Goal: Task Accomplishment & Management: Use online tool/utility

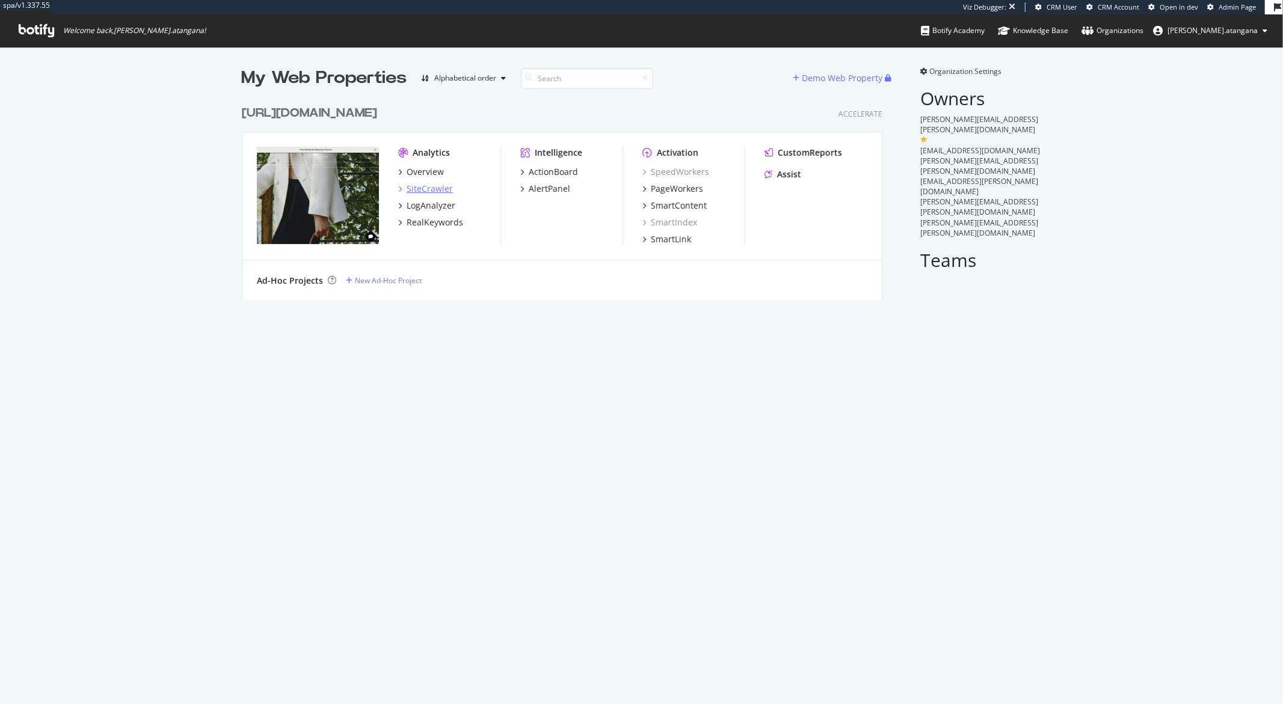
scroll to position [200, 640]
click at [411, 188] on div "SiteCrawler" at bounding box center [429, 189] width 46 height 12
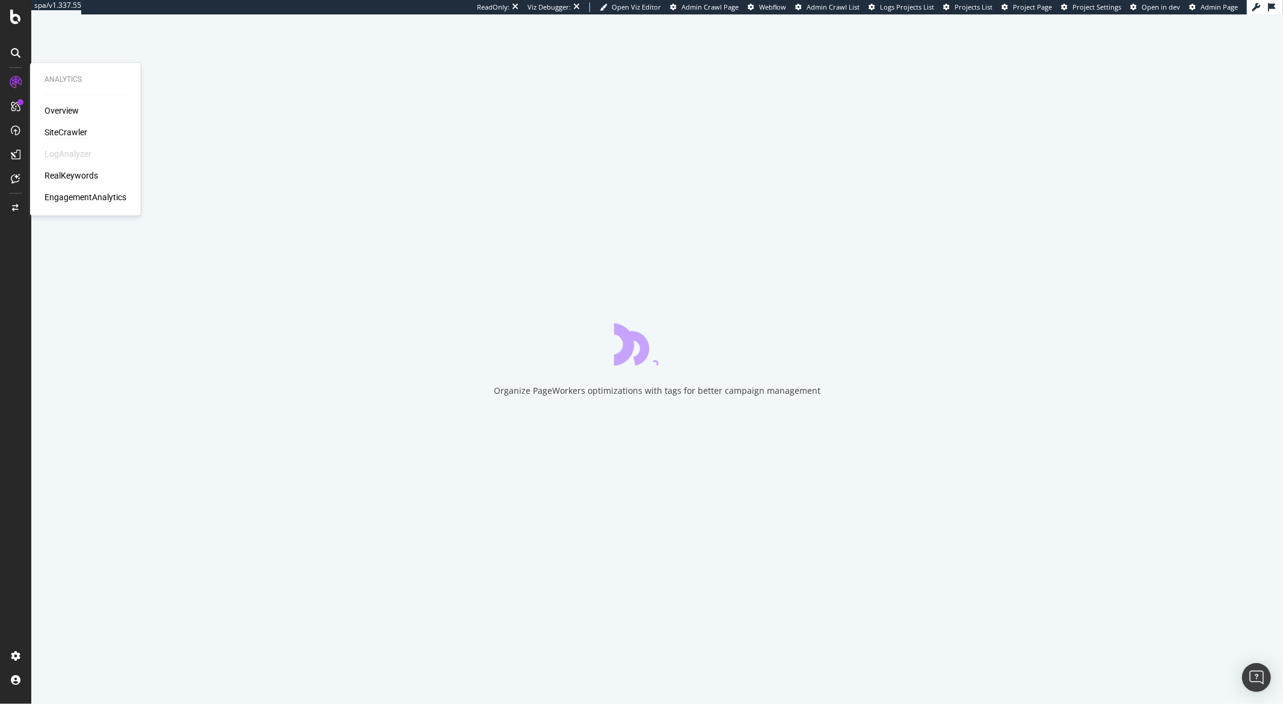
click at [57, 172] on div "RealKeywords" at bounding box center [71, 176] width 54 height 12
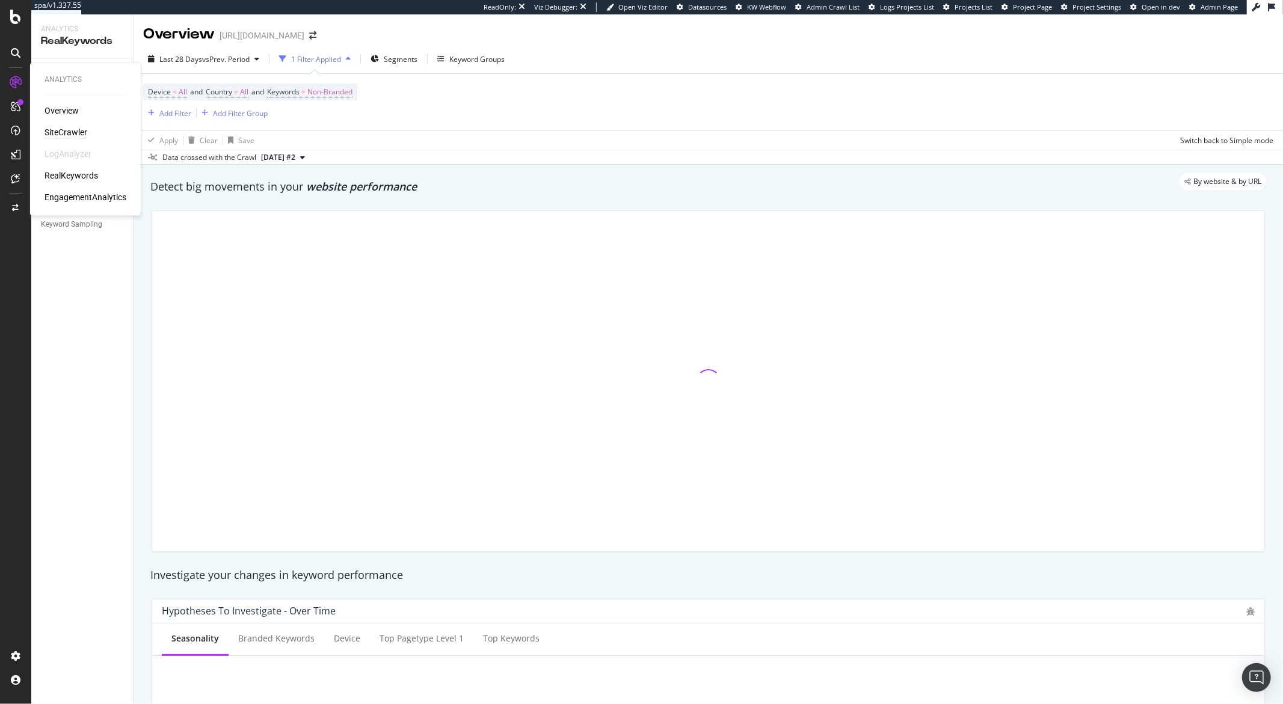
click at [65, 135] on div "SiteCrawler" at bounding box center [65, 133] width 43 height 12
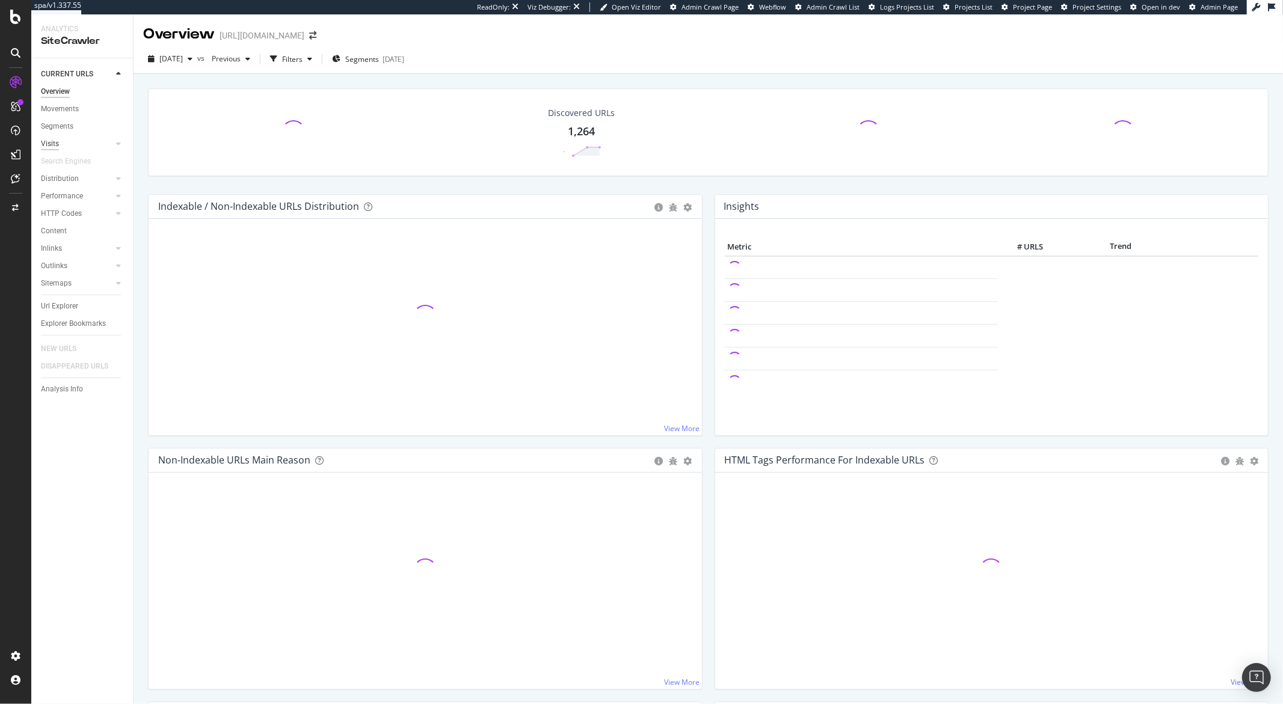
click at [55, 141] on div "Visits" at bounding box center [50, 144] width 18 height 13
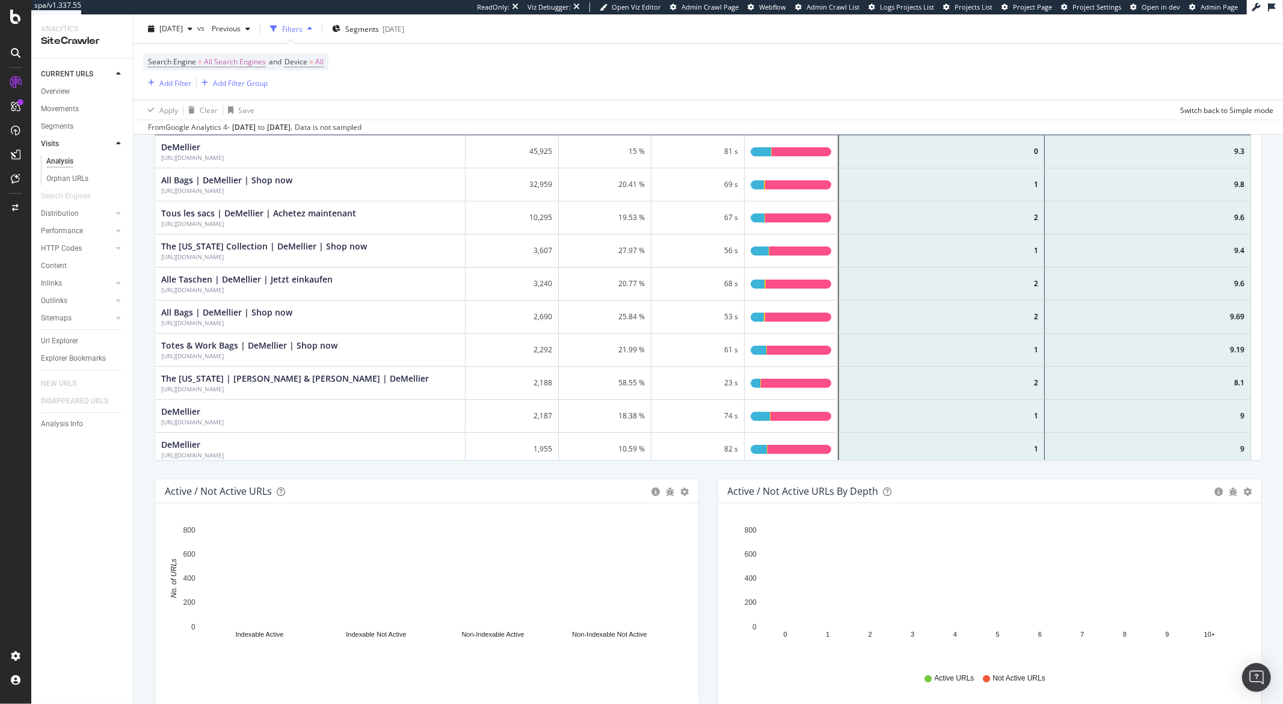
scroll to position [125, 0]
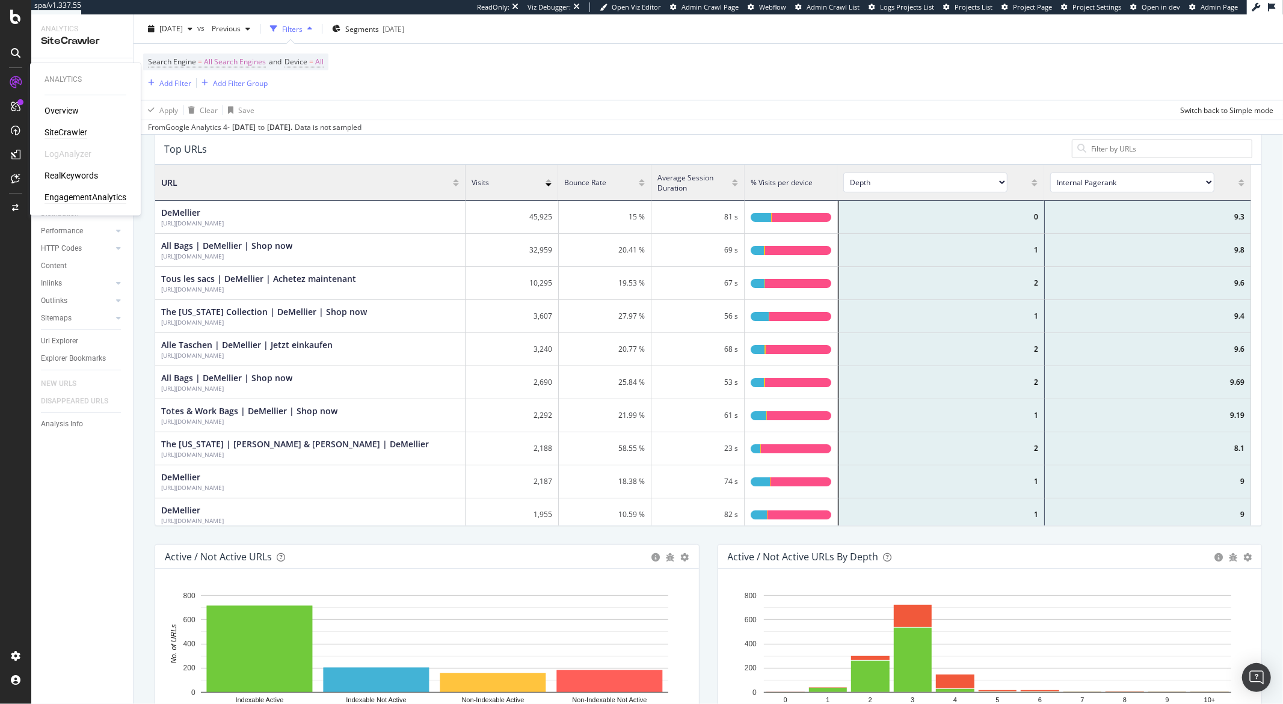
click at [102, 200] on div "EngagementAnalytics" at bounding box center [85, 198] width 82 height 12
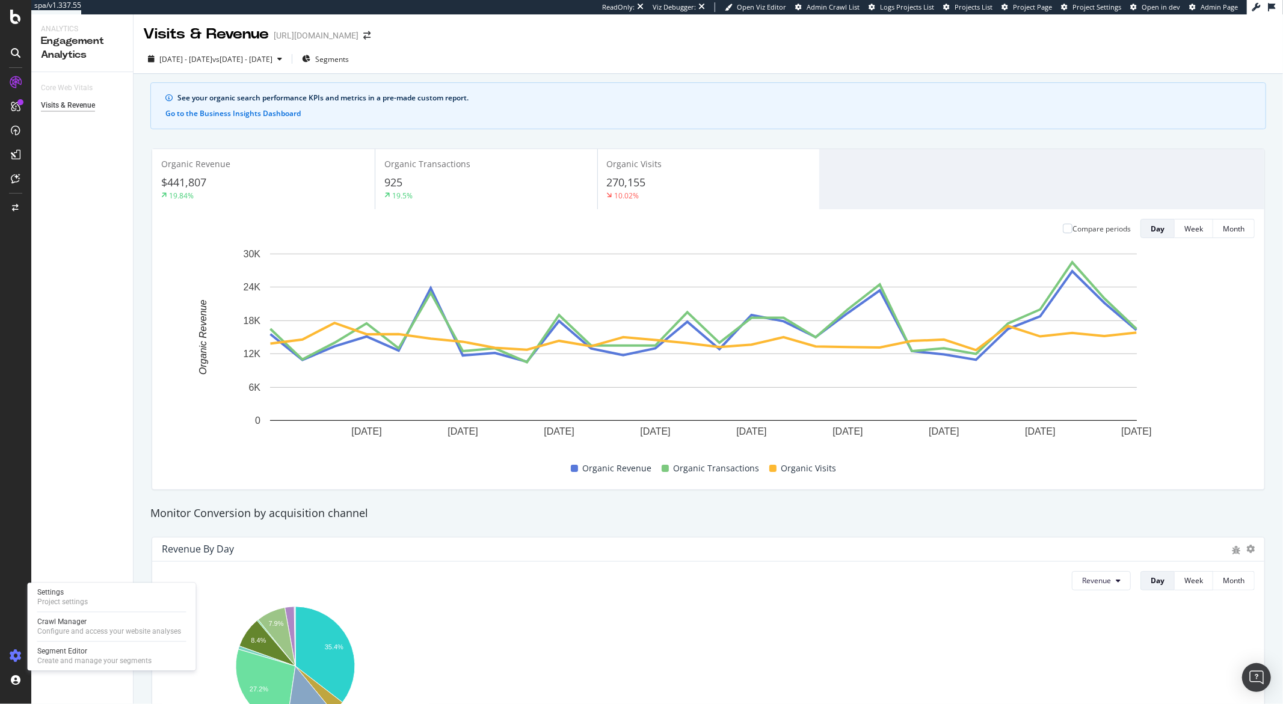
click at [17, 655] on icon at bounding box center [16, 656] width 12 height 12
click at [17, 650] on icon at bounding box center [16, 656] width 12 height 12
click at [49, 606] on div "Project settings" at bounding box center [62, 602] width 51 height 10
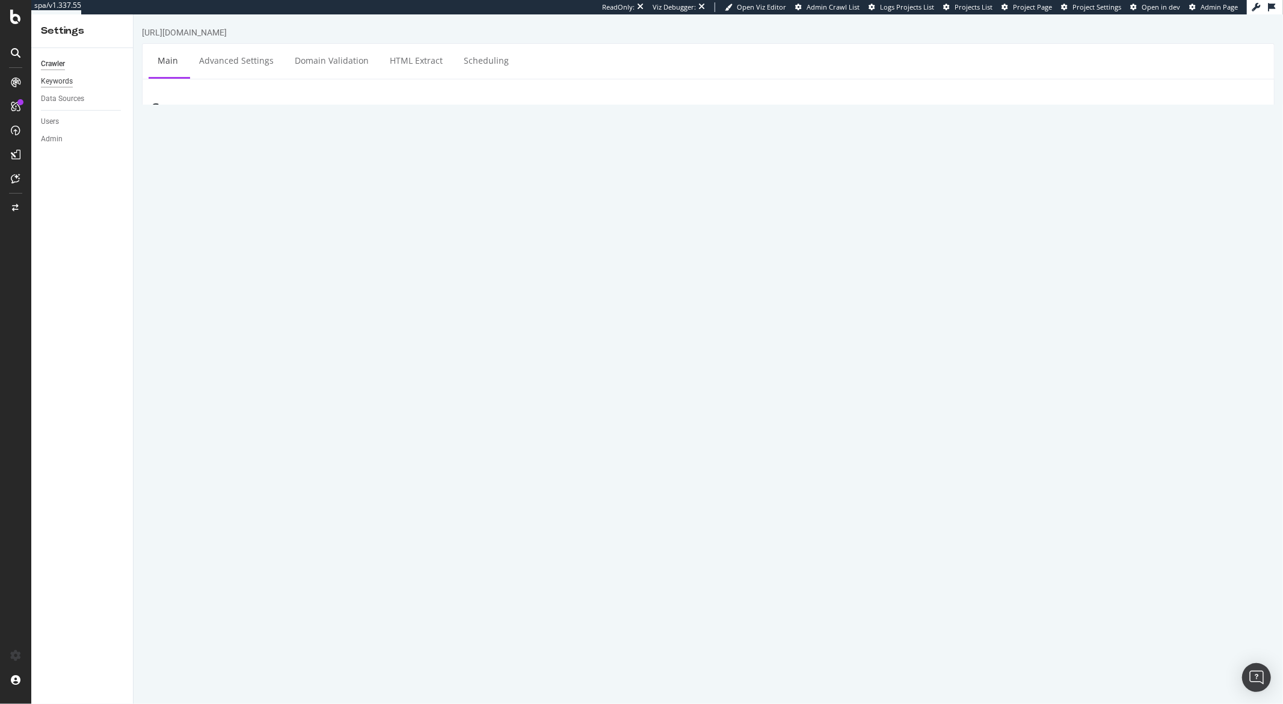
click at [70, 79] on div "Keywords" at bounding box center [57, 81] width 32 height 13
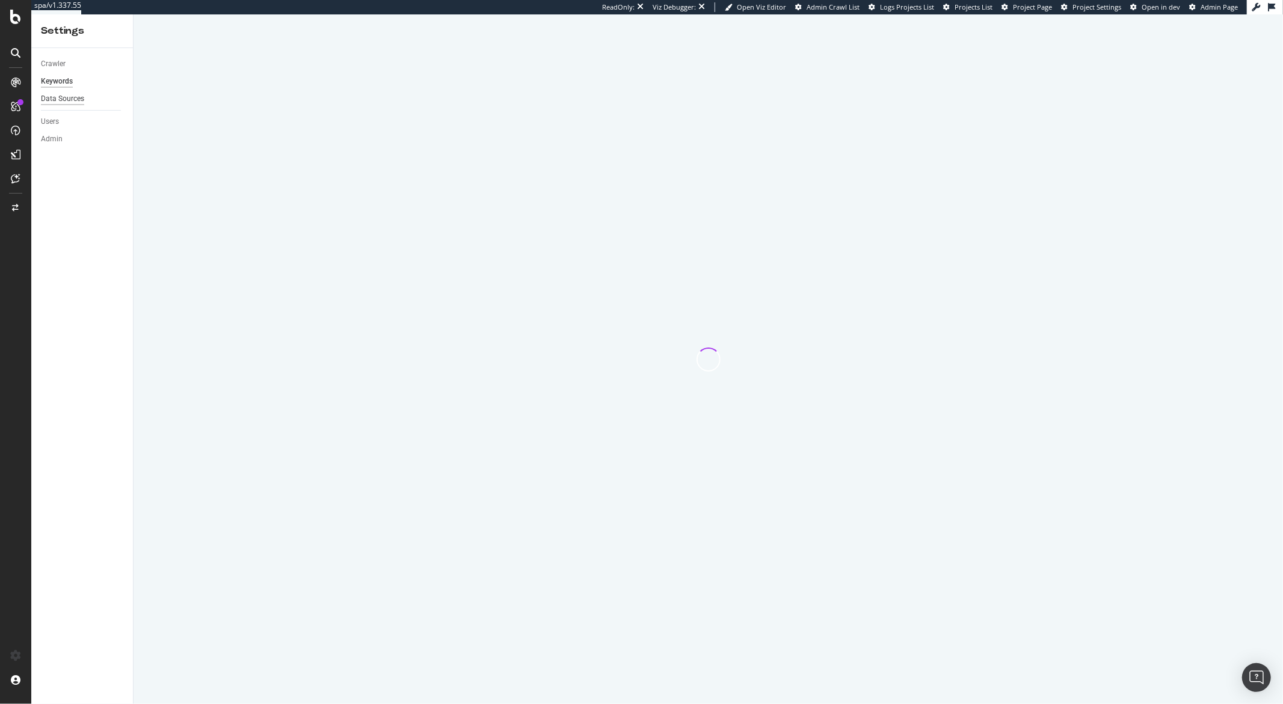
click at [70, 97] on div "Data Sources" at bounding box center [62, 99] width 43 height 13
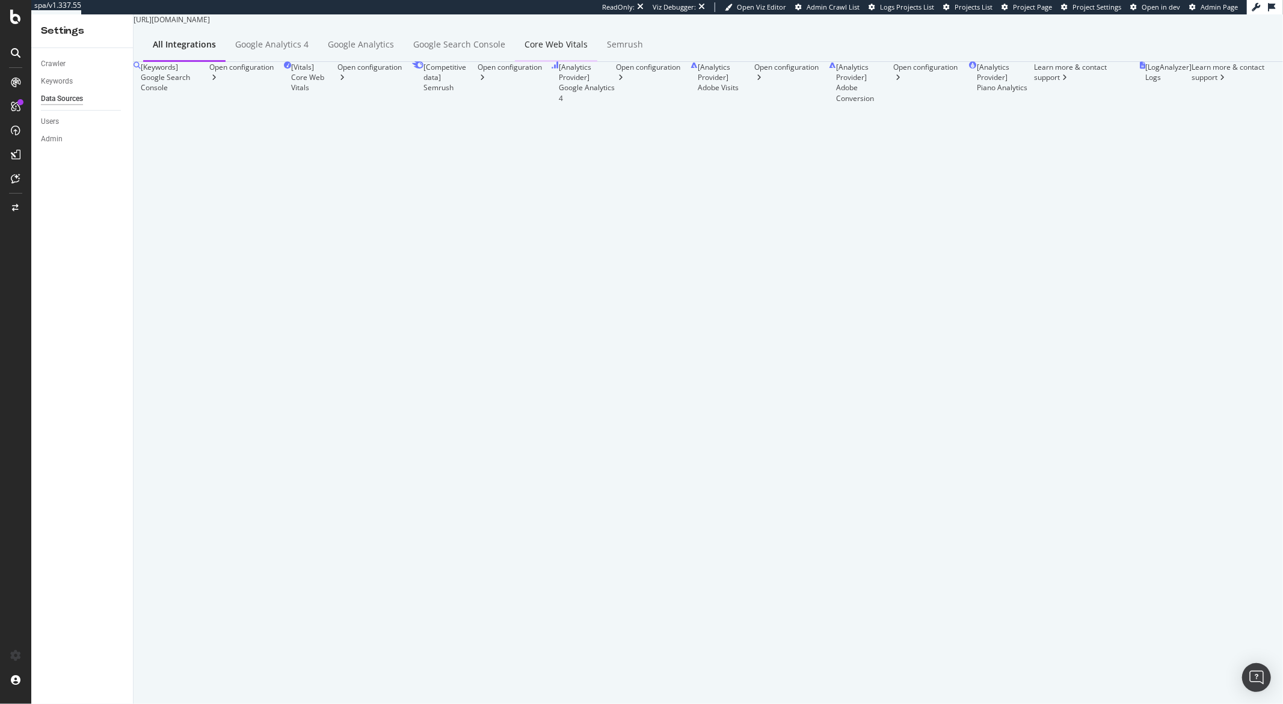
click at [558, 51] on div "Core Web Vitals" at bounding box center [555, 44] width 63 height 12
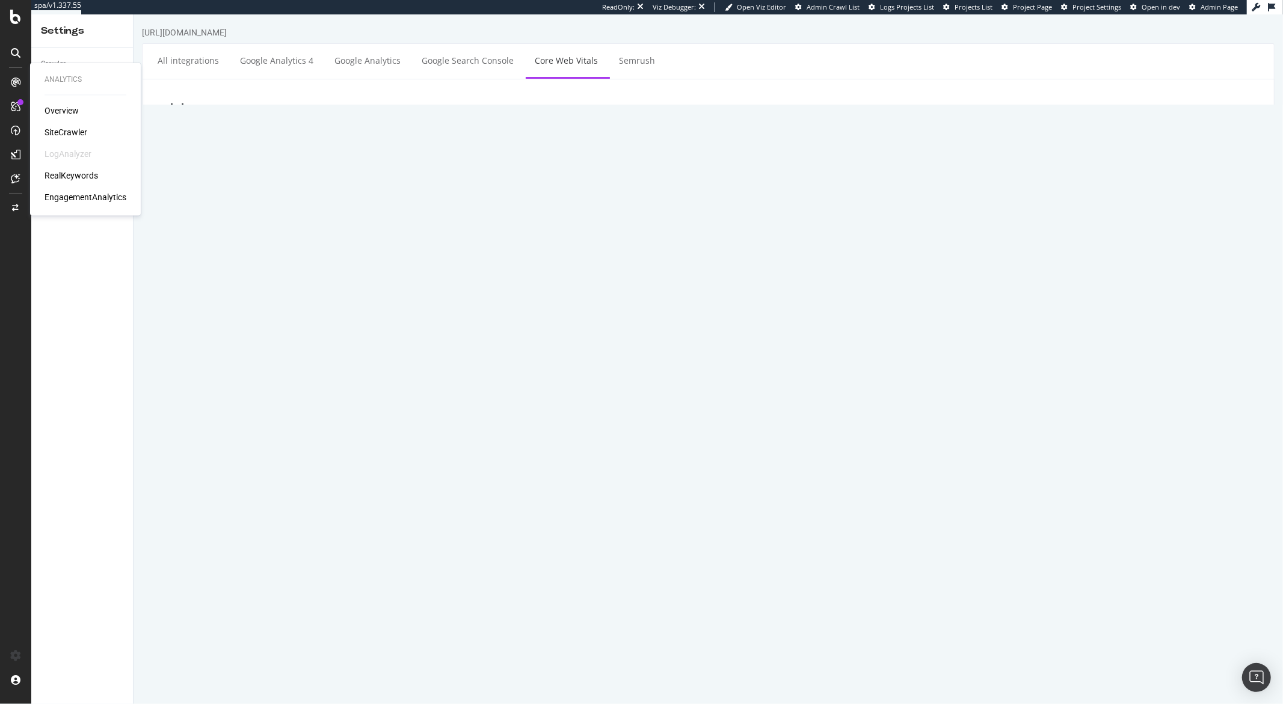
click at [57, 124] on div "Overview SiteCrawler LogAnalyzer RealKeywords EngagementAnalytics" at bounding box center [85, 154] width 82 height 99
click at [66, 173] on div "RealKeywords" at bounding box center [71, 176] width 54 height 12
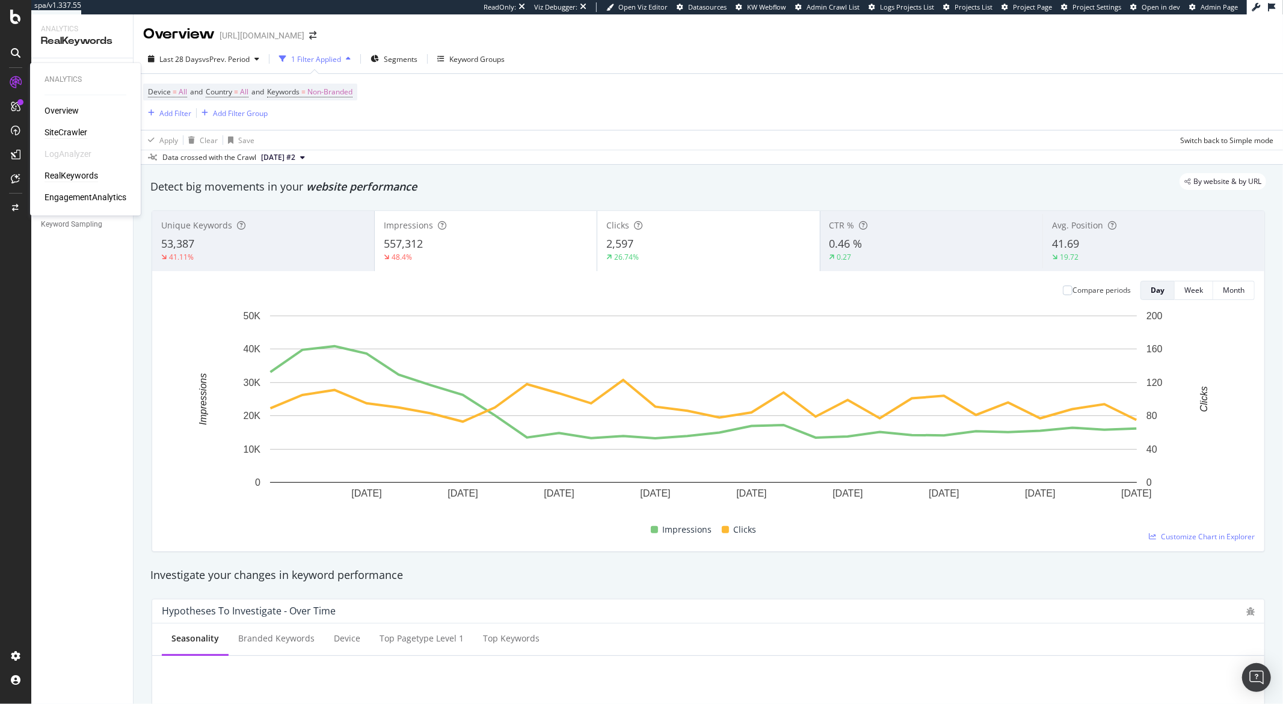
click at [59, 129] on div "SiteCrawler" at bounding box center [65, 133] width 43 height 12
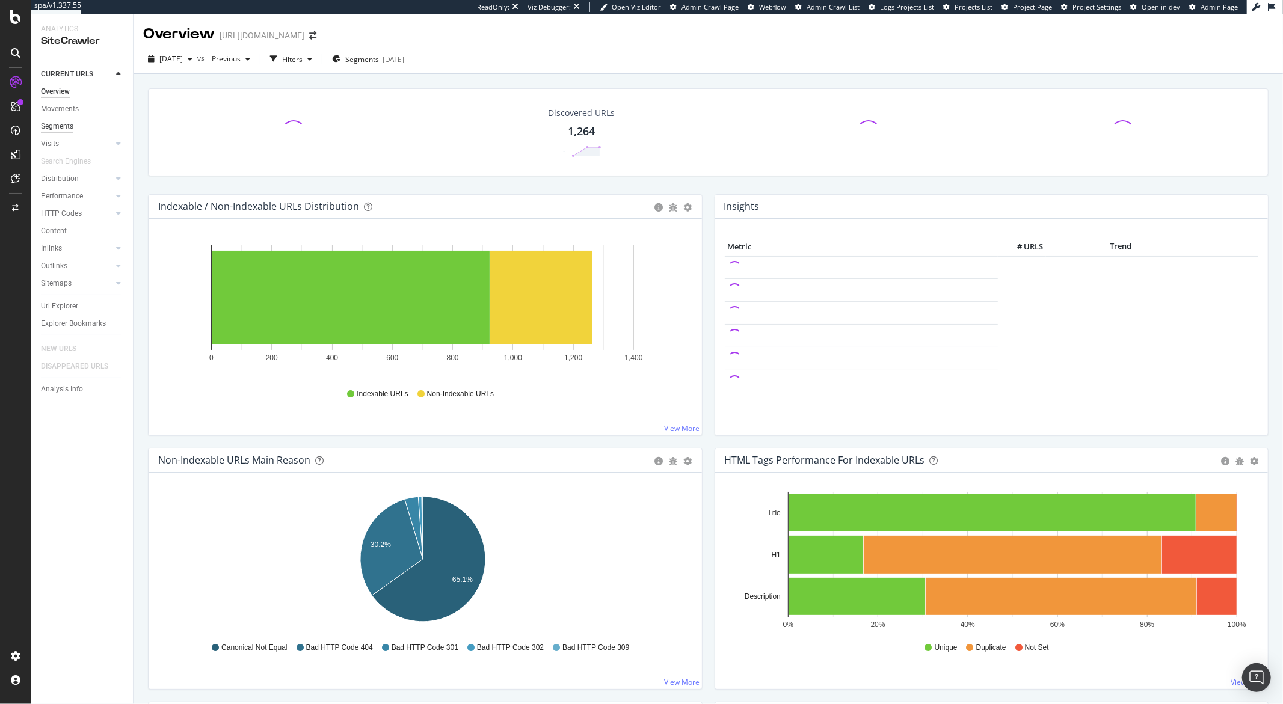
click at [60, 139] on link "Visits" at bounding box center [77, 144] width 72 height 13
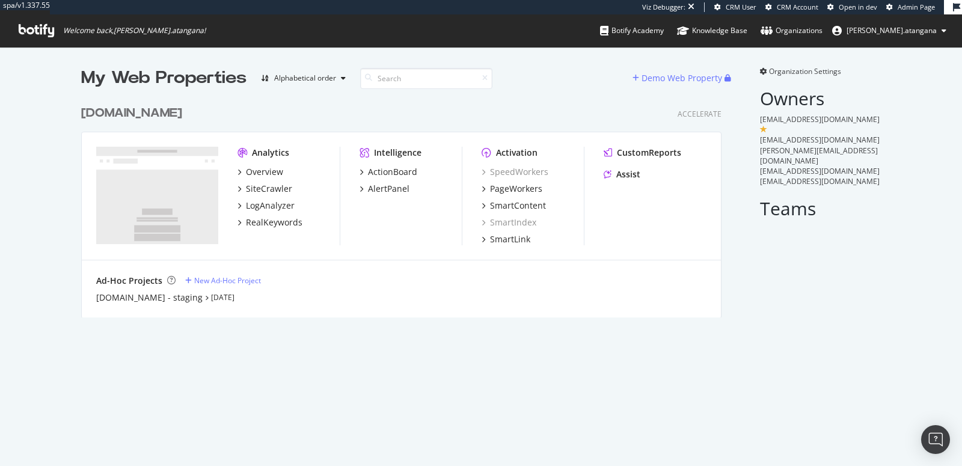
scroll to position [217, 640]
click at [256, 201] on div "LogAnalyzer" at bounding box center [270, 206] width 49 height 12
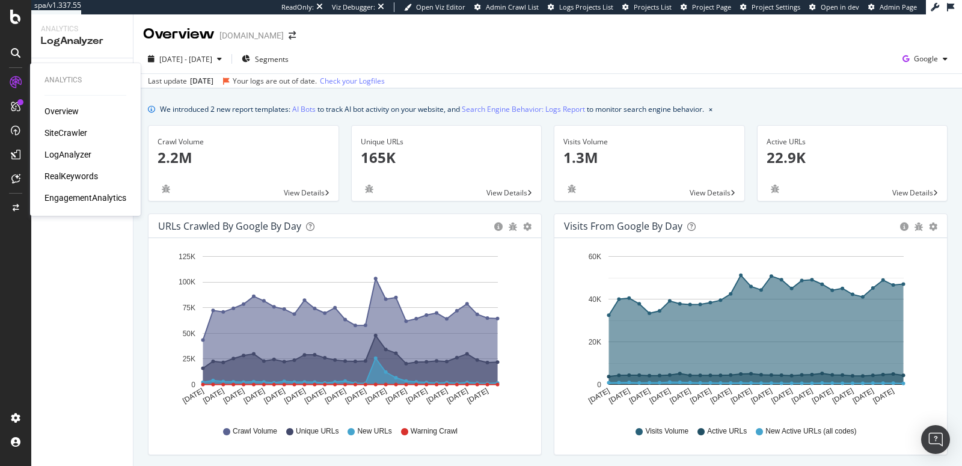
click at [71, 194] on div "EngagementAnalytics" at bounding box center [85, 198] width 82 height 12
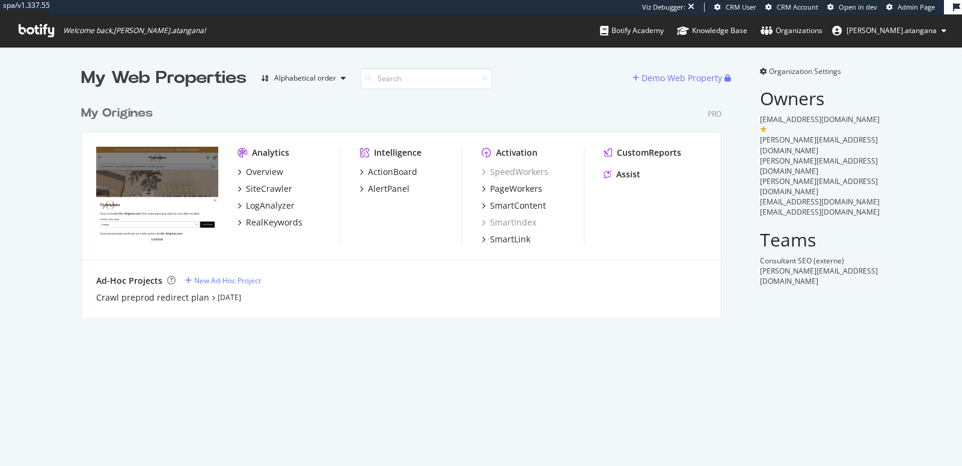
scroll to position [217, 640]
click at [276, 207] on div "LogAnalyzer" at bounding box center [270, 206] width 49 height 12
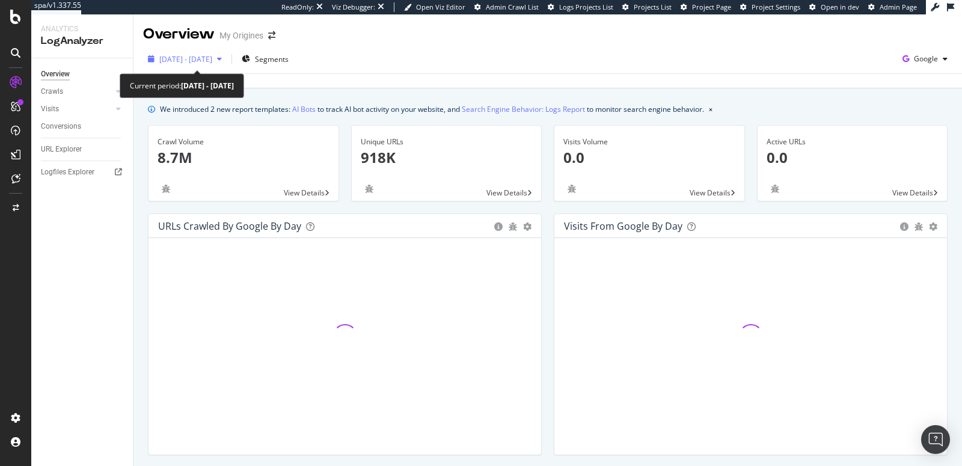
click at [194, 58] on span "2025 Sep. 6th - Oct. 5th" at bounding box center [185, 59] width 53 height 10
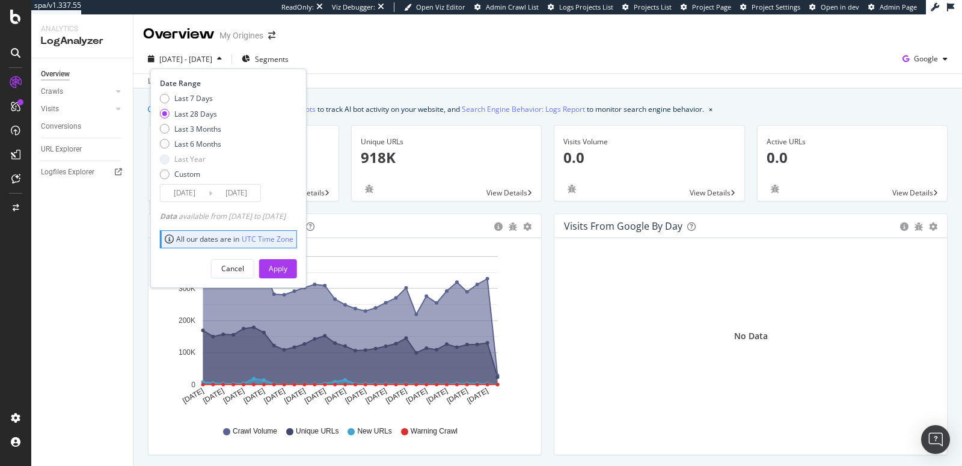
click at [364, 46] on div "2025 Sep. 6th - Oct. 5th Segments Date Range Last 7 Days Last 28 Days Last 3 Mo…" at bounding box center [547, 66] width 829 height 44
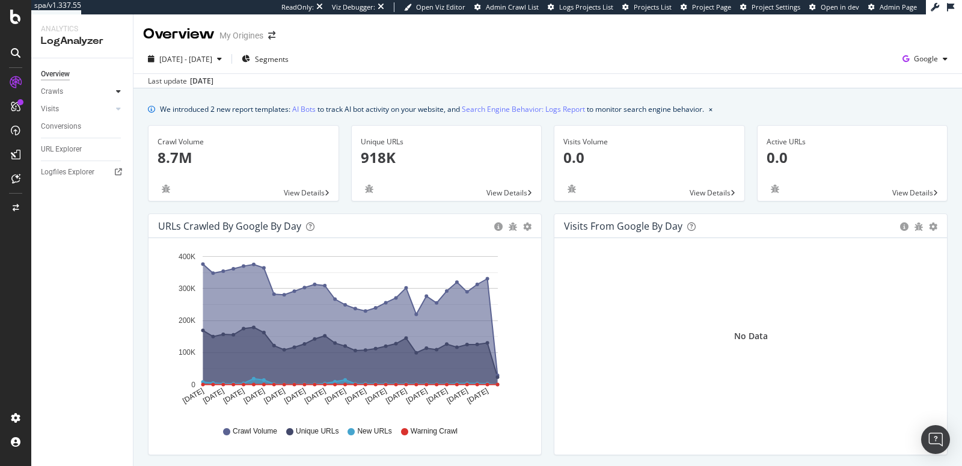
click at [113, 94] on div at bounding box center [118, 91] width 12 height 12
click at [110, 153] on link "HTTP Codes" at bounding box center [85, 156] width 78 height 13
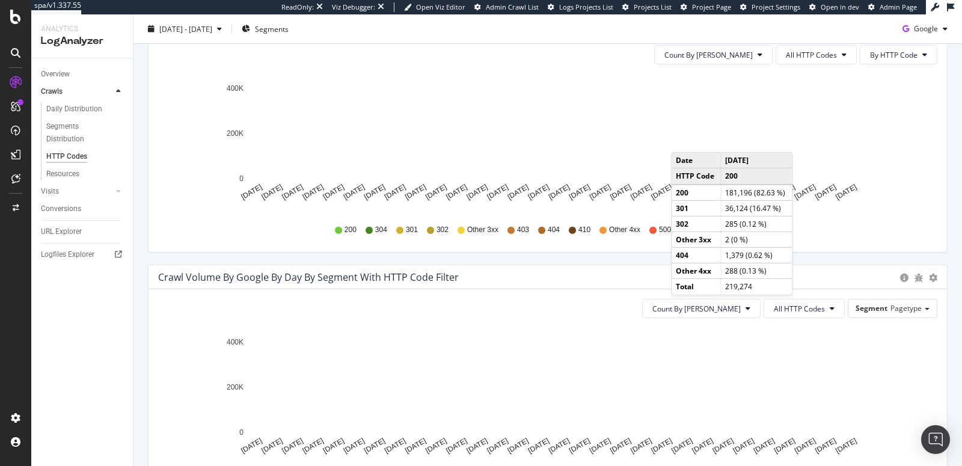
scroll to position [359, 0]
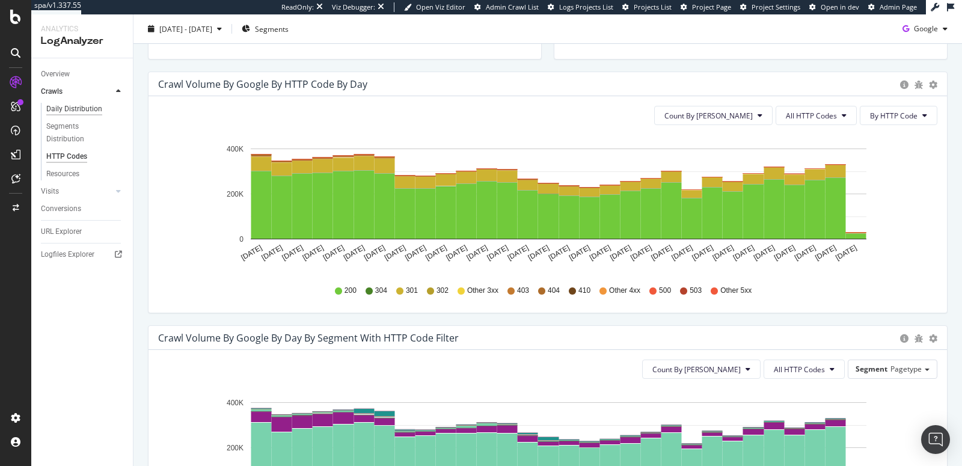
click at [100, 110] on div "Daily Distribution" at bounding box center [74, 109] width 56 height 13
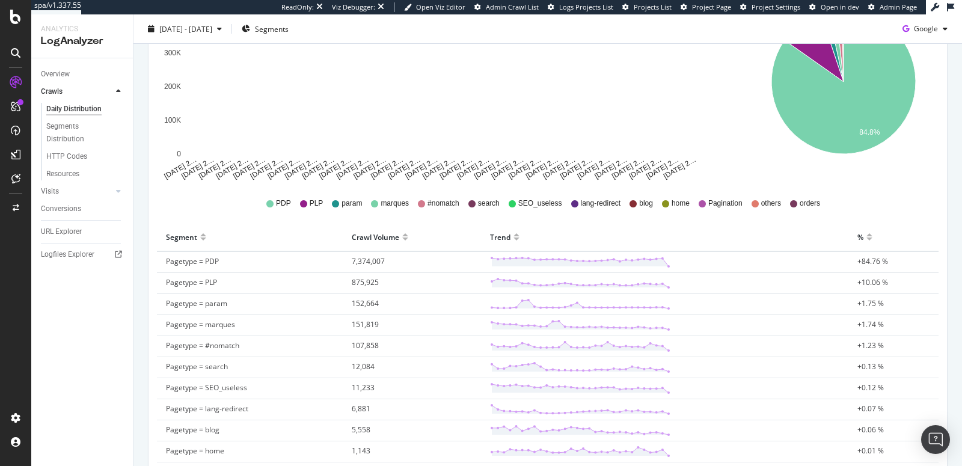
scroll to position [196, 0]
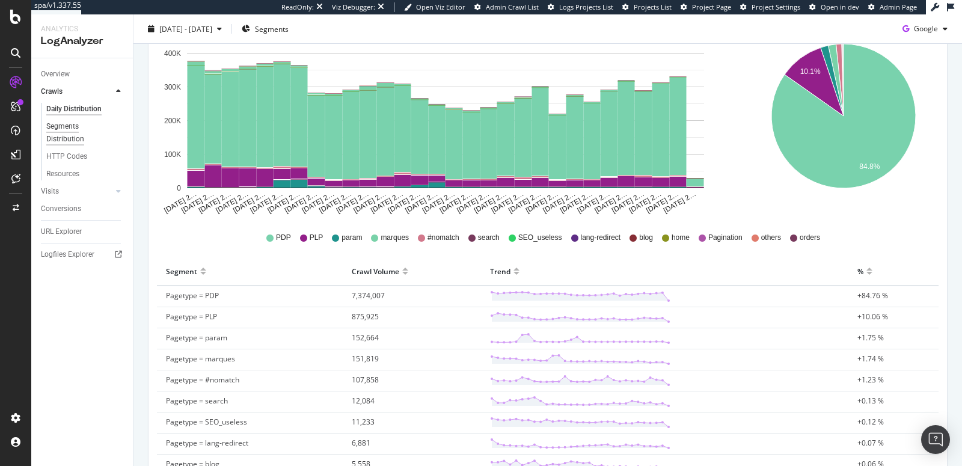
click at [73, 128] on div "Segments Distribution" at bounding box center [79, 132] width 67 height 25
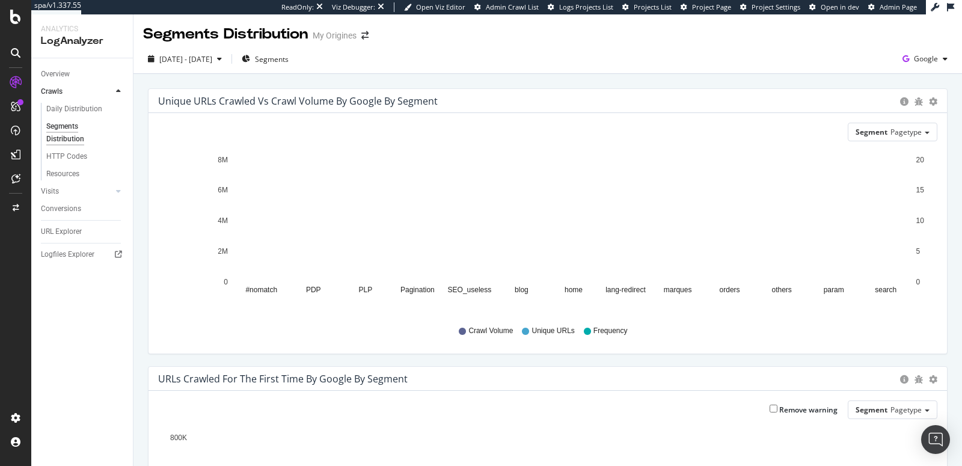
scroll to position [218, 0]
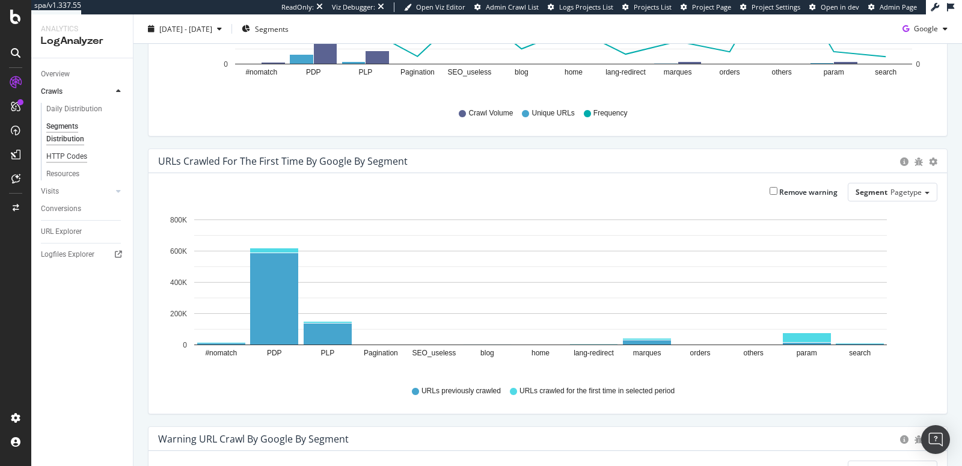
click at [75, 159] on div "HTTP Codes" at bounding box center [66, 156] width 41 height 13
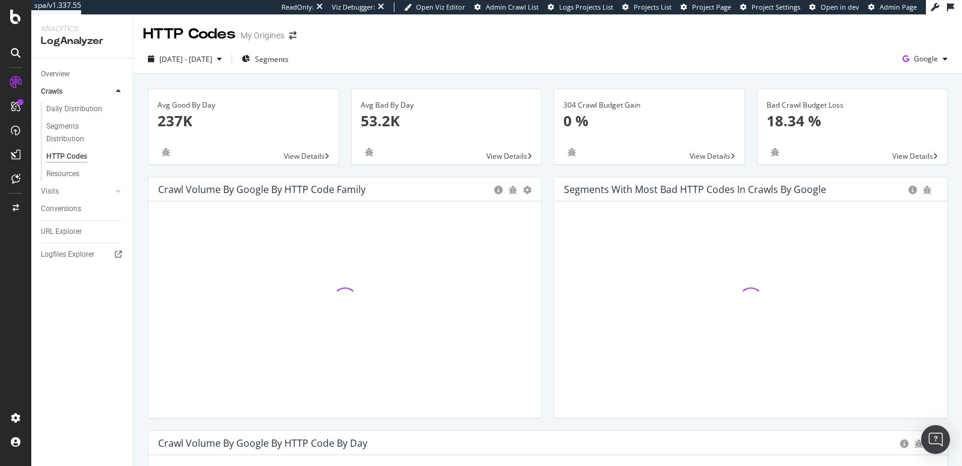
scroll to position [232, 0]
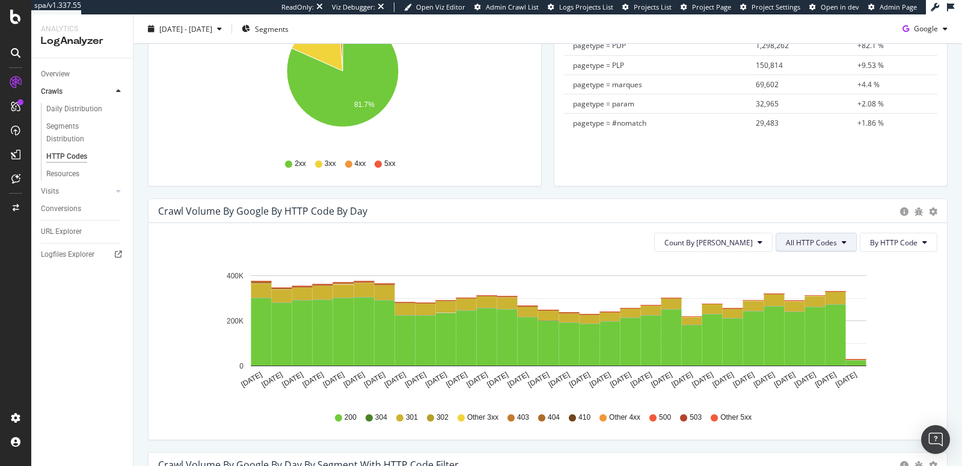
click at [806, 244] on span "All HTTP Codes" at bounding box center [811, 243] width 51 height 10
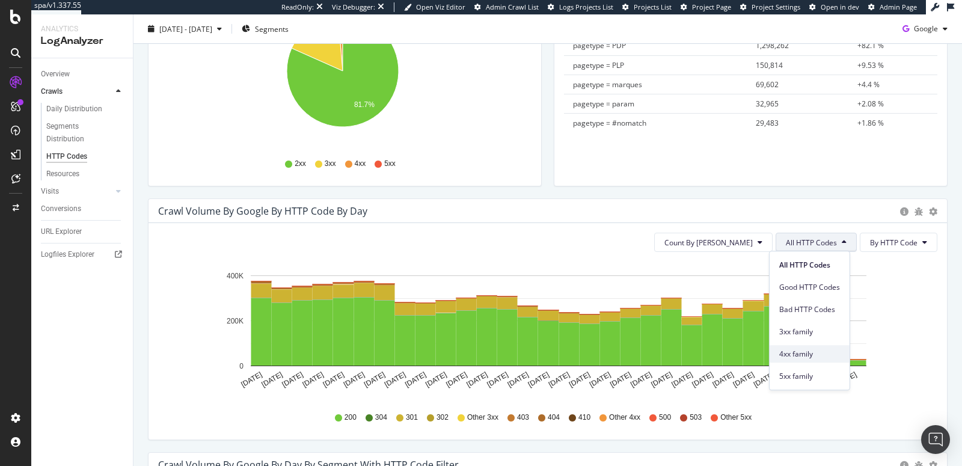
click at [812, 352] on span "4xx family" at bounding box center [809, 354] width 61 height 11
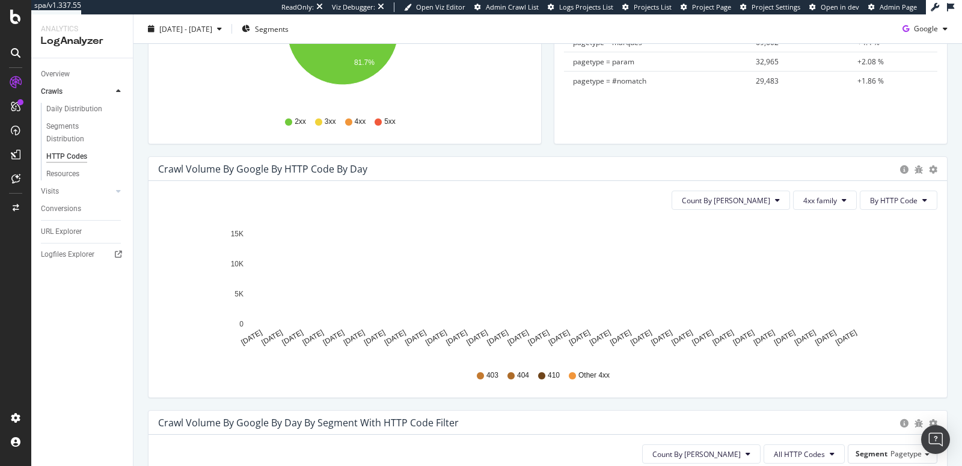
scroll to position [342, 0]
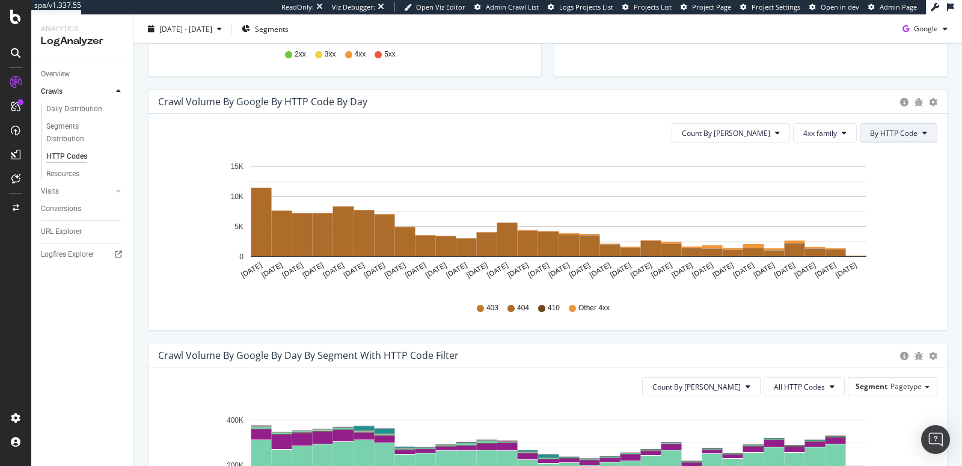
click at [873, 134] on span "By HTTP Code" at bounding box center [894, 133] width 48 height 10
click at [872, 153] on span "By Family" at bounding box center [886, 155] width 48 height 11
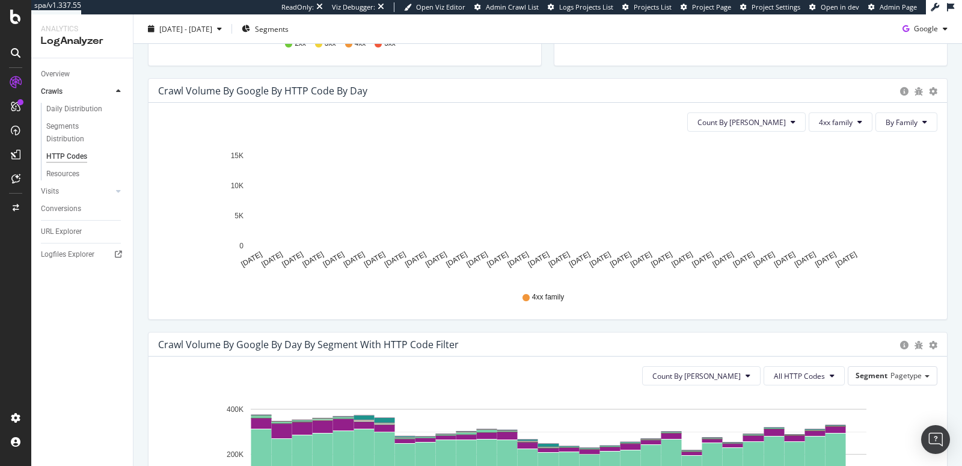
scroll to position [351, 0]
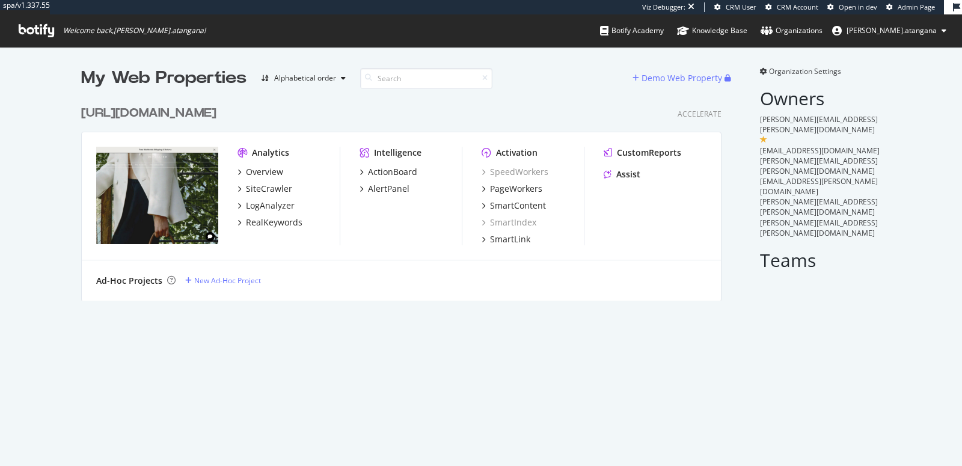
scroll to position [200, 640]
click at [266, 185] on div "SiteCrawler" at bounding box center [269, 189] width 46 height 12
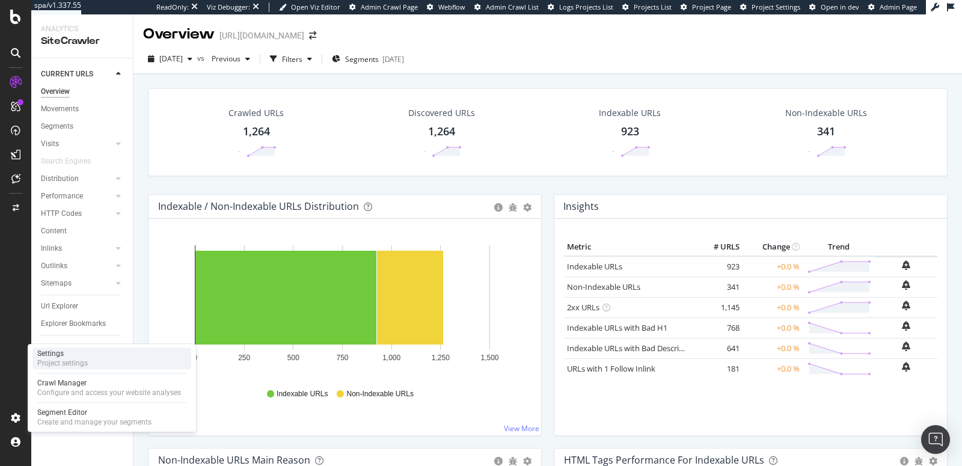
click at [60, 353] on div "Settings" at bounding box center [62, 354] width 51 height 10
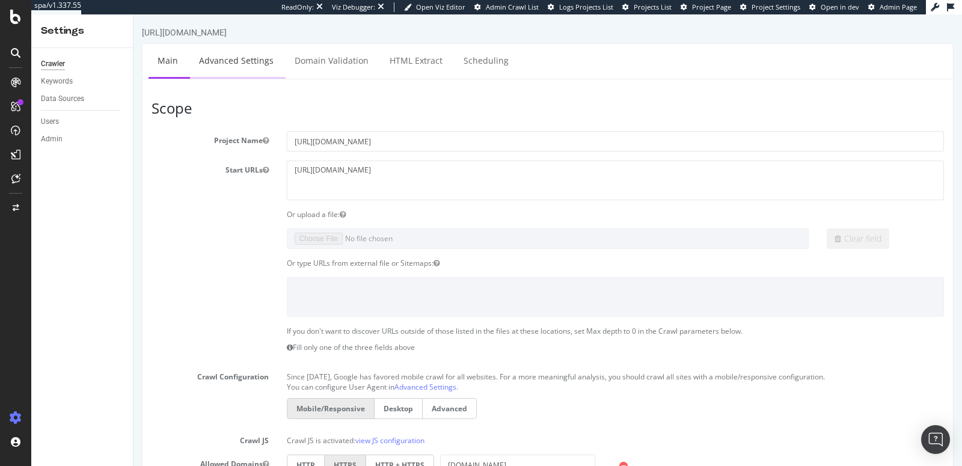
click at [259, 64] on link "Advanced Settings" at bounding box center [236, 60] width 93 height 33
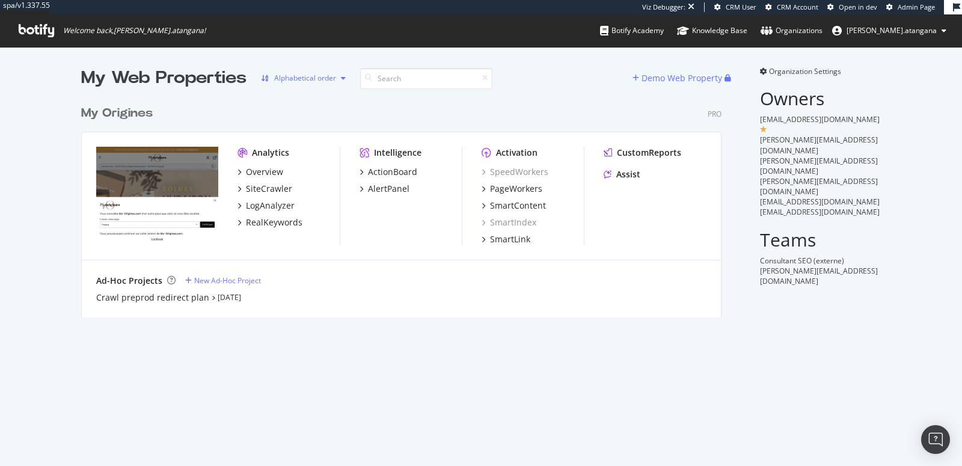
scroll to position [217, 640]
click at [259, 183] on div "SiteCrawler" at bounding box center [269, 189] width 46 height 12
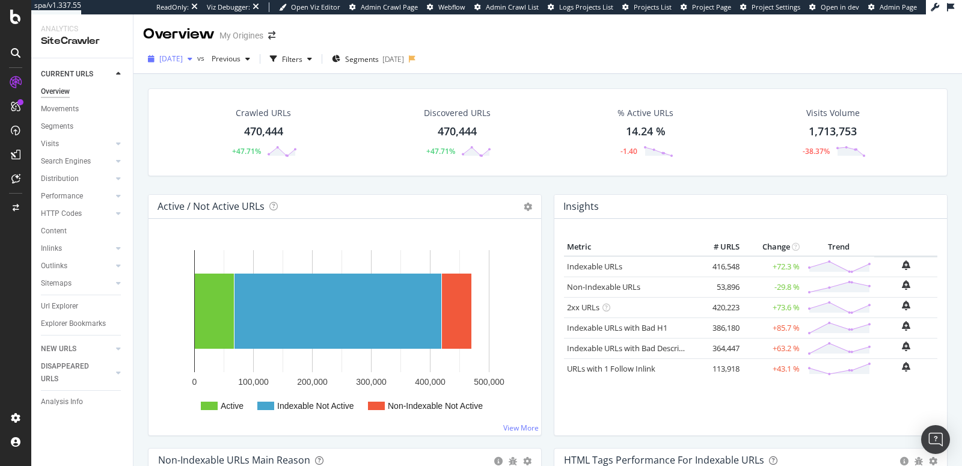
click at [183, 58] on span "[DATE]" at bounding box center [170, 59] width 23 height 10
click at [183, 61] on span "[DATE]" at bounding box center [170, 59] width 23 height 10
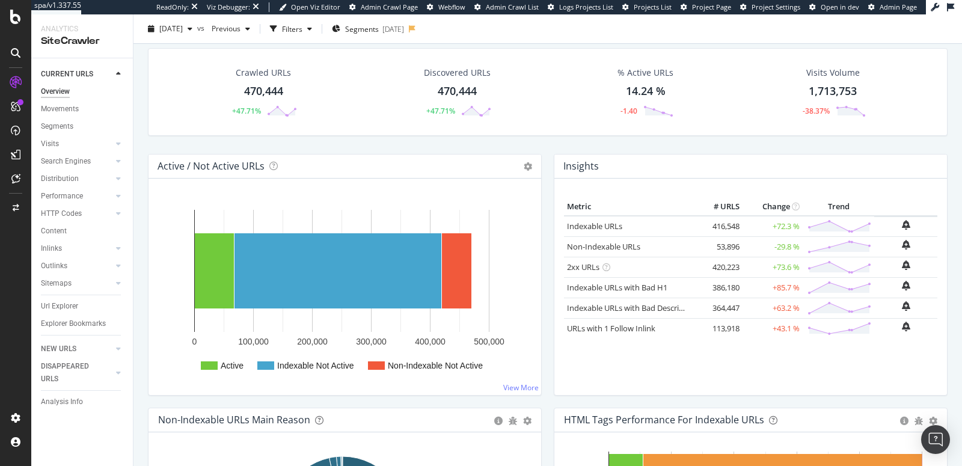
scroll to position [201, 0]
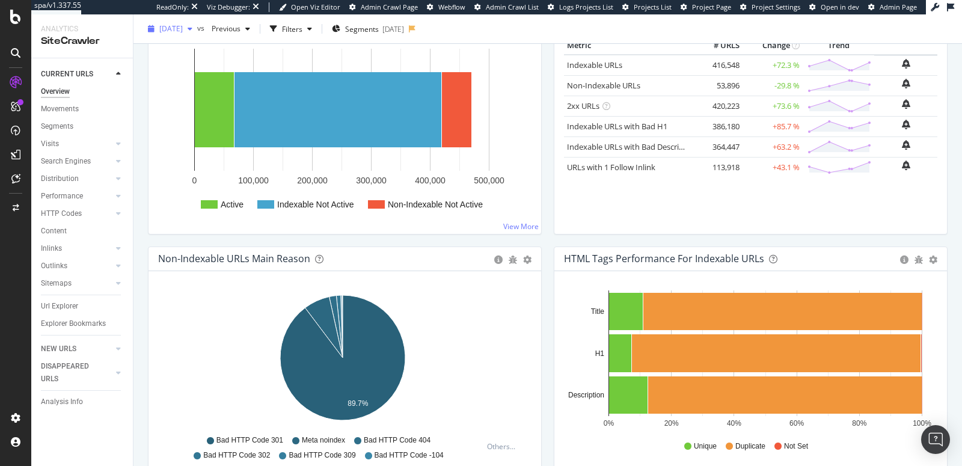
click at [177, 29] on span "[DATE]" at bounding box center [170, 28] width 23 height 10
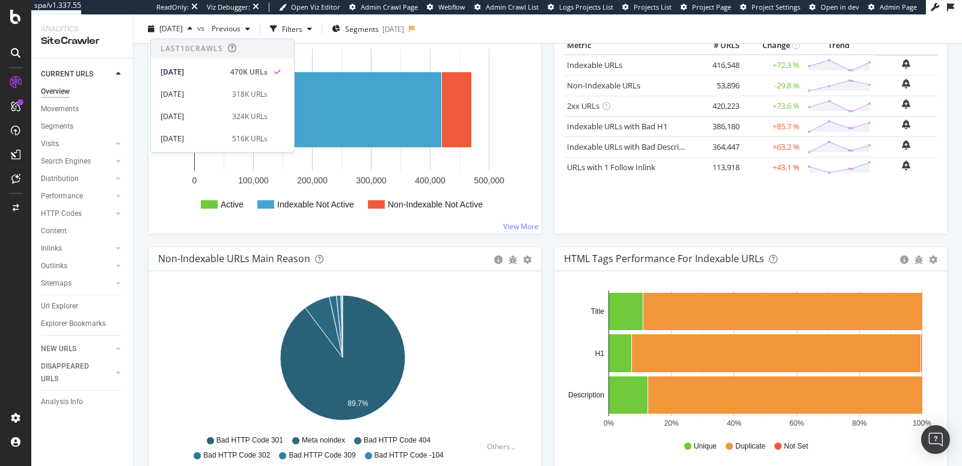
click at [594, 238] on div "Insights × Close Chart overview-insight-panel - API Requests List Area Type Req…" at bounding box center [751, 120] width 406 height 254
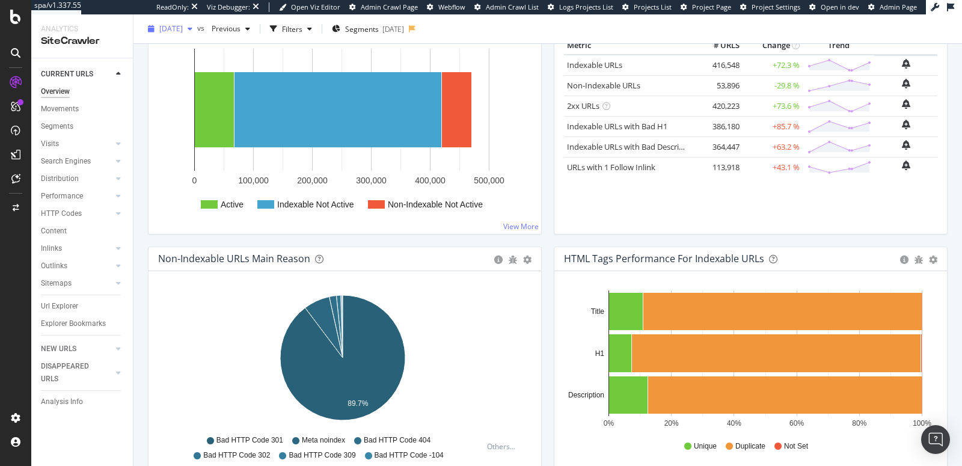
click at [174, 26] on span "[DATE]" at bounding box center [170, 28] width 23 height 10
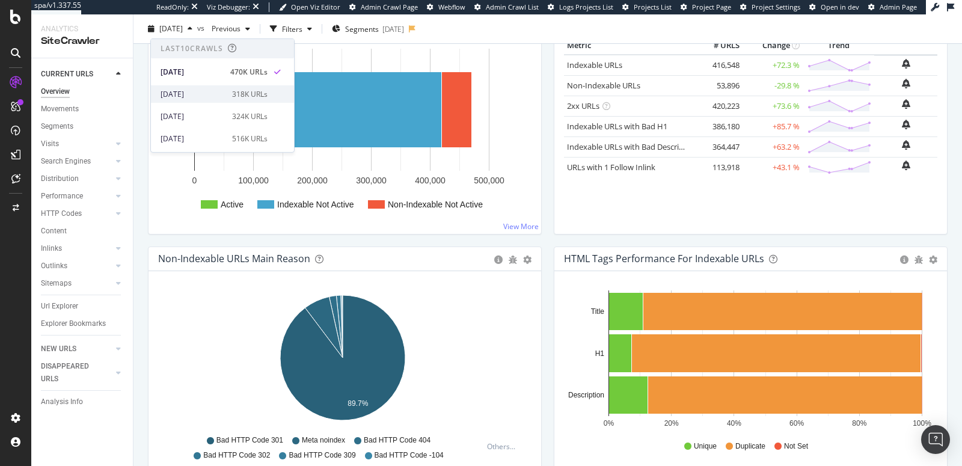
click at [189, 95] on div "[DATE]" at bounding box center [193, 93] width 64 height 11
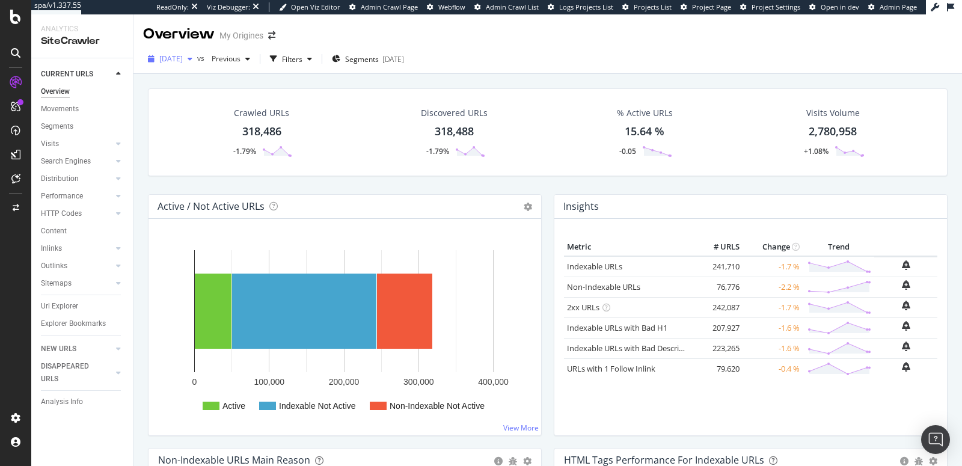
click at [183, 62] on span "[DATE]" at bounding box center [170, 59] width 23 height 10
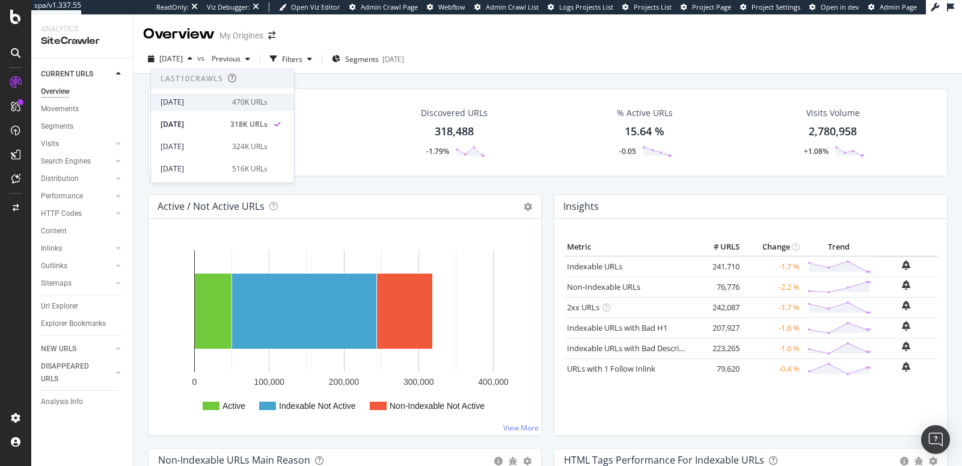
click at [204, 97] on div "[DATE]" at bounding box center [193, 102] width 64 height 11
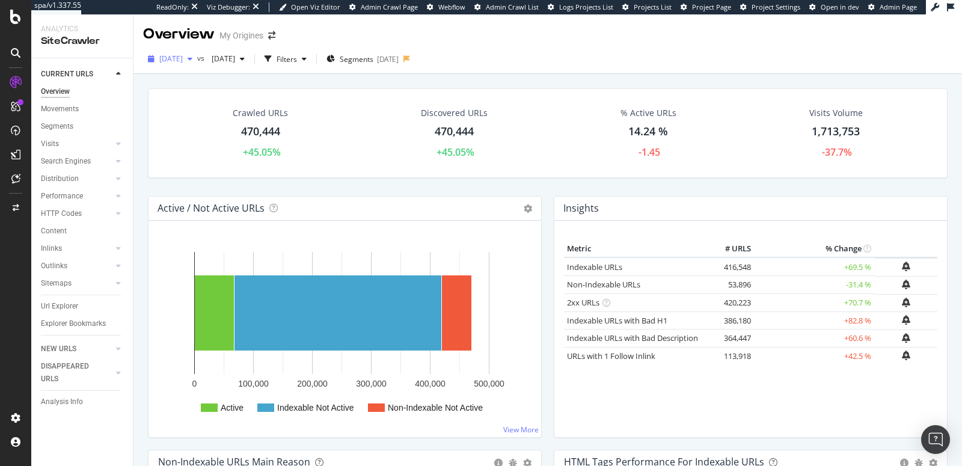
click at [183, 58] on span "[DATE]" at bounding box center [170, 59] width 23 height 10
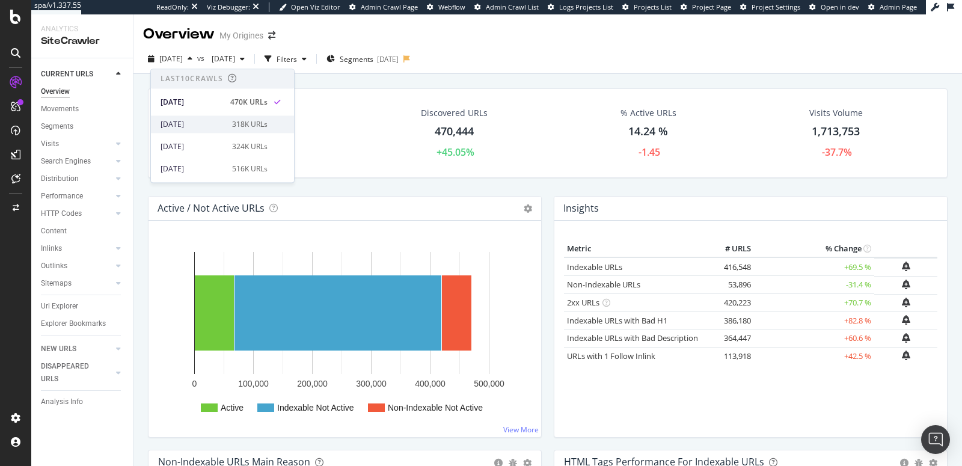
click at [193, 119] on div "2025 Sep. 18th" at bounding box center [193, 124] width 64 height 11
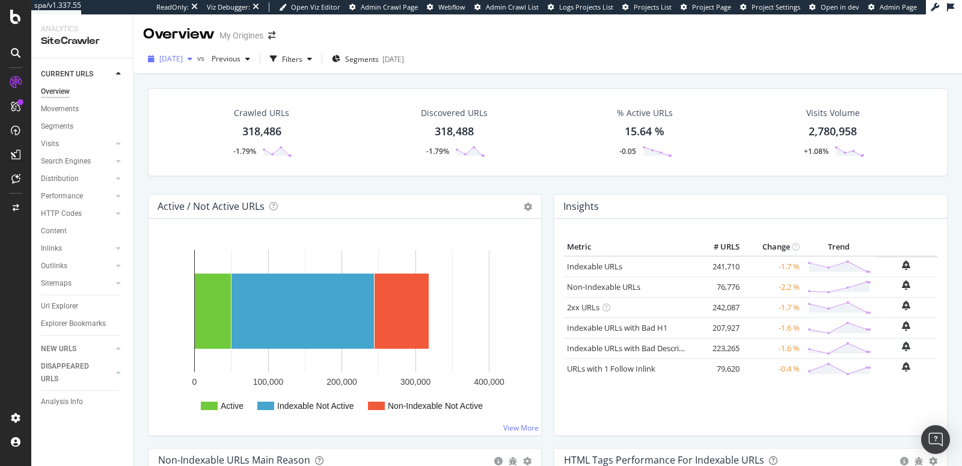
click at [194, 64] on div "2025 Sep. 18th" at bounding box center [170, 59] width 54 height 18
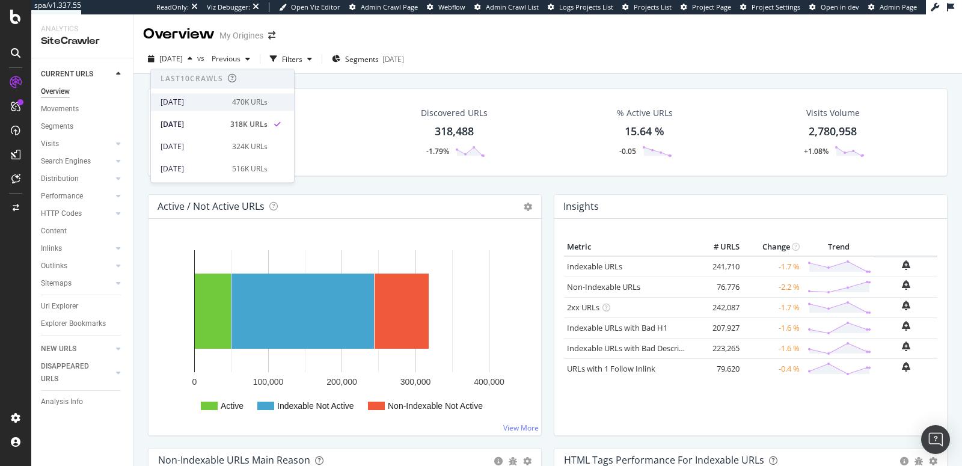
click at [204, 102] on div "2025 Sep. 30th" at bounding box center [193, 102] width 64 height 11
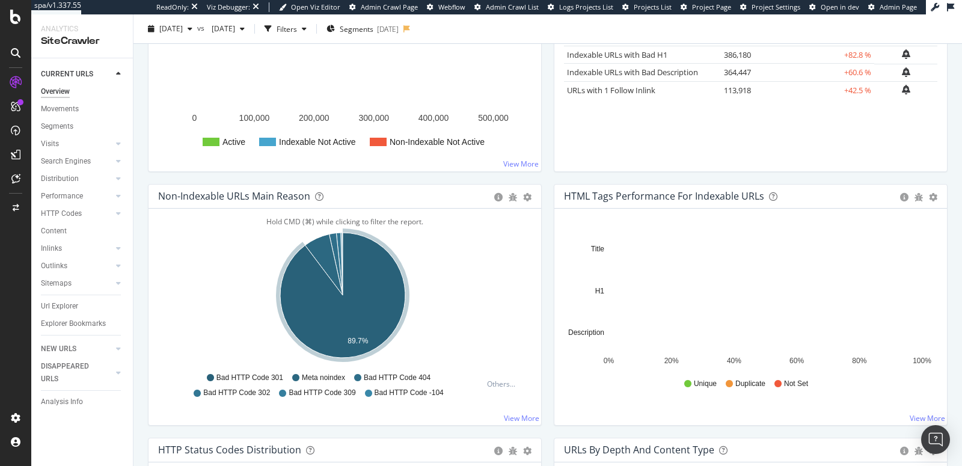
scroll to position [453, 0]
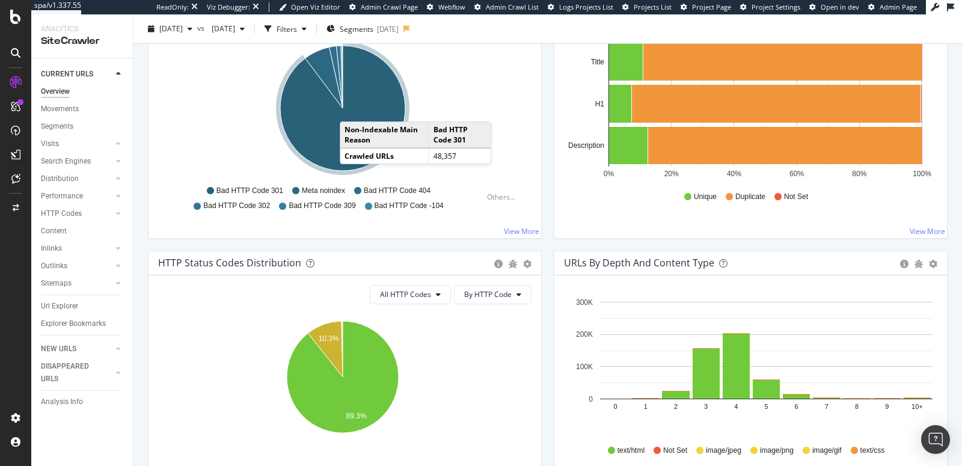
click at [352, 108] on icon "A chart." at bounding box center [342, 108] width 125 height 125
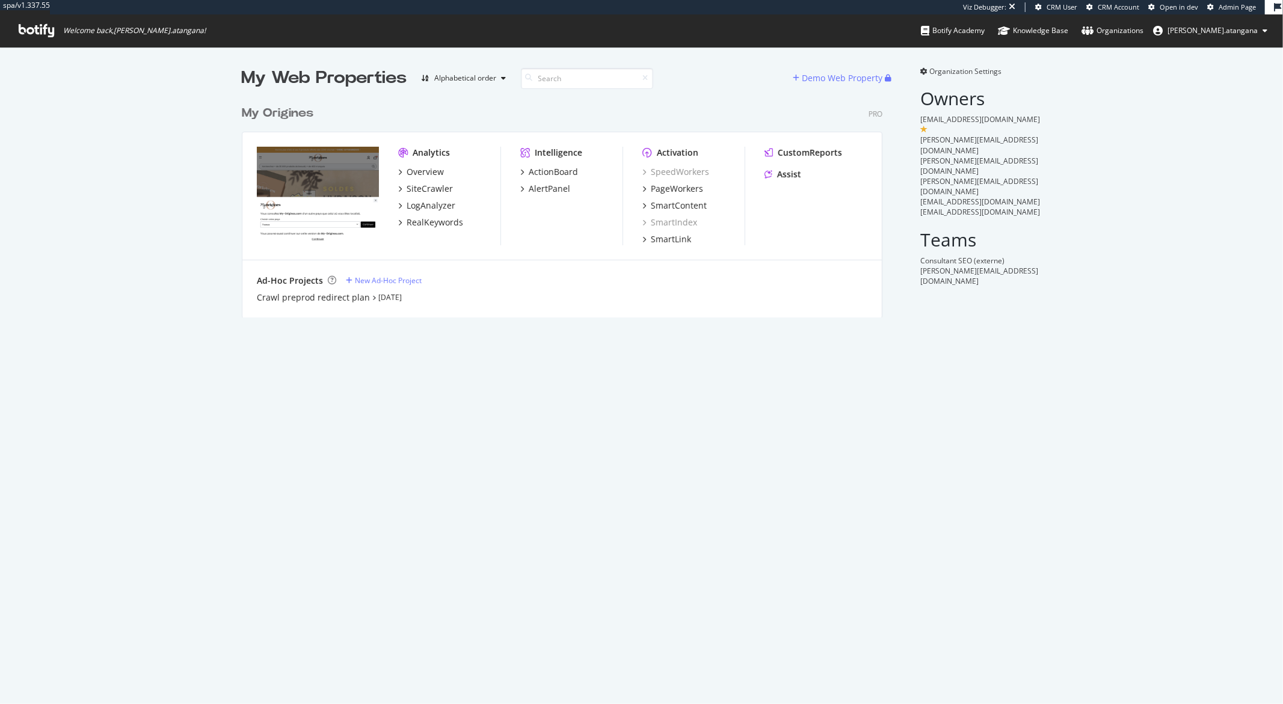
scroll to position [217, 640]
click at [663, 184] on div "PageWorkers" at bounding box center [677, 189] width 52 height 12
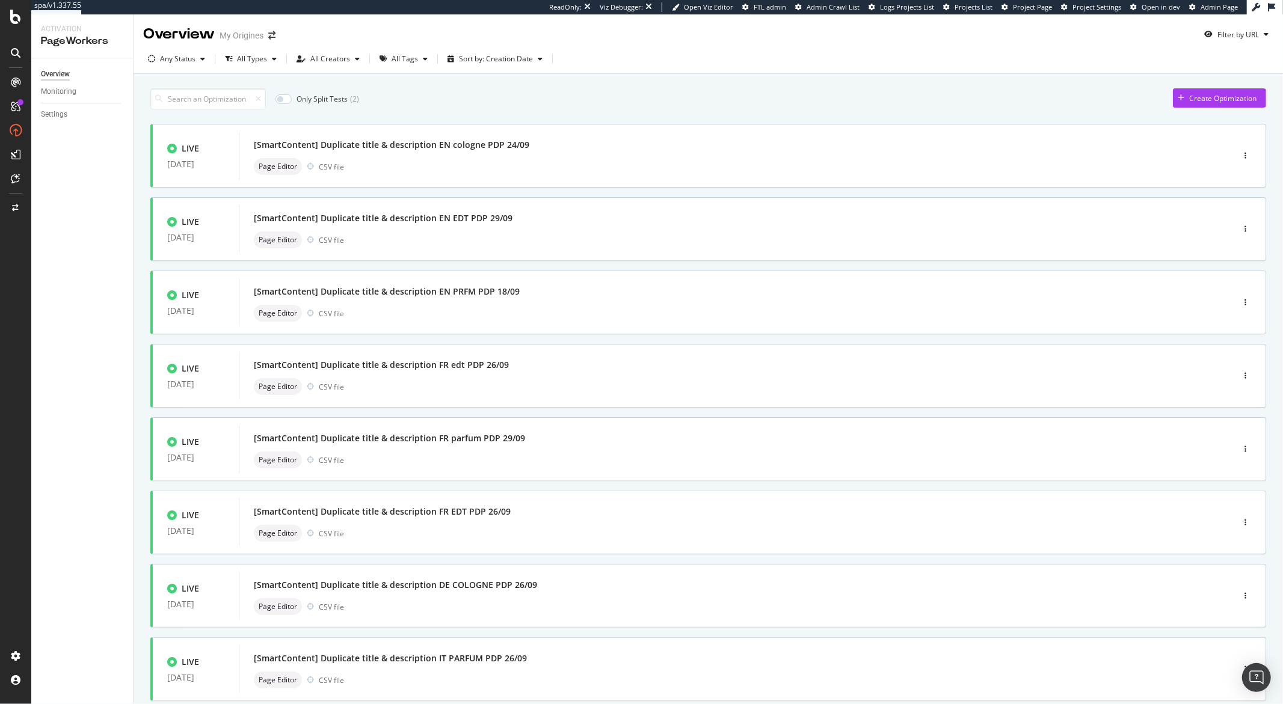
click at [1161, 108] on div "Only Split Tests ( 2 ) Create Optimization" at bounding box center [707, 98] width 1115 height 21
click at [1173, 102] on div "Create Optimization" at bounding box center [1215, 98] width 84 height 18
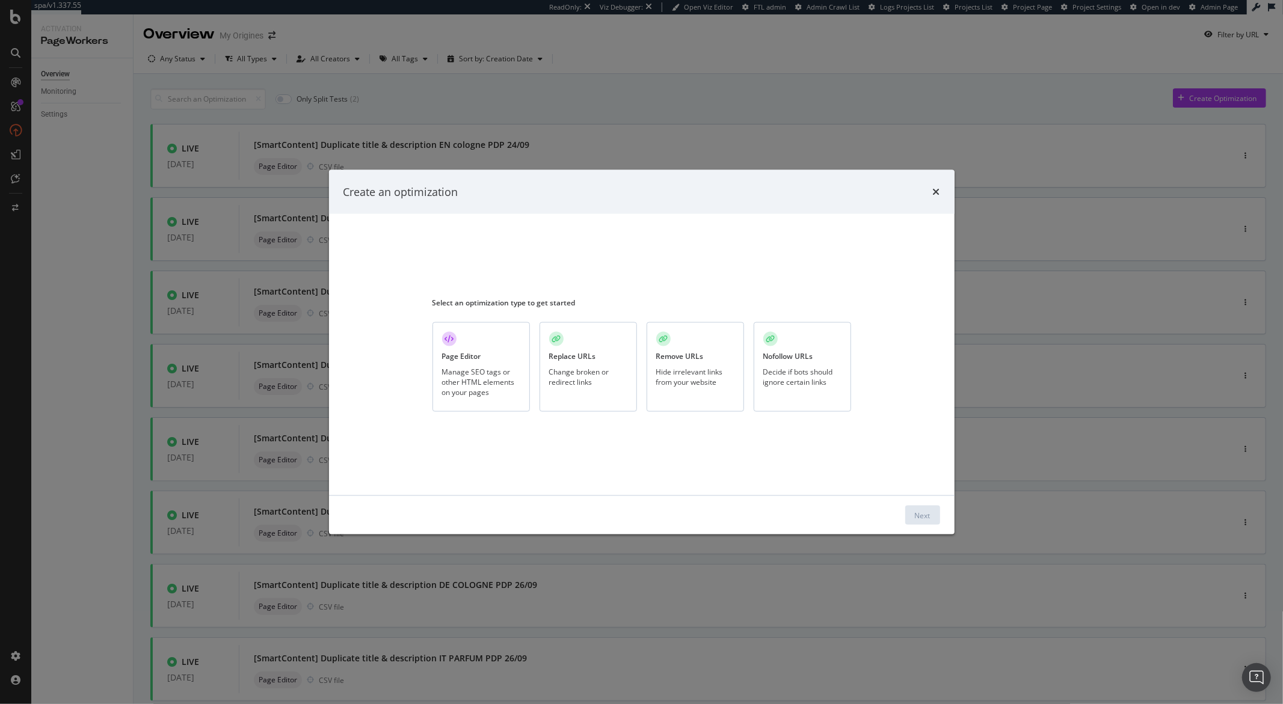
click at [590, 365] on div "Replace URLs Change broken or redirect links" at bounding box center [587, 367] width 97 height 90
click at [911, 518] on button "Next" at bounding box center [922, 515] width 35 height 19
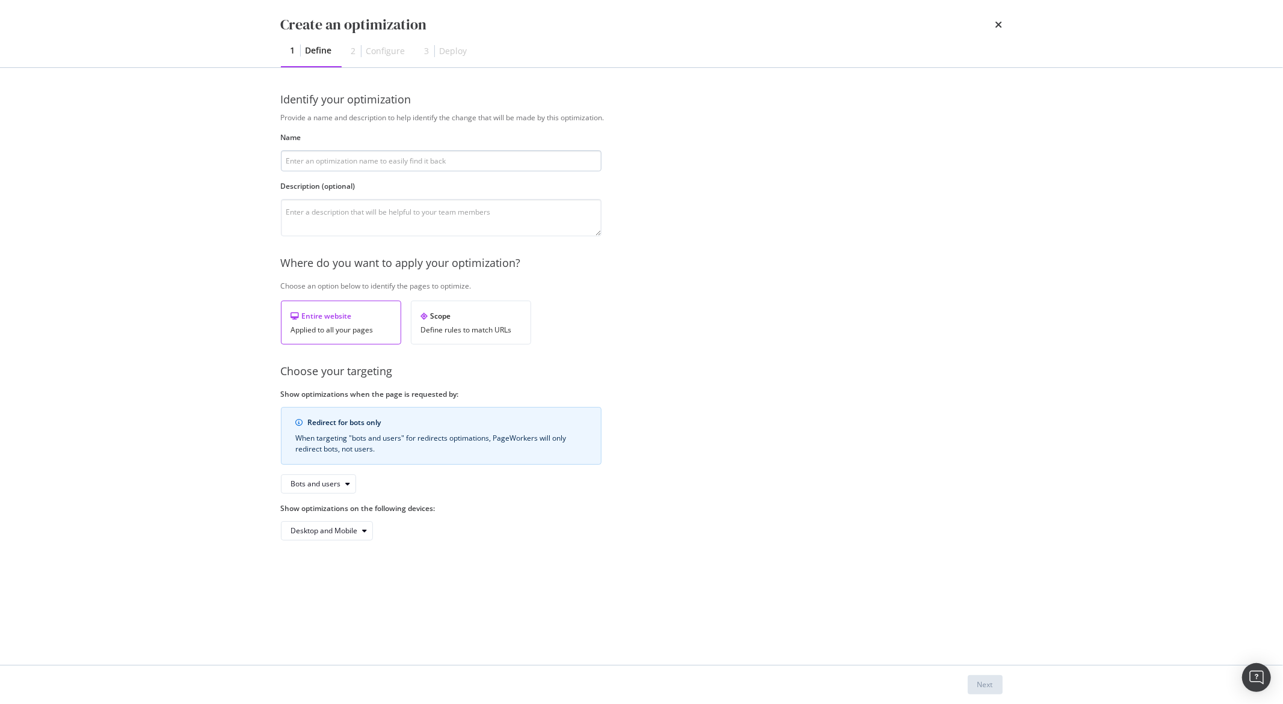
click at [307, 163] on input "modal" at bounding box center [441, 160] width 320 height 21
type input "301 UPDATE 06/10"
click at [331, 486] on div "Bots and users" at bounding box center [316, 483] width 50 height 7
click at [333, 504] on div "Bots and users" at bounding box center [322, 505] width 52 height 10
click at [331, 518] on div "Bots only" at bounding box center [322, 524] width 72 height 15
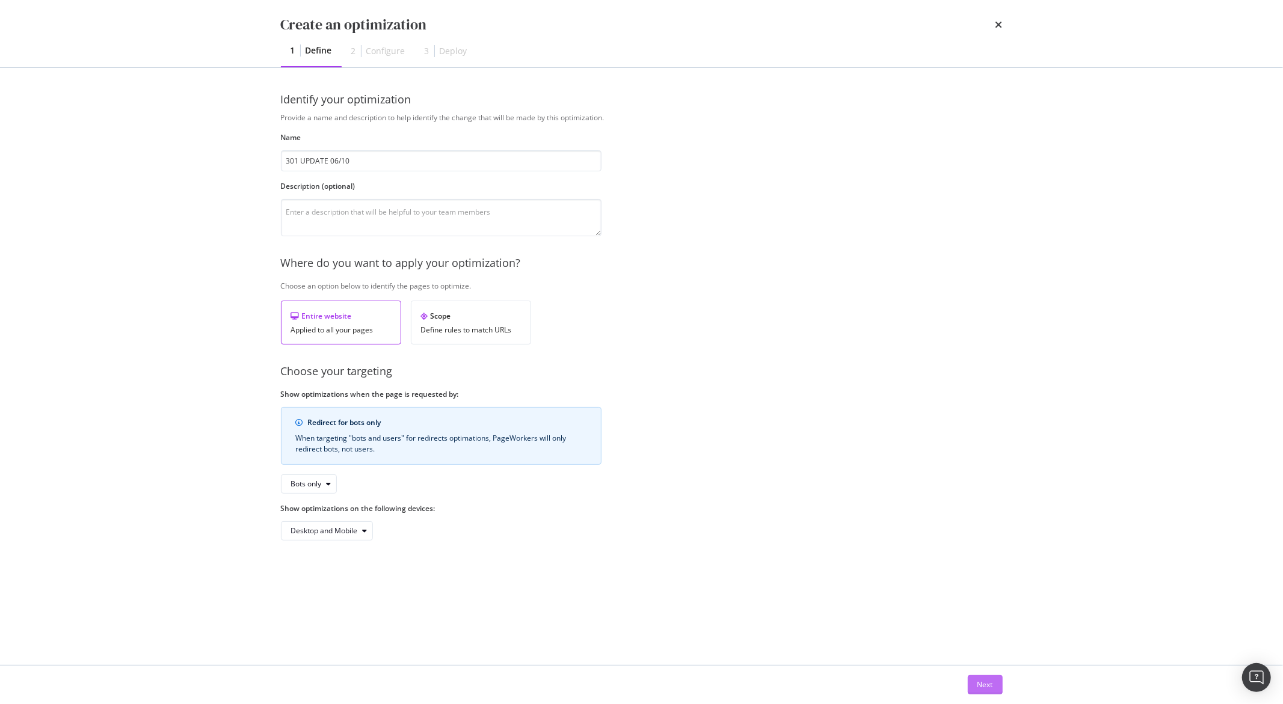
click at [974, 692] on button "Next" at bounding box center [985, 684] width 35 height 19
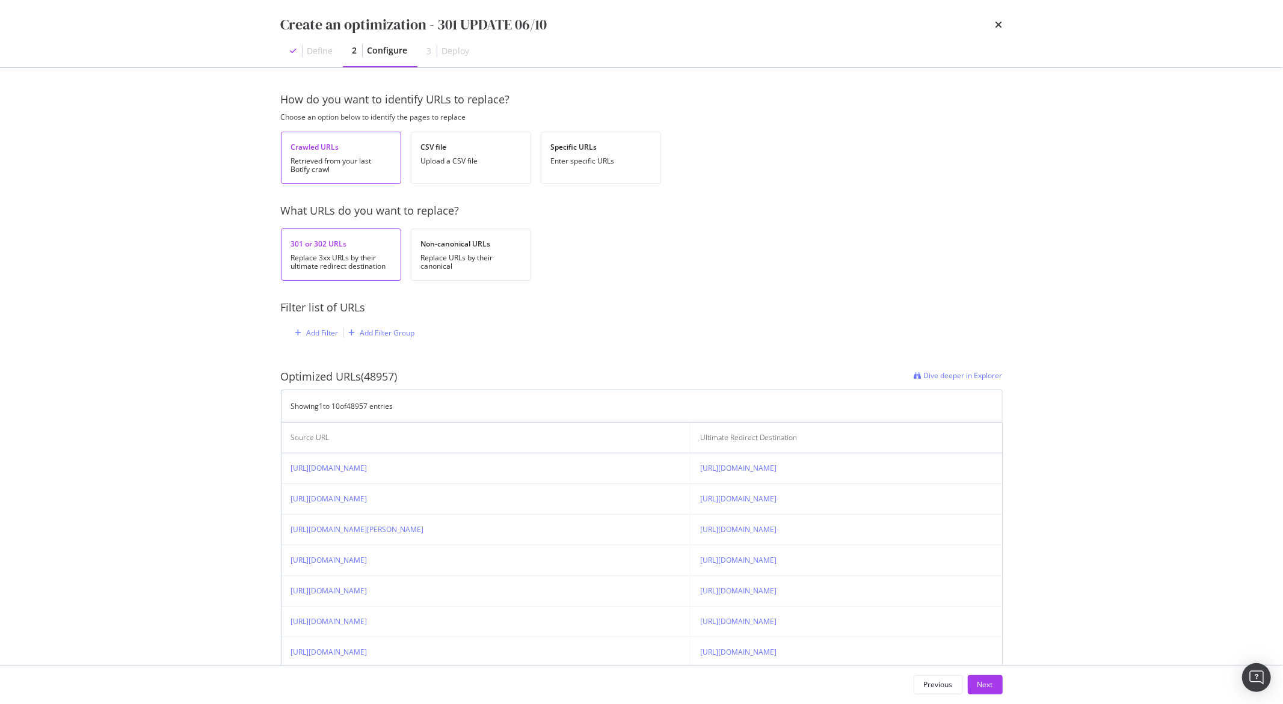
click at [145, 406] on div "Create an optimization - 301 UPDATE 06/10 Define 2 Configure 3 Deploy How do yo…" at bounding box center [641, 352] width 1283 height 704
click at [1001, 22] on icon "times" at bounding box center [998, 25] width 7 height 10
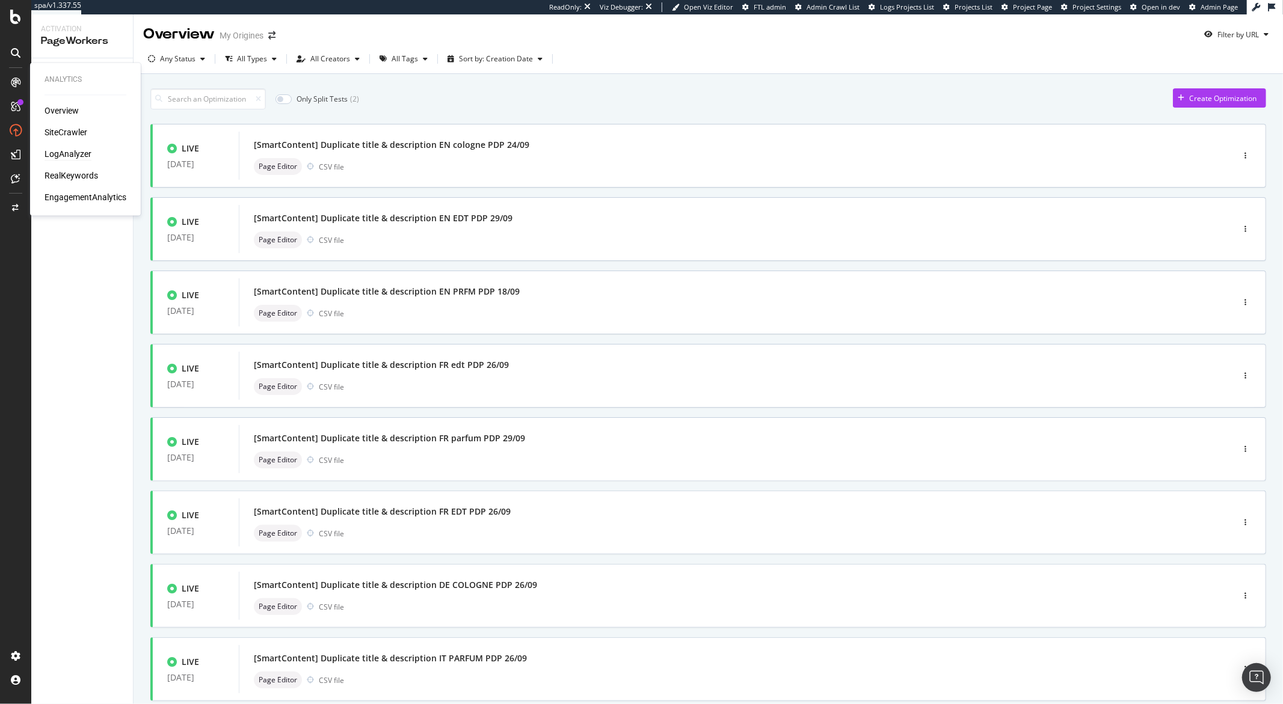
click at [63, 152] on div "LogAnalyzer" at bounding box center [67, 155] width 47 height 12
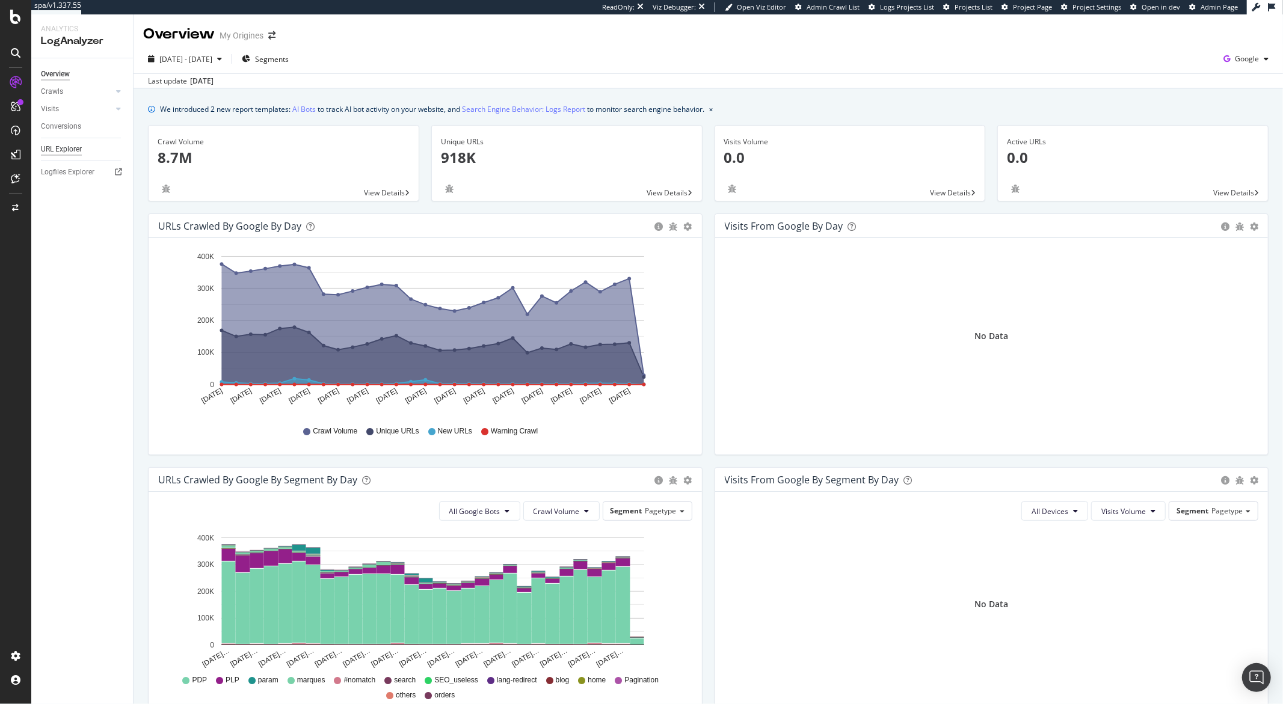
click at [70, 146] on div "URL Explorer" at bounding box center [61, 149] width 41 height 13
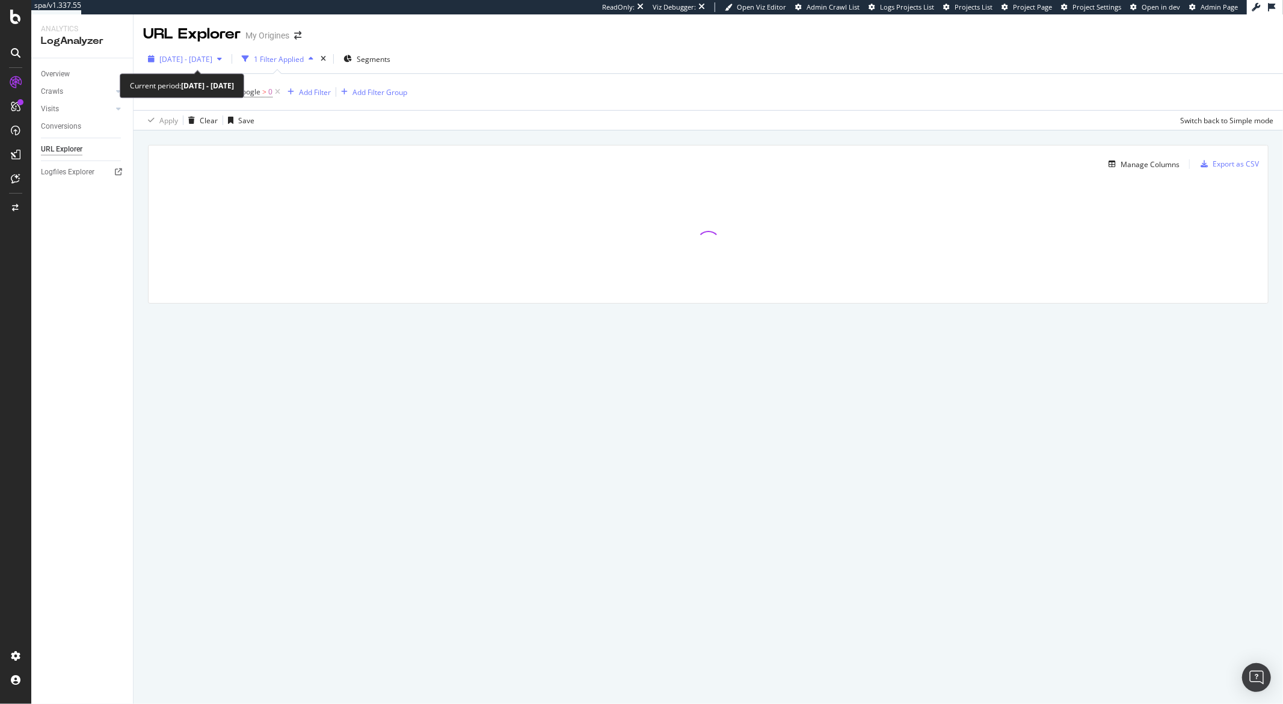
click at [212, 61] on span "2025 Sep. 6th - Oct. 5th" at bounding box center [185, 59] width 53 height 10
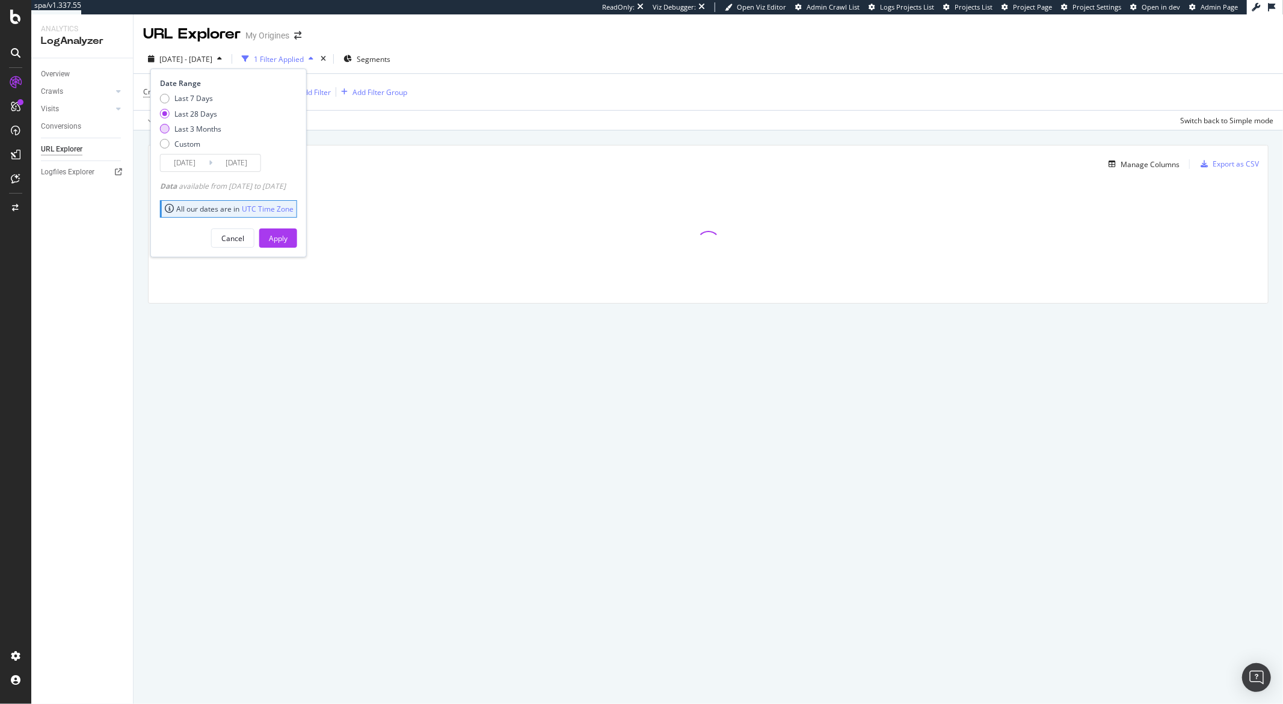
click at [189, 127] on div "Last 3 Months" at bounding box center [197, 129] width 47 height 10
type input "2025/07/06"
click at [285, 230] on button "Apply" at bounding box center [278, 237] width 38 height 19
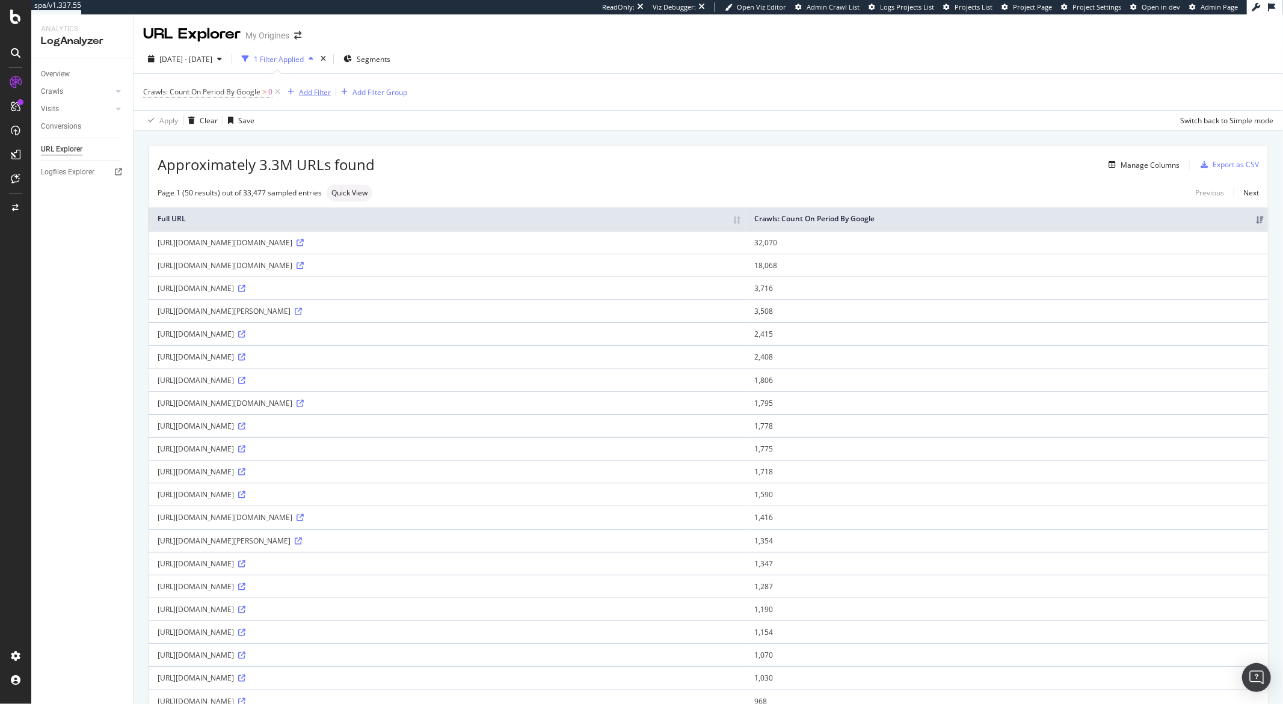
click at [322, 94] on div "Add Filter" at bounding box center [315, 92] width 32 height 10
type input "path"
click at [330, 169] on div "URL Path" at bounding box center [396, 176] width 191 height 14
click at [334, 146] on input "text" at bounding box center [359, 144] width 131 height 19
type input "p"
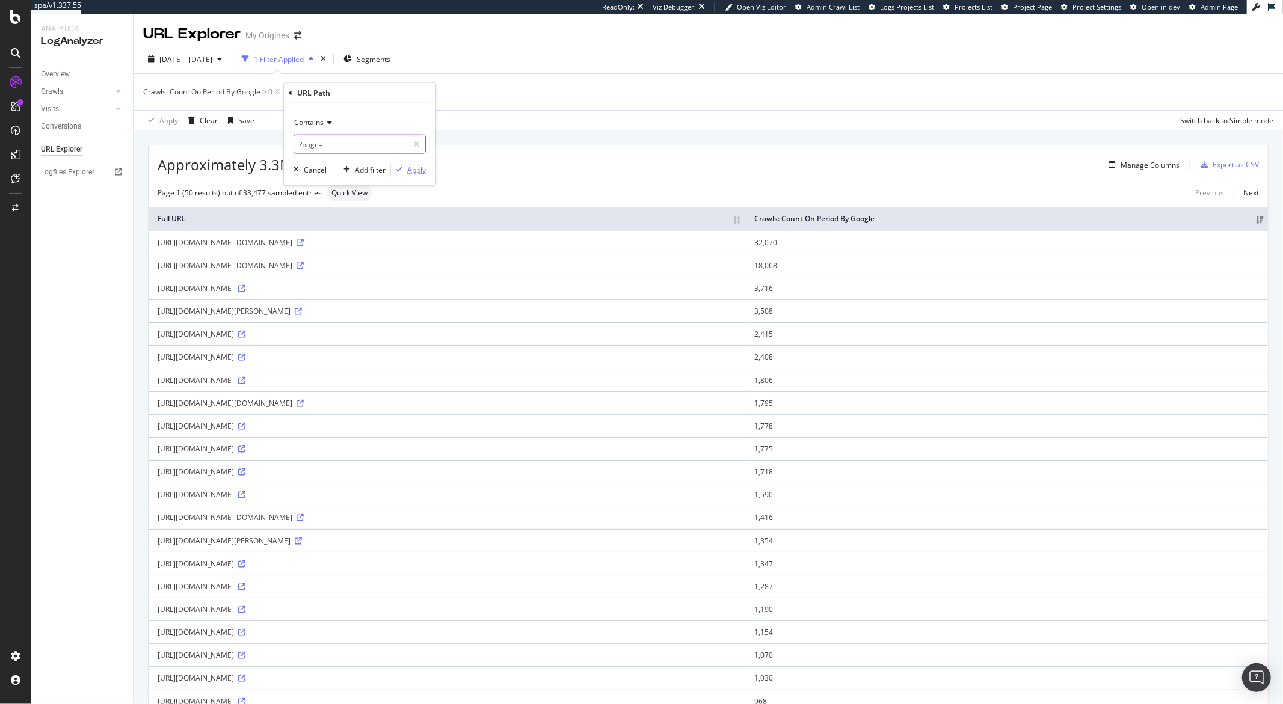
type input "?page="
click at [405, 167] on div "button" at bounding box center [399, 169] width 16 height 7
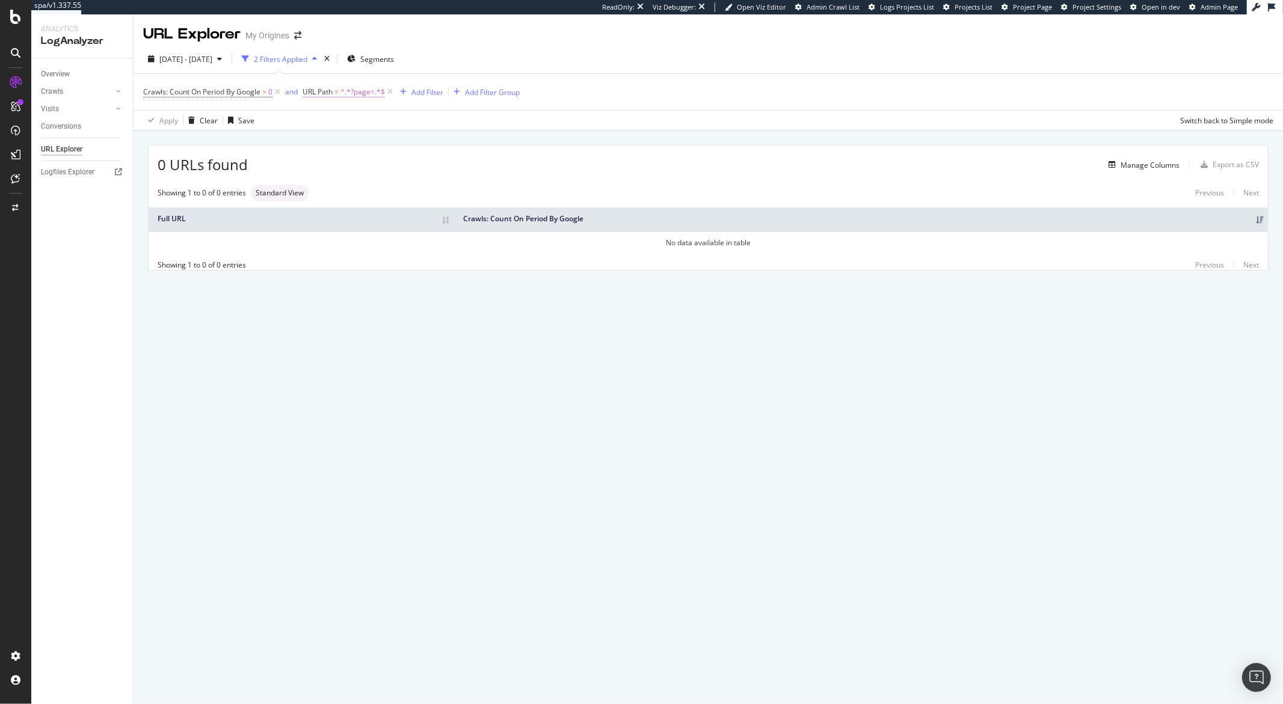
click at [351, 93] on span "^.*?page=.*$" at bounding box center [362, 92] width 44 height 17
click at [313, 96] on div "URL Path" at bounding box center [379, 91] width 142 height 20
click at [333, 138] on input "?page=" at bounding box center [371, 141] width 114 height 19
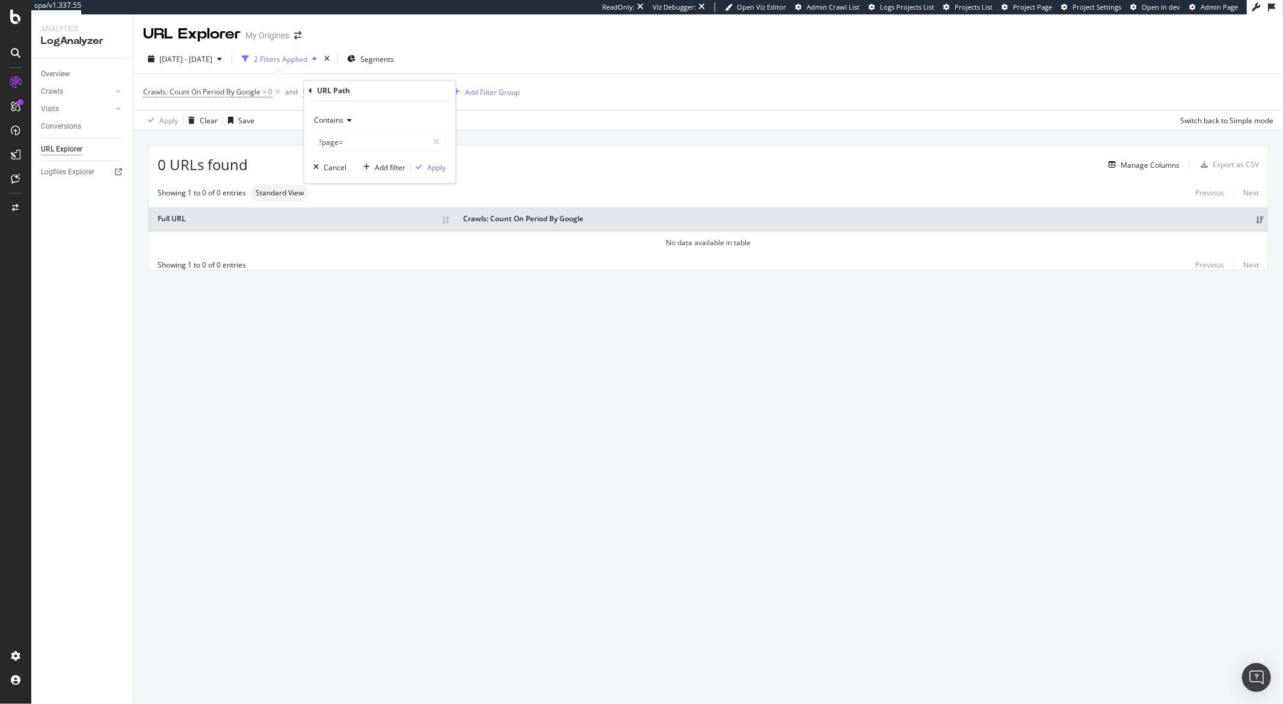
click at [311, 91] on icon at bounding box center [310, 90] width 4 height 7
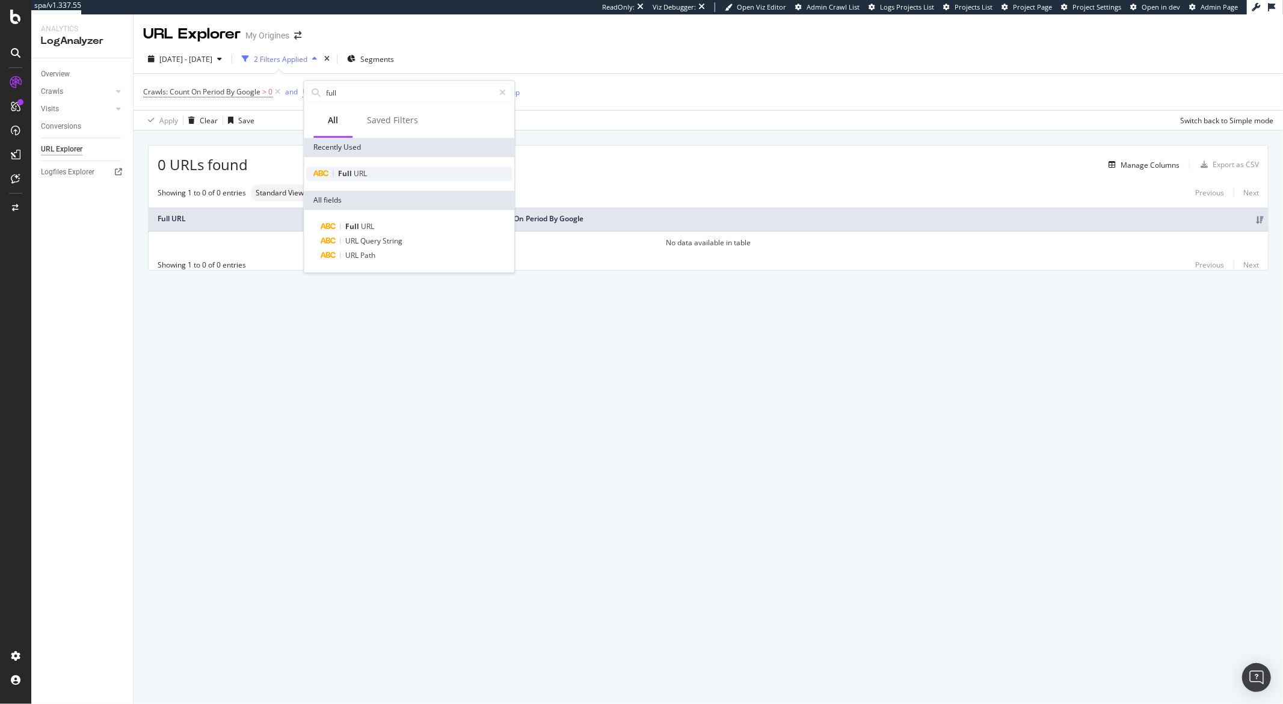
type input "full"
click at [365, 174] on span "URL" at bounding box center [360, 173] width 13 height 10
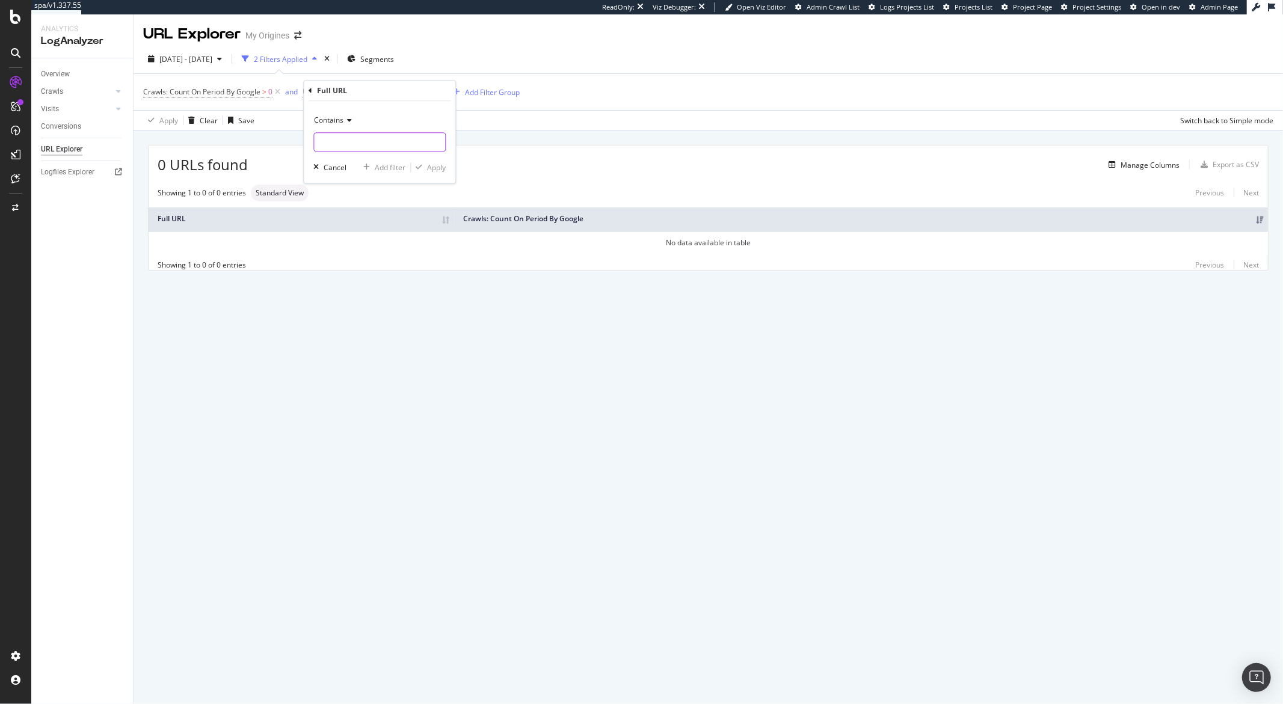
click at [342, 141] on input "text" at bounding box center [379, 141] width 131 height 19
paste input "?page="
type input "?page="
click at [428, 167] on div "Apply" at bounding box center [436, 167] width 19 height 10
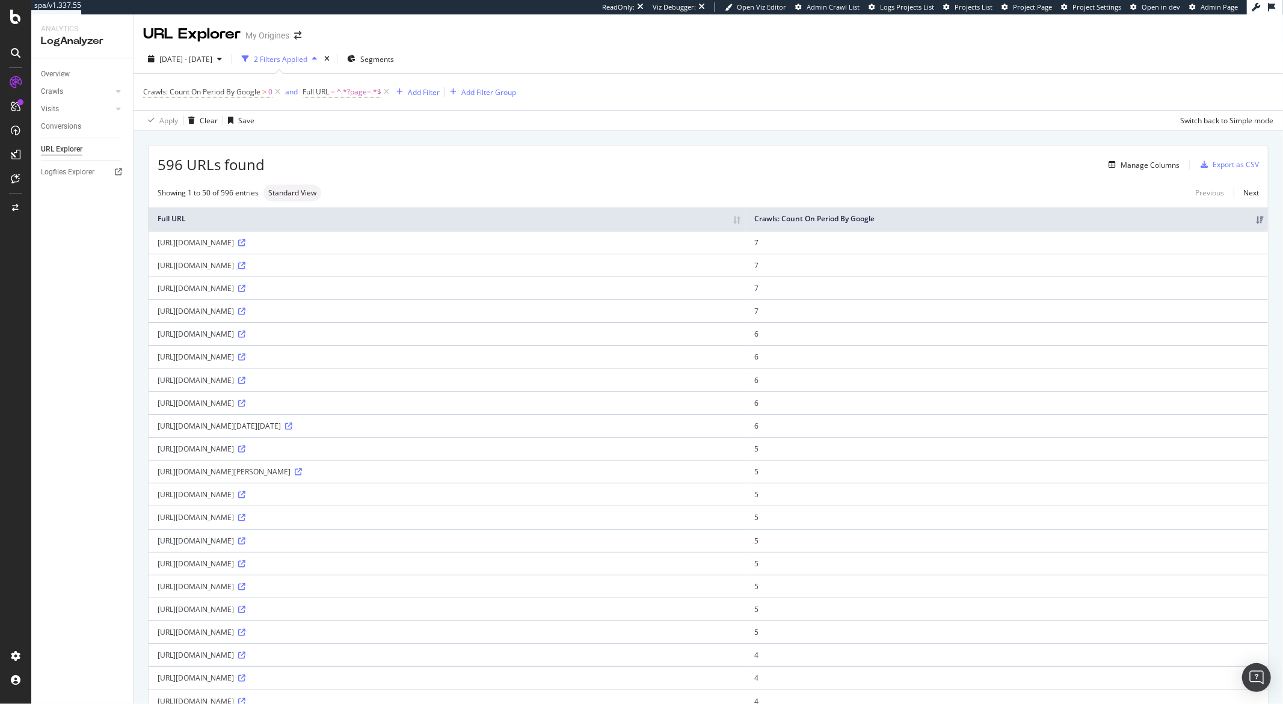
click at [245, 266] on icon at bounding box center [241, 265] width 7 height 7
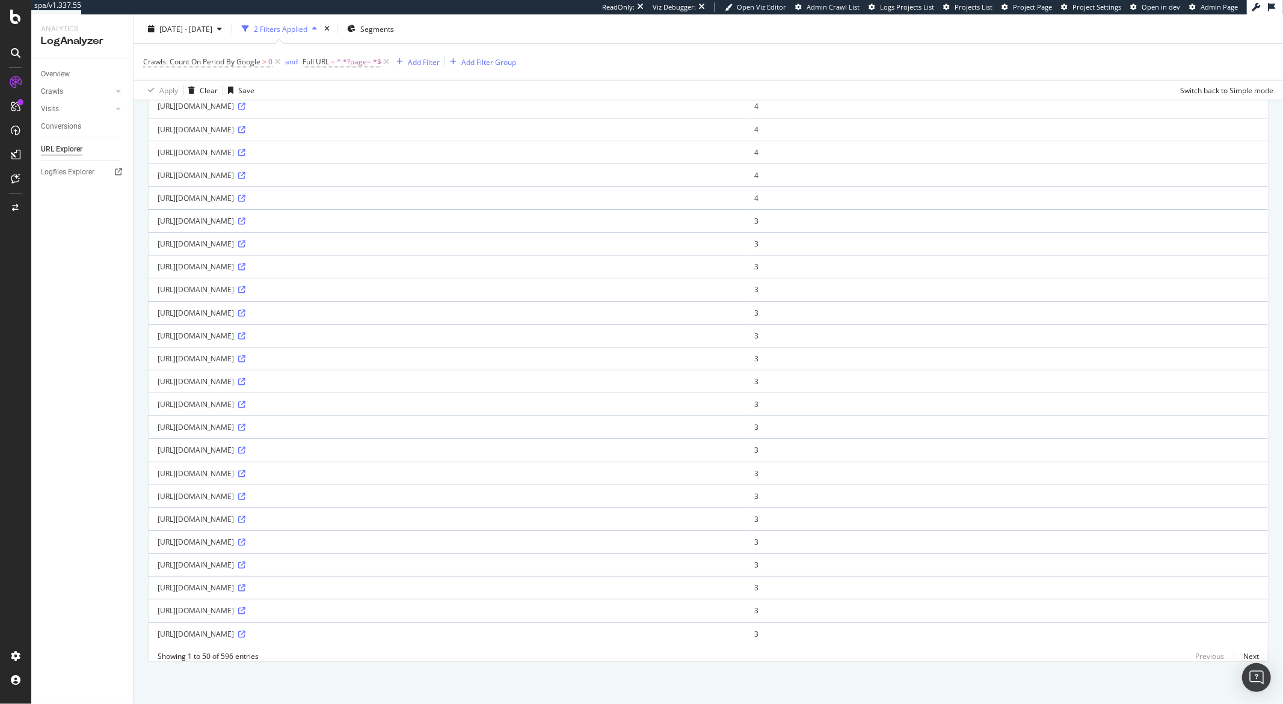
scroll to position [746, 0]
click at [245, 333] on icon at bounding box center [241, 336] width 7 height 7
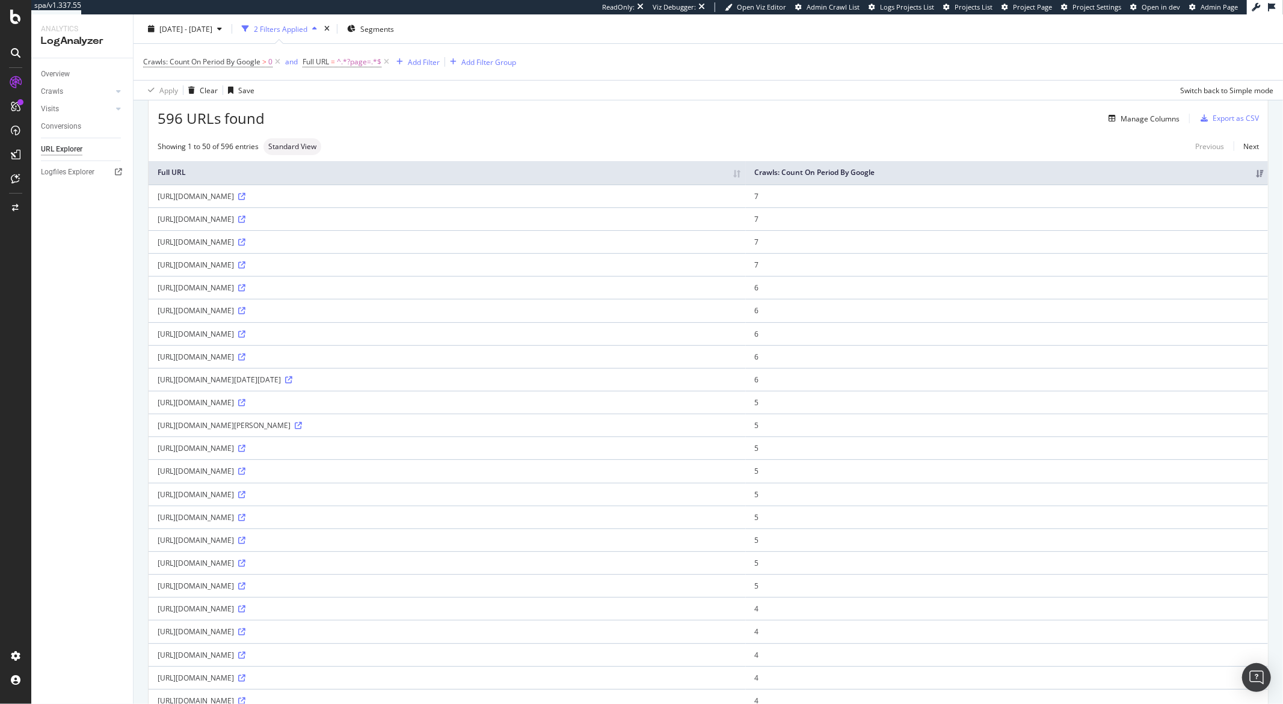
scroll to position [0, 0]
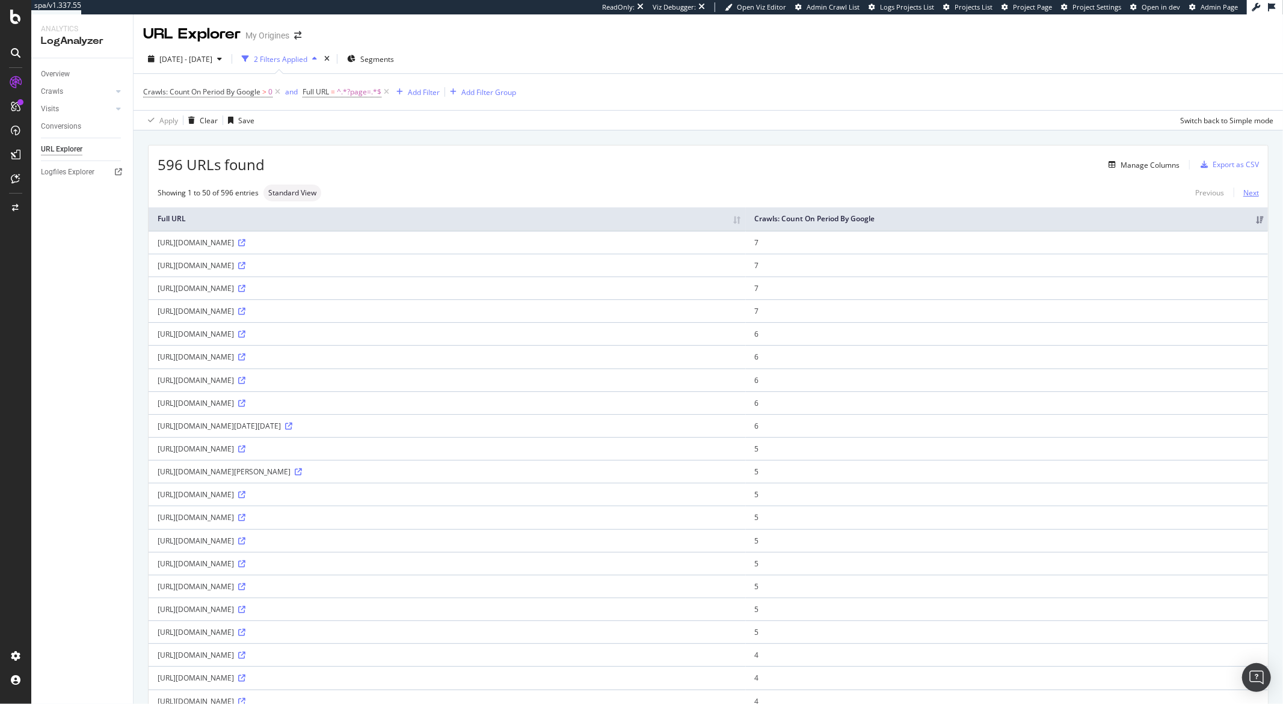
click at [1242, 194] on link "Next" at bounding box center [1245, 192] width 25 height 17
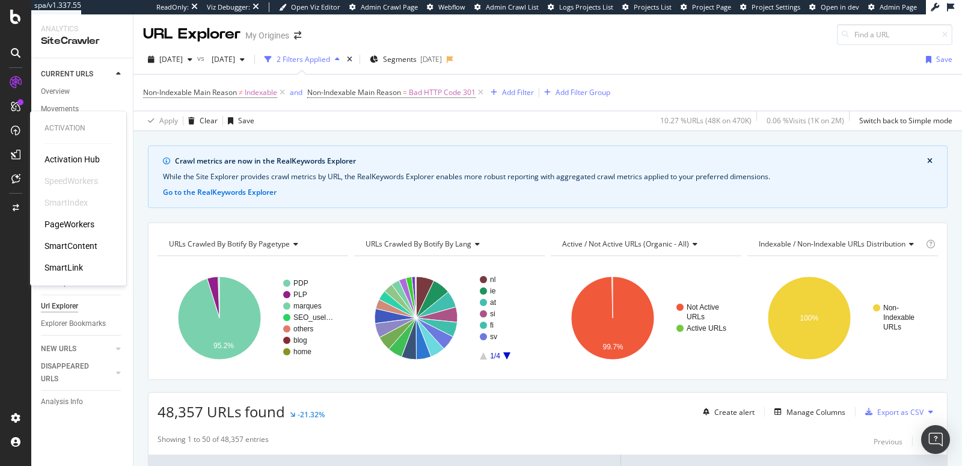
click at [78, 244] on div "SmartContent" at bounding box center [70, 246] width 53 height 12
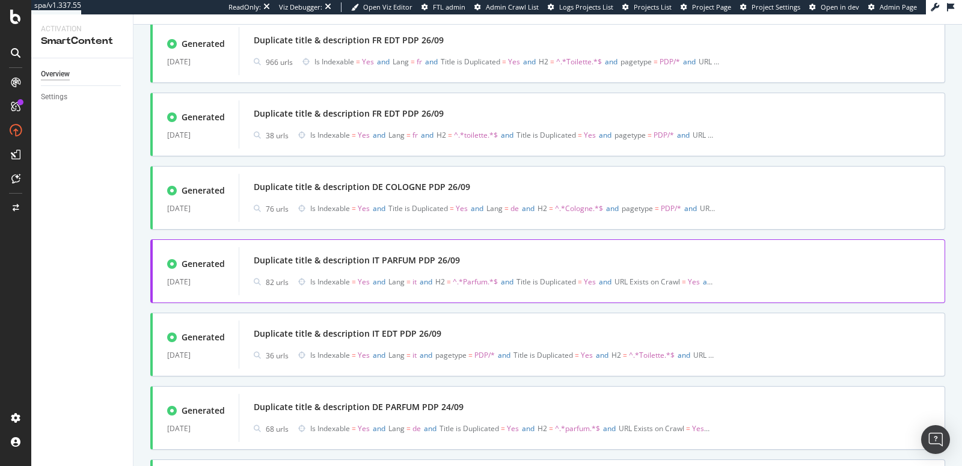
scroll to position [1034, 0]
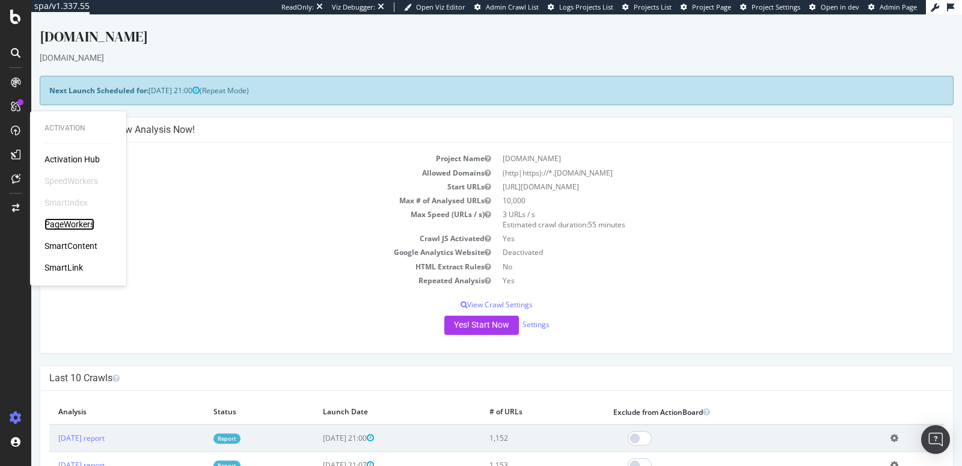
click at [67, 225] on div "PageWorkers" at bounding box center [69, 224] width 50 height 12
click at [64, 223] on div "PageWorkers" at bounding box center [69, 224] width 50 height 12
click at [68, 219] on div "PageWorkers" at bounding box center [69, 224] width 50 height 12
click at [67, 222] on div "PageWorkers" at bounding box center [69, 224] width 50 height 12
click at [73, 226] on div "PageWorkers" at bounding box center [69, 224] width 50 height 12
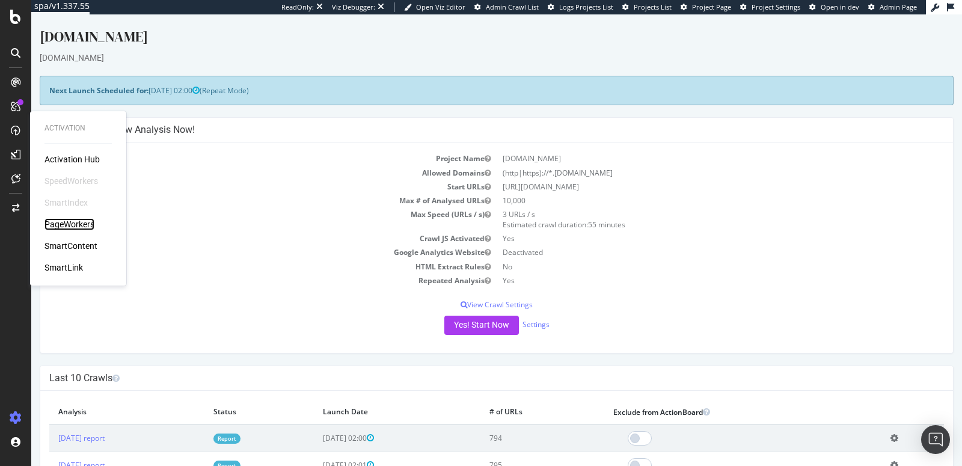
click at [59, 219] on div "PageWorkers" at bounding box center [69, 224] width 50 height 12
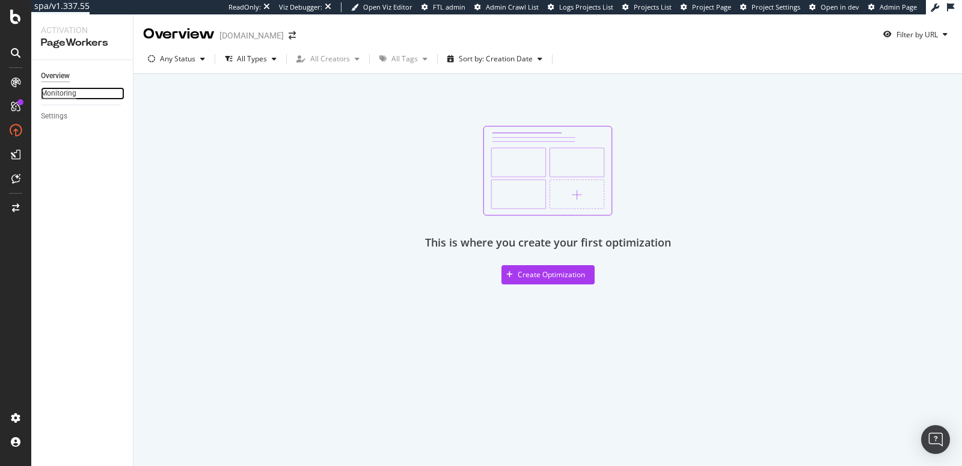
click at [48, 94] on div "Monitoring" at bounding box center [58, 93] width 35 height 13
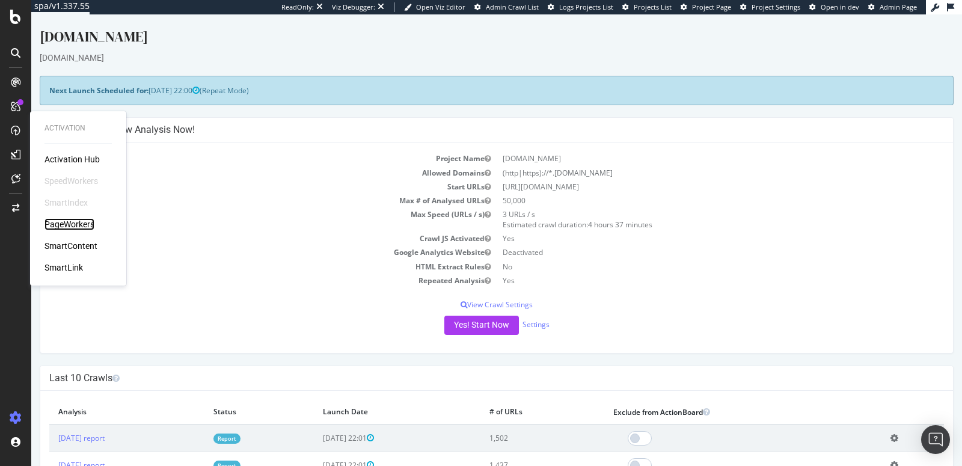
click at [60, 222] on div "PageWorkers" at bounding box center [69, 224] width 50 height 12
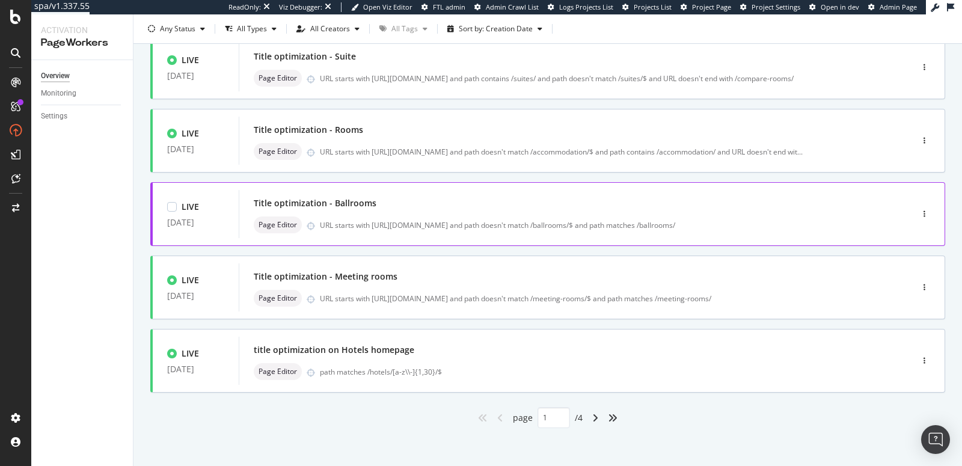
scroll to position [458, 0]
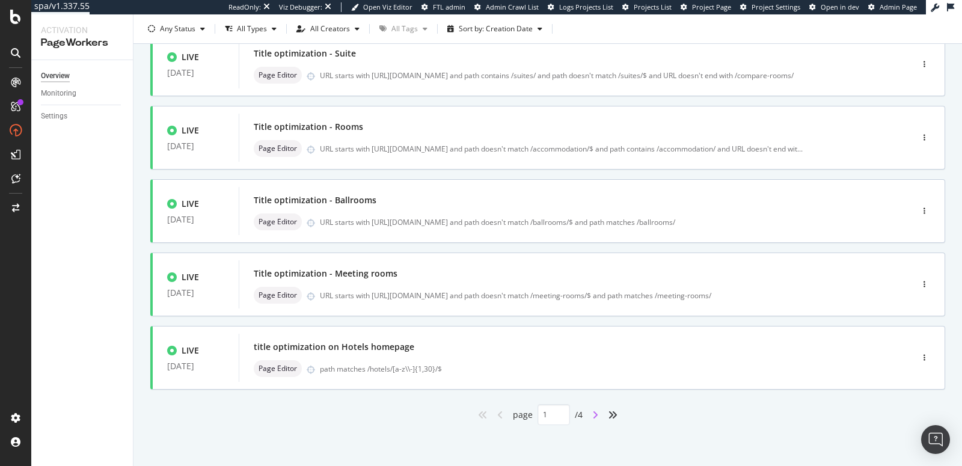
click at [592, 417] on icon "angle-right" at bounding box center [595, 415] width 6 height 10
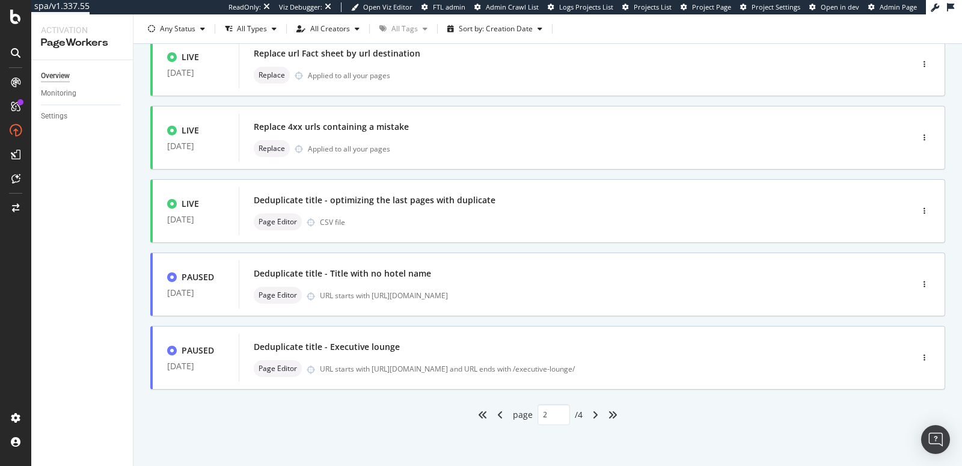
click at [590, 419] on div "angle-right" at bounding box center [595, 414] width 16 height 19
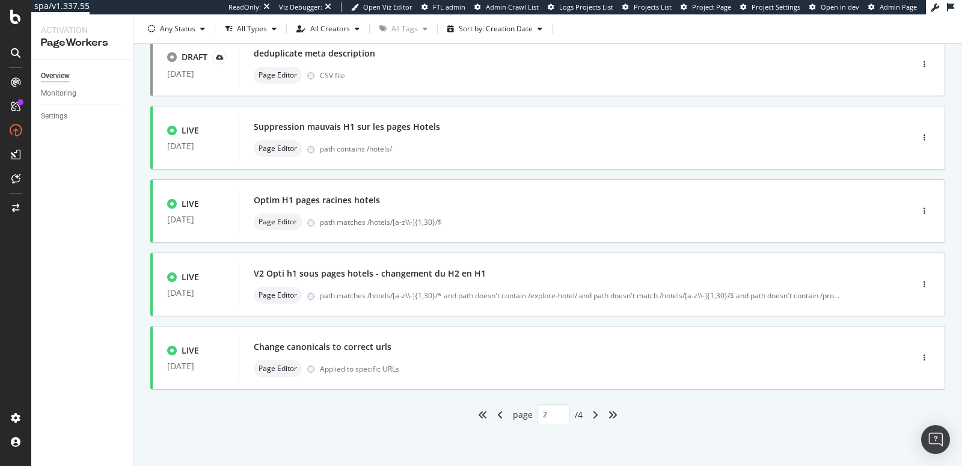
type input "3"
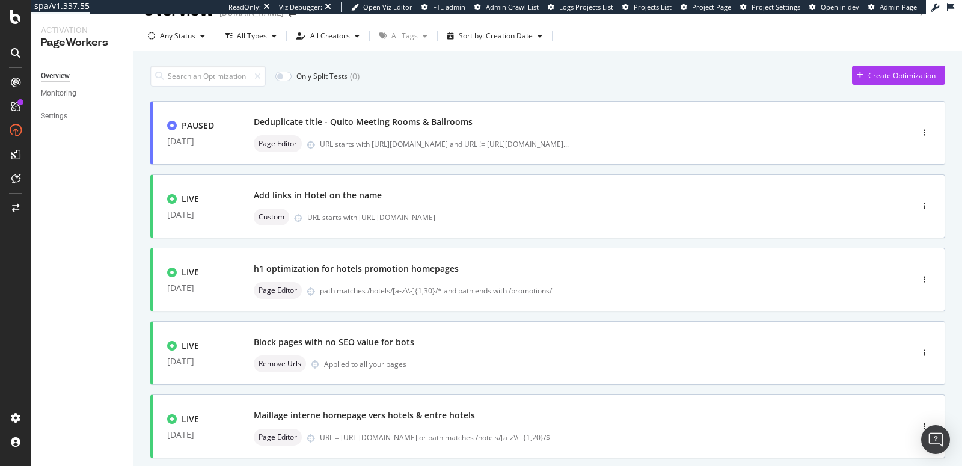
scroll to position [23, 0]
click at [421, 194] on div "Add links in Hotel on the name" at bounding box center [557, 194] width 607 height 17
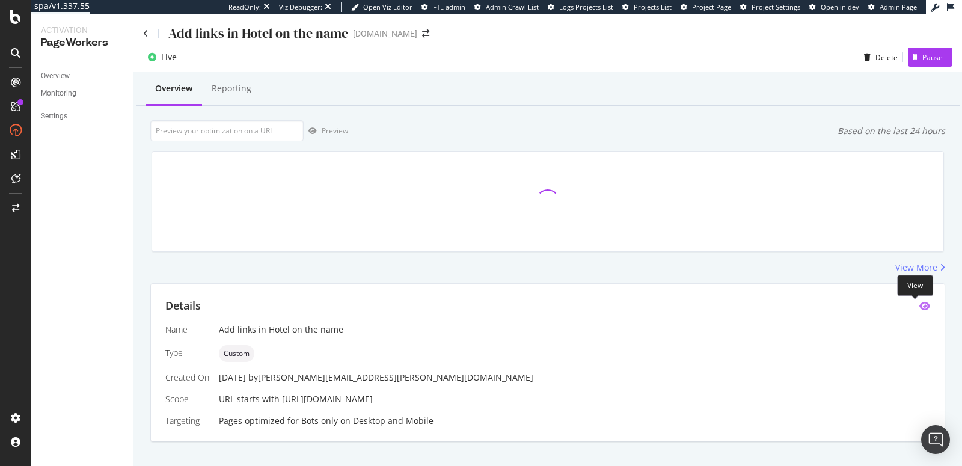
click at [919, 308] on icon "eye" at bounding box center [924, 306] width 11 height 10
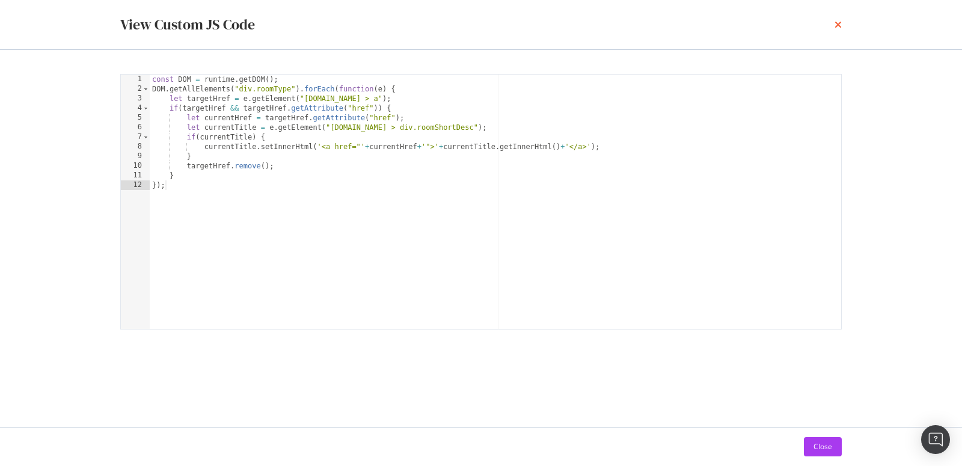
click at [839, 26] on icon "times" at bounding box center [838, 25] width 7 height 10
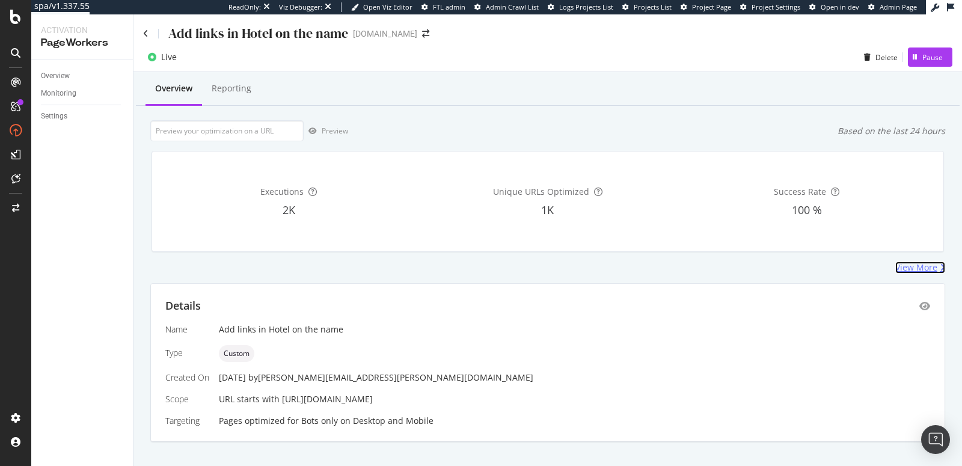
click at [904, 266] on div "View More" at bounding box center [916, 268] width 42 height 12
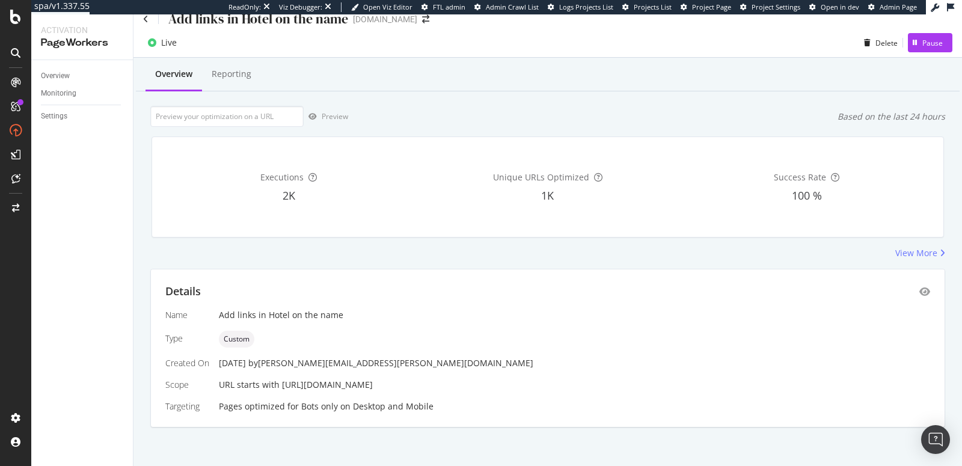
scroll to position [14, 0]
click at [908, 256] on div "View More" at bounding box center [916, 254] width 42 height 12
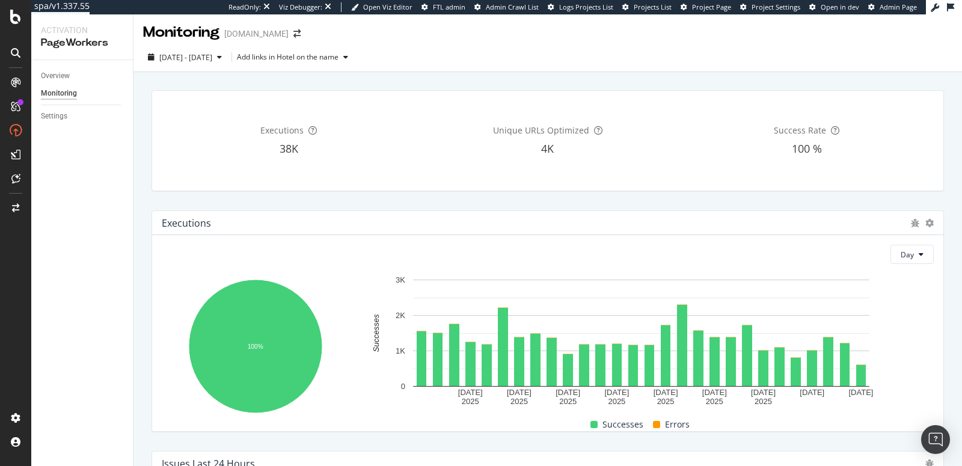
scroll to position [2, 0]
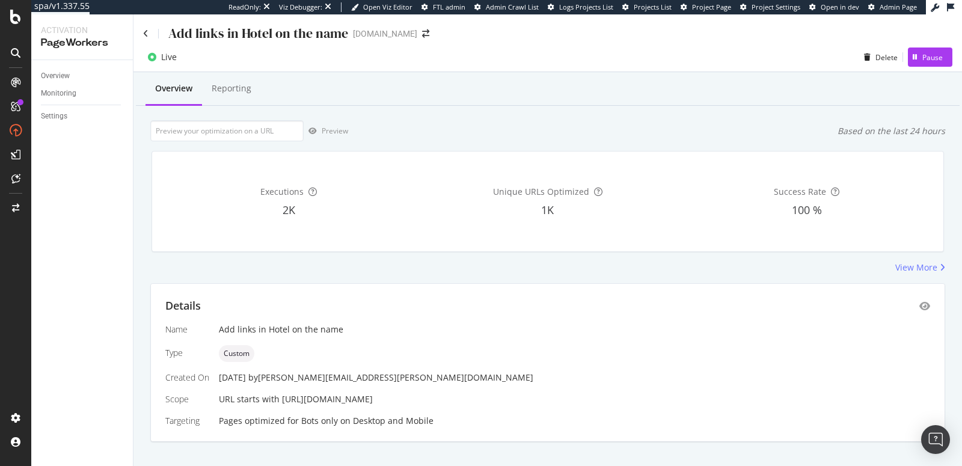
drag, startPoint x: 279, startPoint y: 401, endPoint x: 423, endPoint y: 399, distance: 144.3
click at [423, 399] on div "URL starts with https://www.swissotel.com/hotels/" at bounding box center [574, 399] width 711 height 12
copy span "https://www.swissotel.com/hotels/"
click at [907, 305] on div "Details" at bounding box center [547, 306] width 765 height 16
click at [910, 307] on div "Details" at bounding box center [547, 306] width 765 height 16
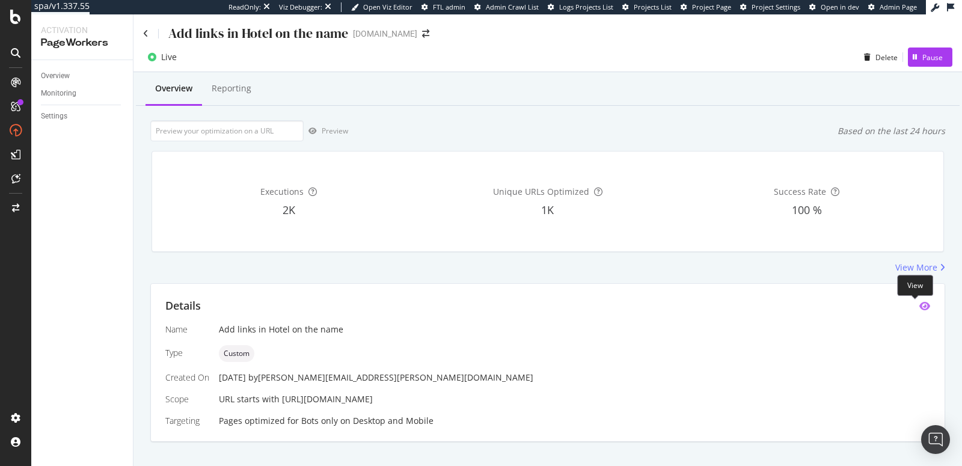
click at [919, 307] on icon "eye" at bounding box center [924, 306] width 11 height 10
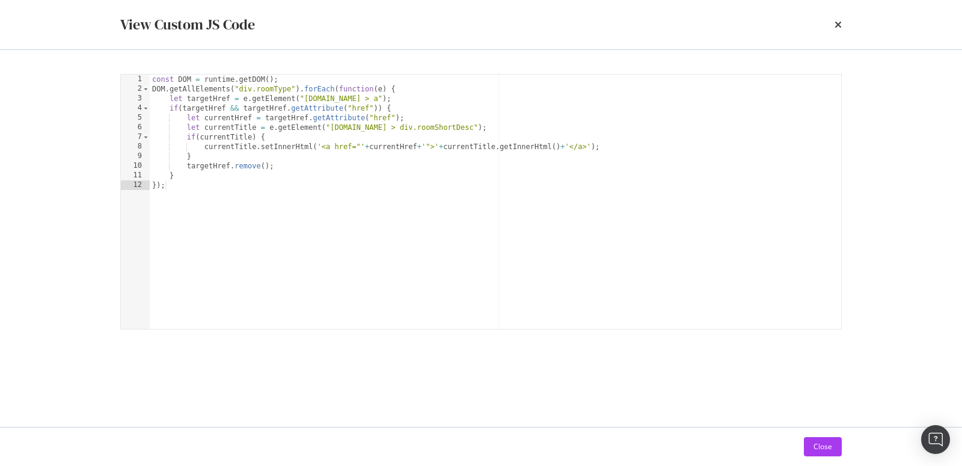
click at [833, 24] on div "View Custom JS Code" at bounding box center [481, 24] width 722 height 20
click at [836, 25] on icon "times" at bounding box center [838, 25] width 7 height 10
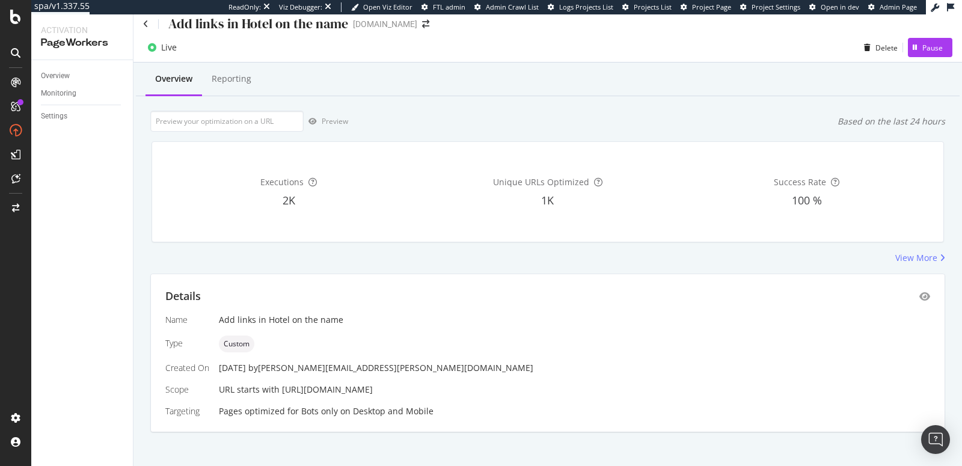
scroll to position [17, 0]
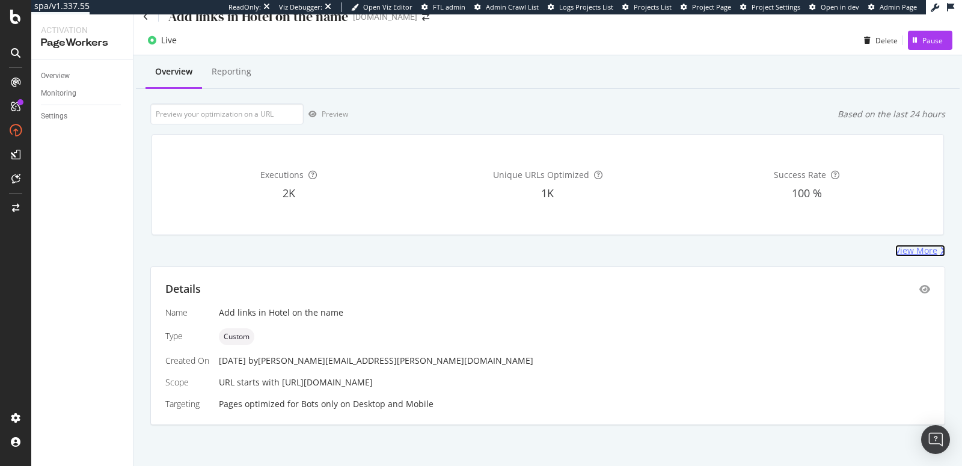
click at [904, 251] on div "View More" at bounding box center [916, 251] width 42 height 12
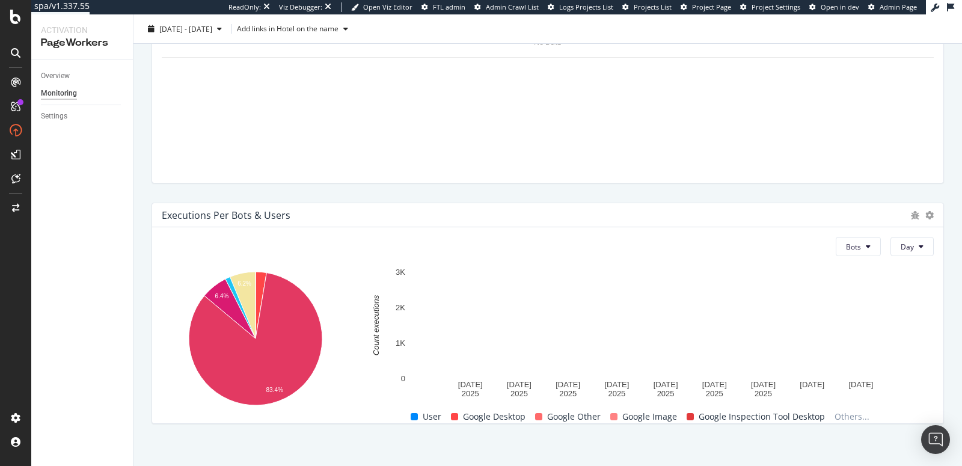
scroll to position [500, 0]
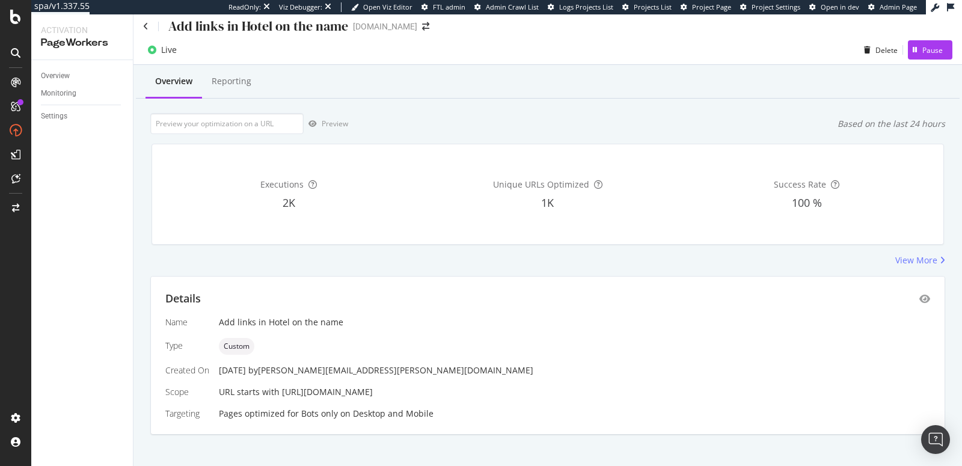
scroll to position [17, 0]
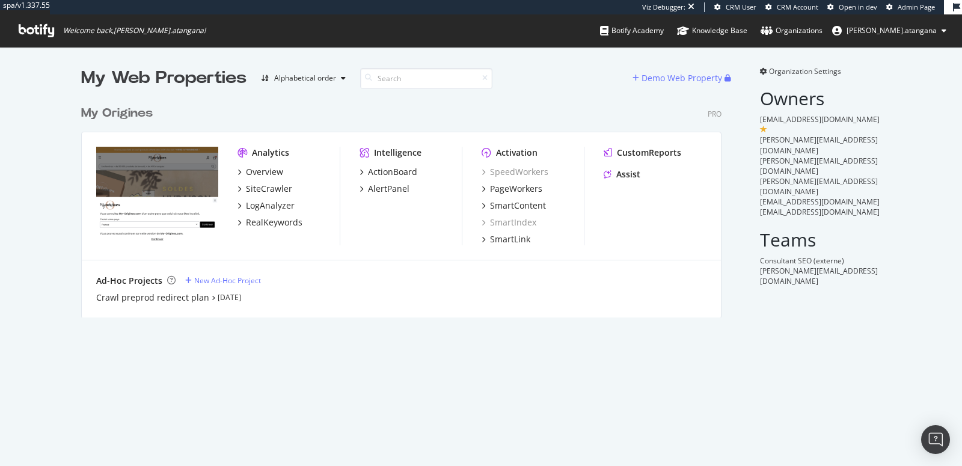
scroll to position [217, 640]
click at [498, 190] on div "PageWorkers" at bounding box center [516, 189] width 52 height 12
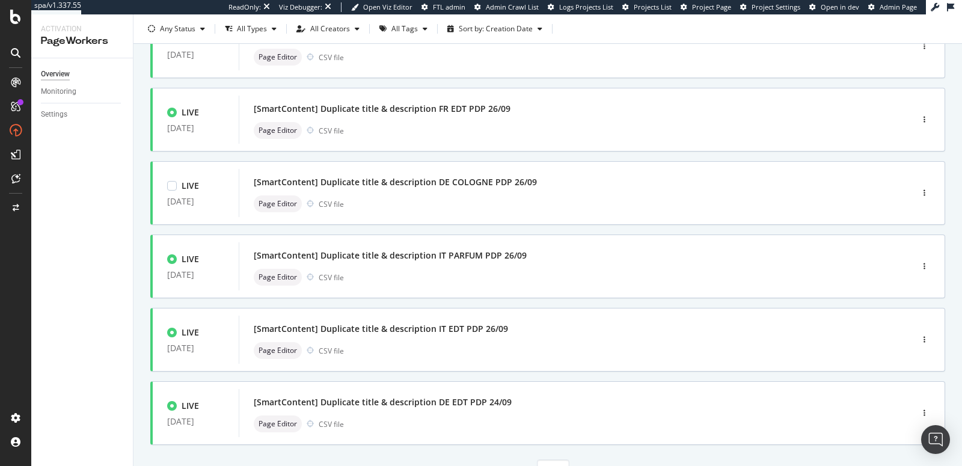
scroll to position [458, 0]
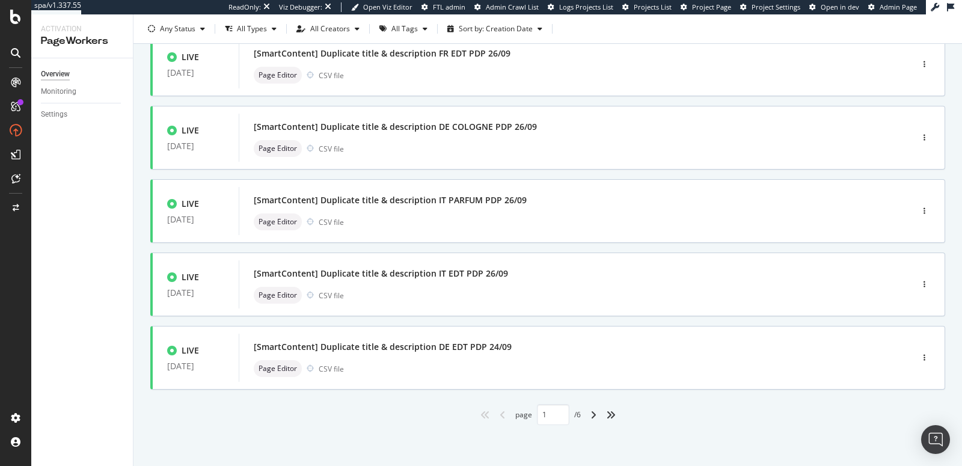
click at [594, 417] on div "angle-right" at bounding box center [594, 414] width 16 height 19
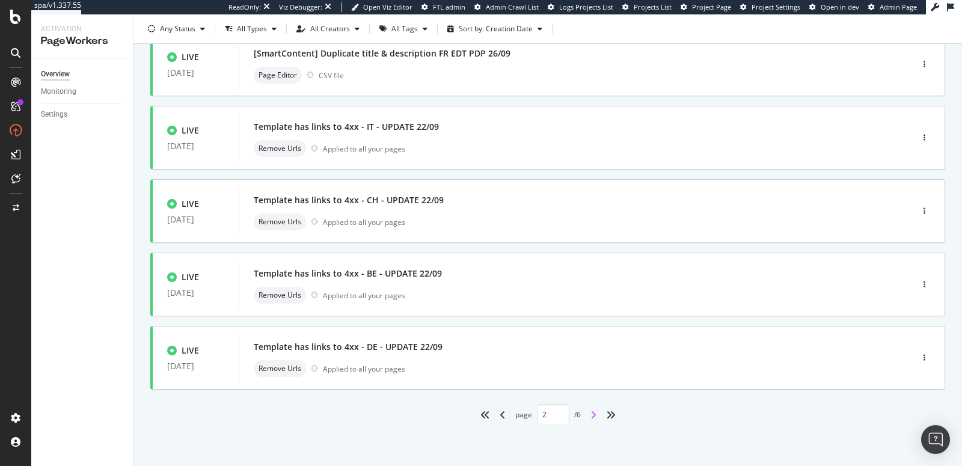
click at [590, 414] on icon "angle-right" at bounding box center [593, 415] width 6 height 10
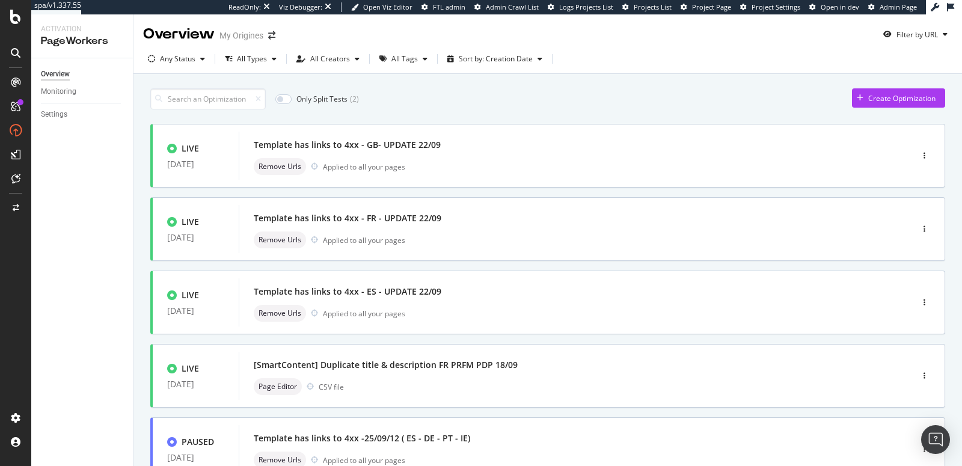
scroll to position [0, 0]
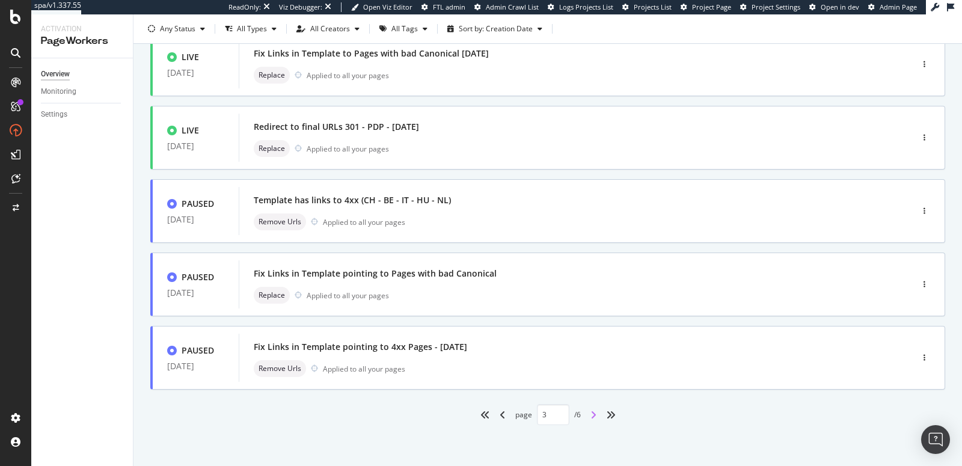
click at [590, 411] on icon "angle-right" at bounding box center [593, 415] width 6 height 10
type input "4"
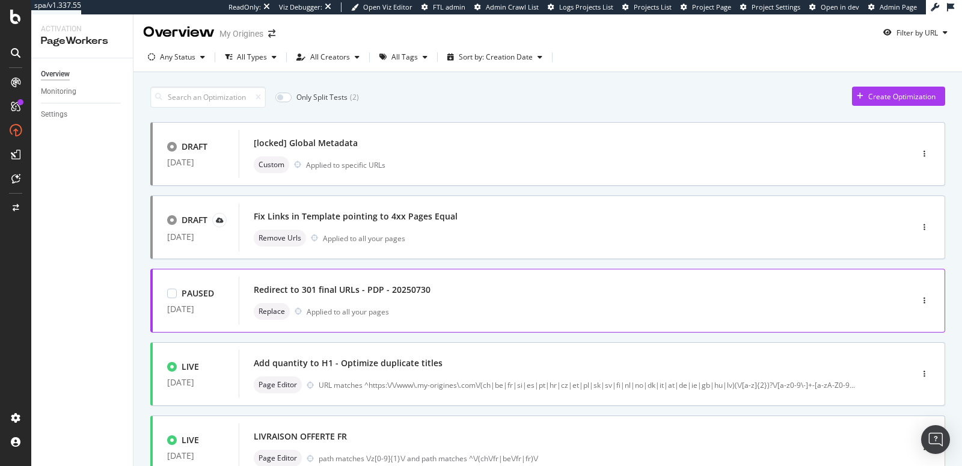
scroll to position [12, 0]
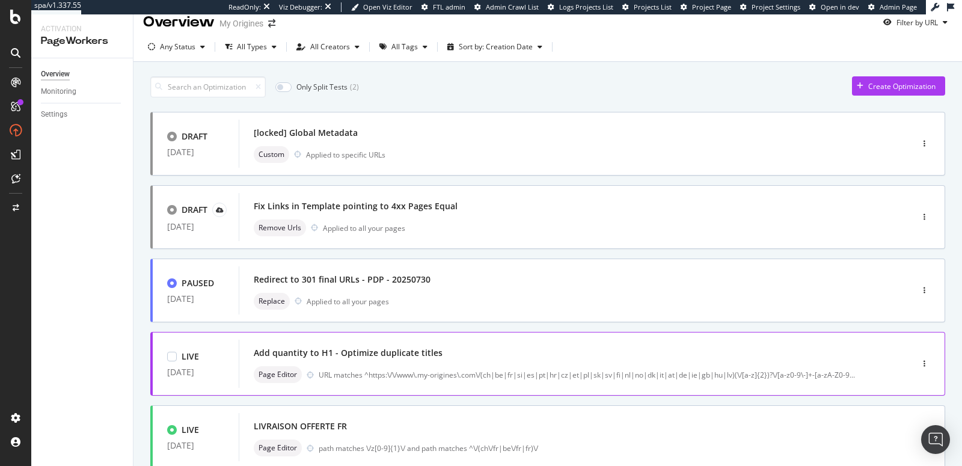
click at [506, 348] on div "Add quantity to H1 - Optimize duplicate titles" at bounding box center [557, 353] width 607 height 17
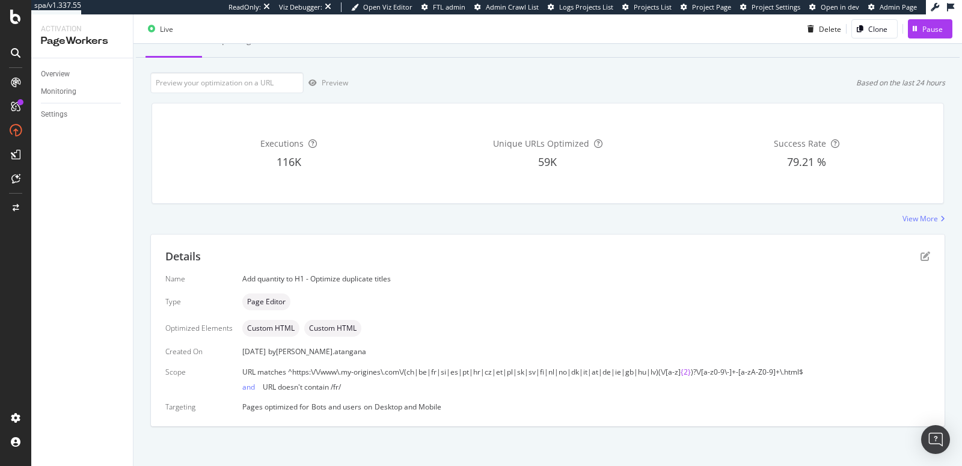
scroll to position [49, 0]
click at [289, 372] on span "URL matches ^https:\/\/www\.my-origines\.com\/(ch|be|fr|si|es|pt|hr|cz|et|pl|sk…" at bounding box center [461, 371] width 438 height 10
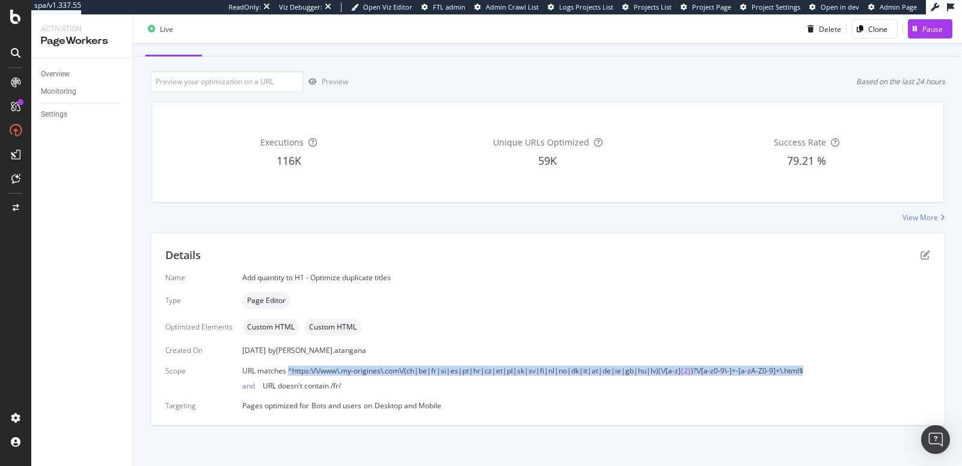
drag, startPoint x: 286, startPoint y: 371, endPoint x: 799, endPoint y: 369, distance: 512.9
click at [799, 369] on div "URL matches ^https:\/\/www\.my-origines\.com\/(ch|be|fr|si|es|pt|hr|cz|et|pl|sk…" at bounding box center [586, 371] width 688 height 10
copy div "^https:\/\/www\.my-origines\.com\/(ch|be|fr|si|es|pt|hr|cz|et|pl|sk|sv|fi|nl|no…"
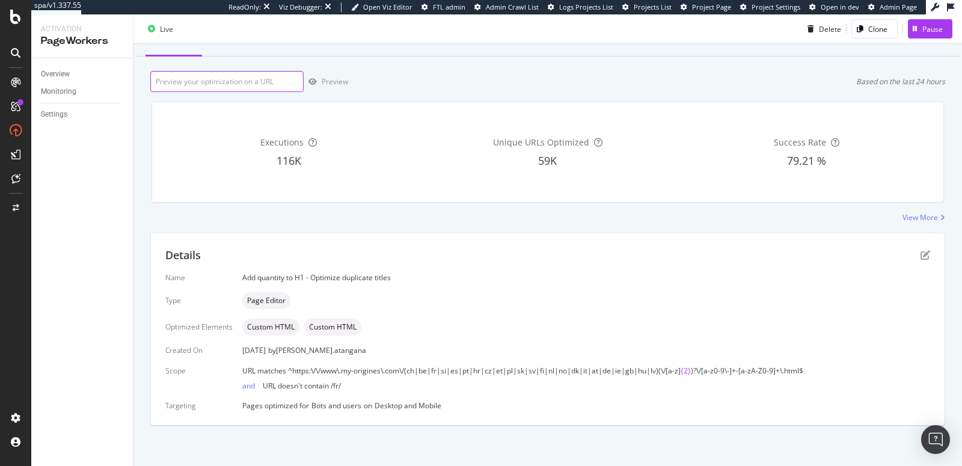
click at [216, 79] on input "url" at bounding box center [226, 81] width 153 height 21
paste input "[URL][DOMAIN_NAME]"
type input "[URL][DOMAIN_NAME]"
click at [332, 84] on div "Preview" at bounding box center [335, 81] width 26 height 10
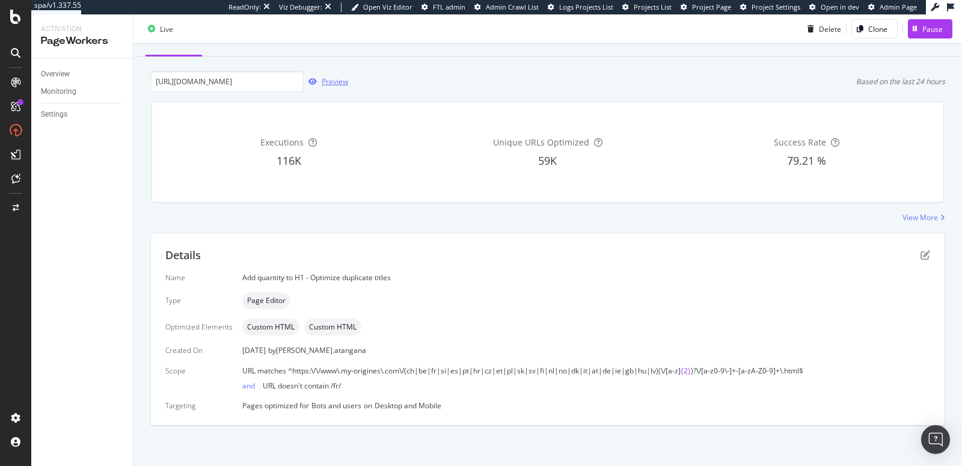
scroll to position [0, 0]
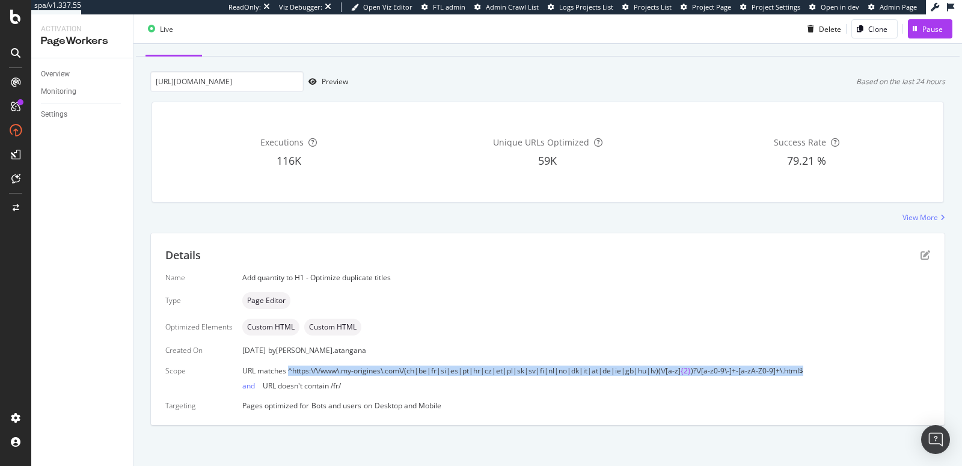
drag, startPoint x: 799, startPoint y: 366, endPoint x: 287, endPoint y: 370, distance: 512.3
click at [287, 370] on div "URL matches ^https:\/\/www\.my-origines\.com\/(ch|be|fr|si|es|pt|hr|cz|et|pl|sk…" at bounding box center [586, 371] width 688 height 10
copy div "^https:\/\/www\.my-origines\.com\/(ch|be|fr|si|es|pt|hr|cz|et|pl|sk|sv|fi|nl|no…"
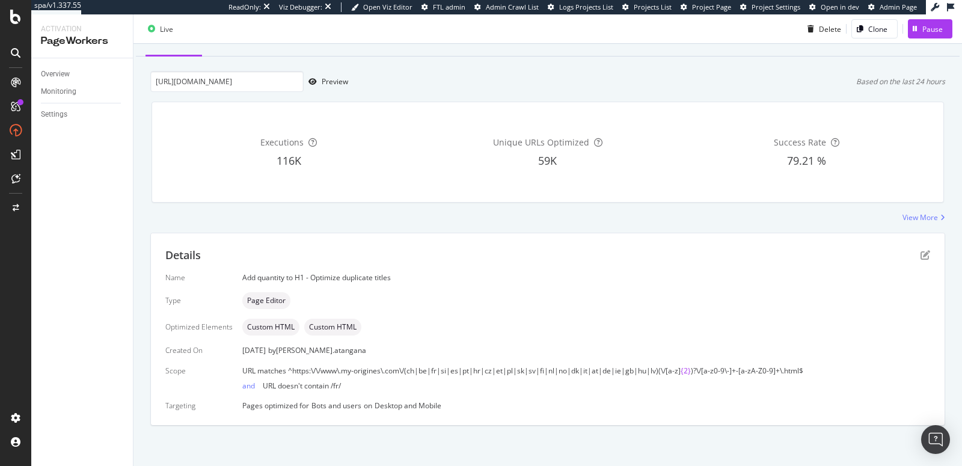
click at [898, 256] on div "Details" at bounding box center [547, 256] width 765 height 16
click at [921, 253] on icon "pen-to-square" at bounding box center [926, 255] width 10 height 10
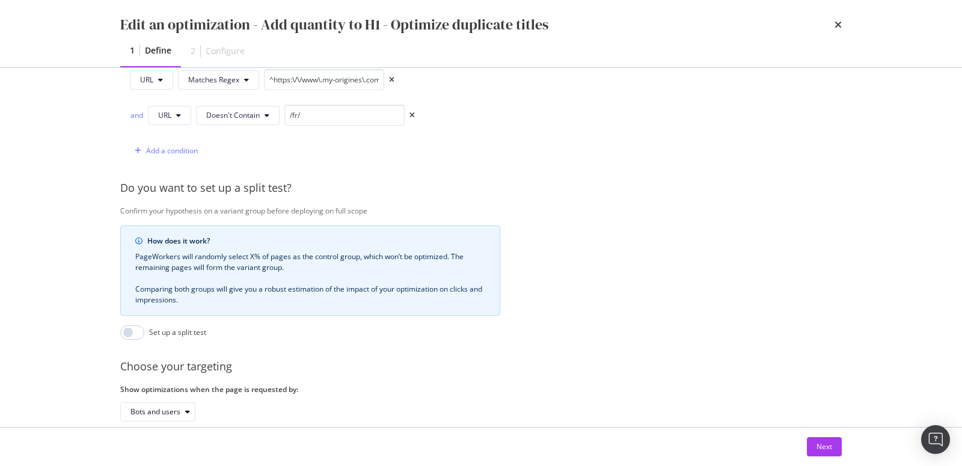
scroll to position [161, 0]
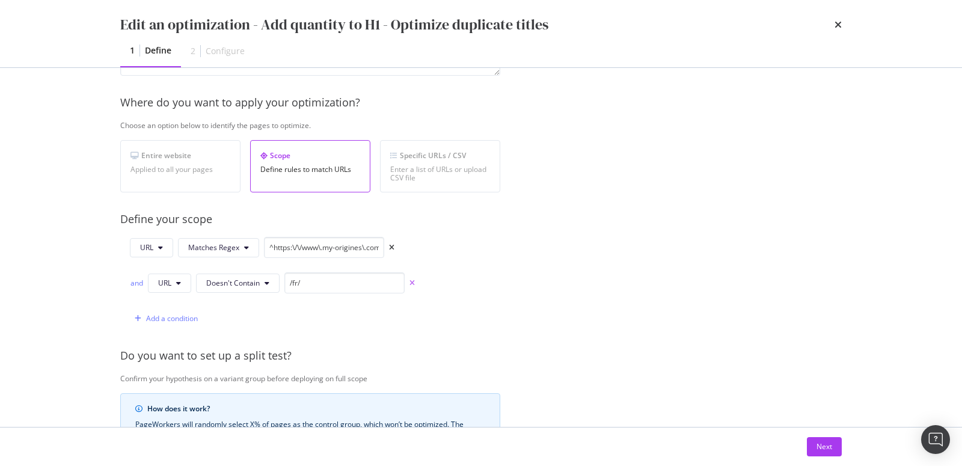
click at [411, 280] on icon "times" at bounding box center [411, 283] width 5 height 7
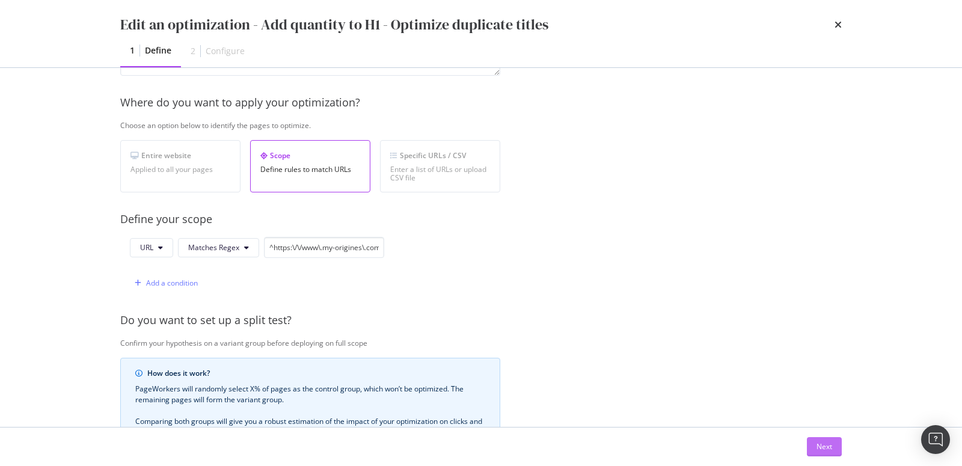
click at [818, 449] on div "Next" at bounding box center [825, 446] width 16 height 10
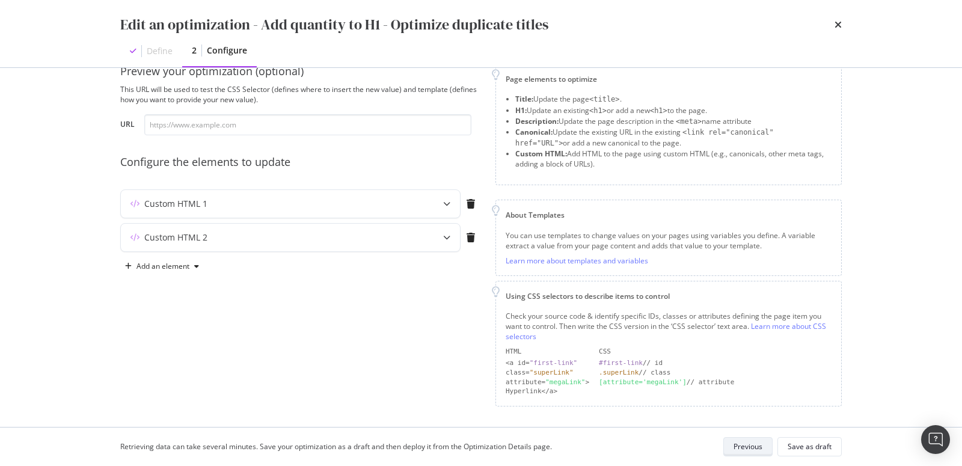
click at [818, 449] on div "Save as draft" at bounding box center [810, 446] width 44 height 10
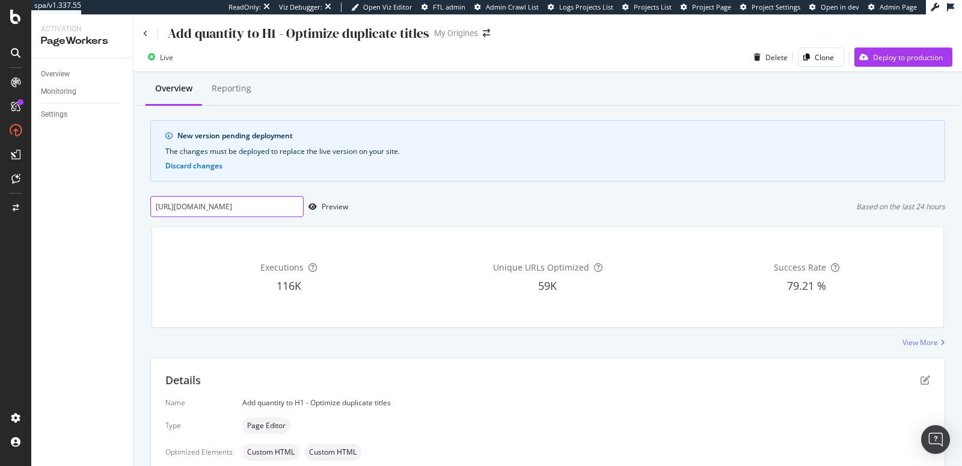
click at [230, 202] on input "[URL][DOMAIN_NAME]" at bounding box center [226, 206] width 153 height 21
click at [339, 204] on div "Preview" at bounding box center [335, 206] width 26 height 10
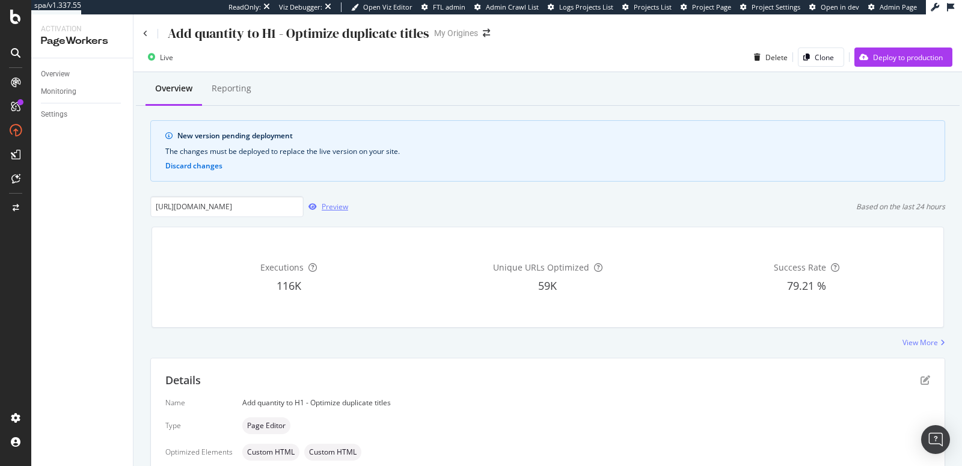
scroll to position [0, 0]
click at [873, 62] on div "Deploy to production" at bounding box center [908, 57] width 70 height 10
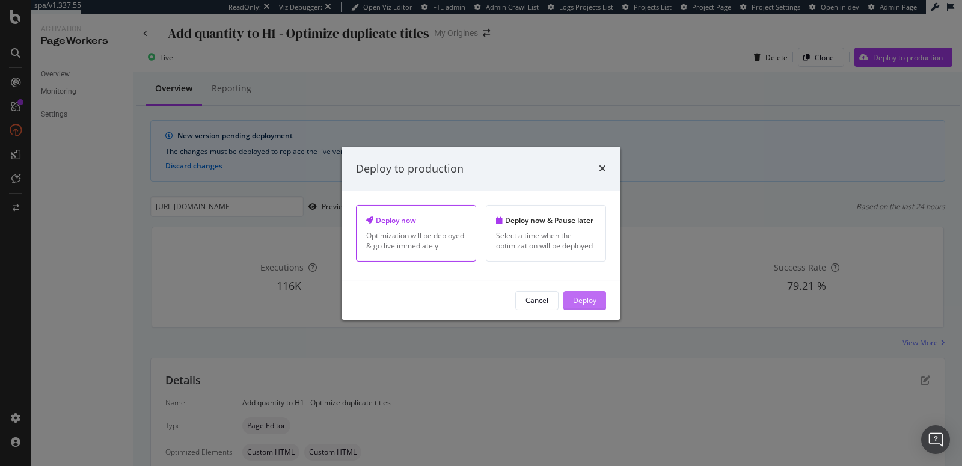
click at [603, 297] on button "Deploy" at bounding box center [584, 300] width 43 height 19
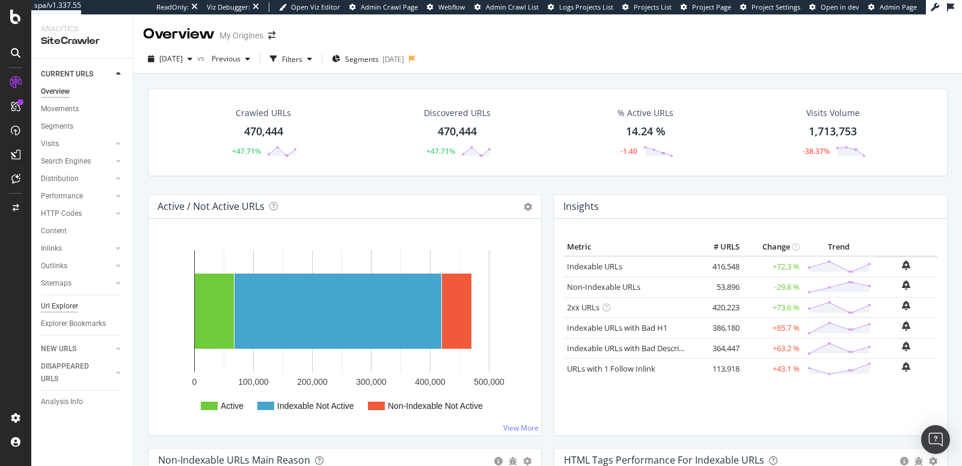
click at [54, 306] on div "Url Explorer" at bounding box center [59, 306] width 37 height 13
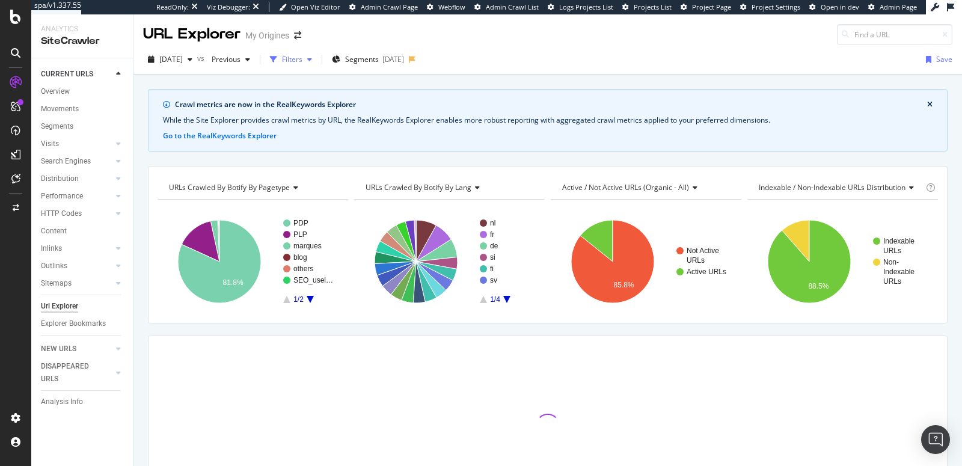
click at [302, 63] on div "Filters" at bounding box center [292, 59] width 20 height 10
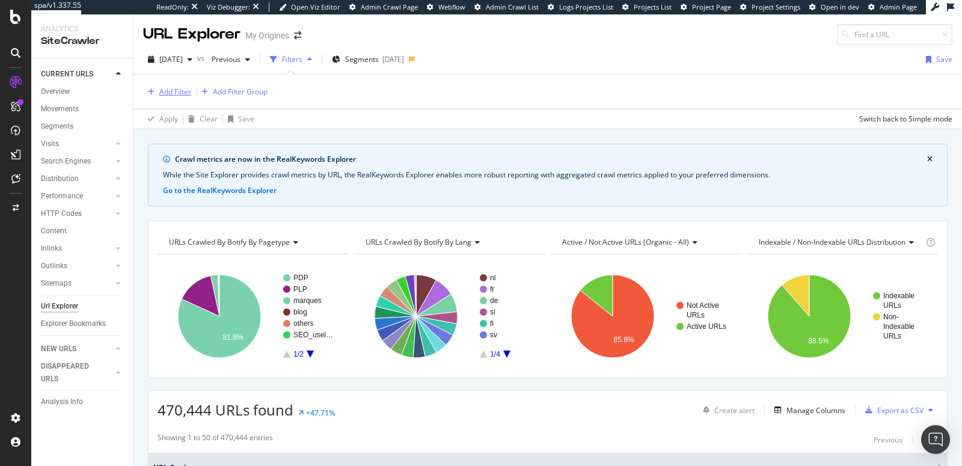
click at [185, 93] on div "Add Filter" at bounding box center [175, 92] width 32 height 10
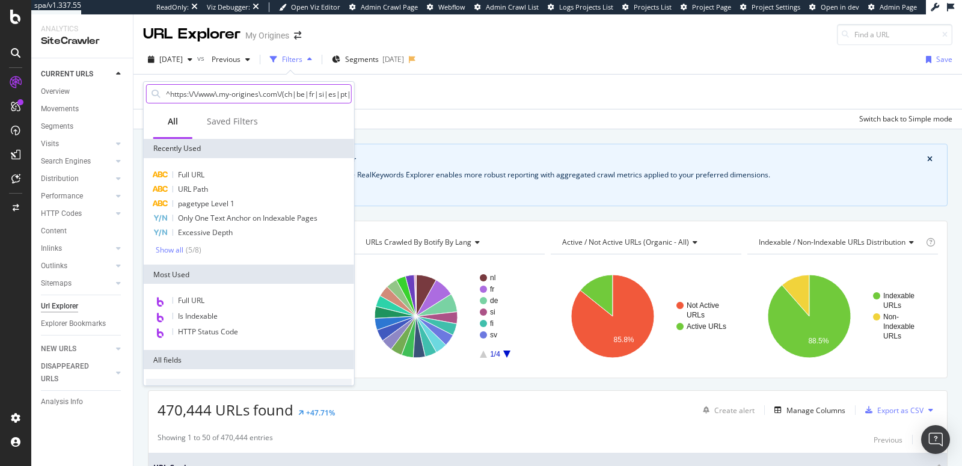
scroll to position [0, 343]
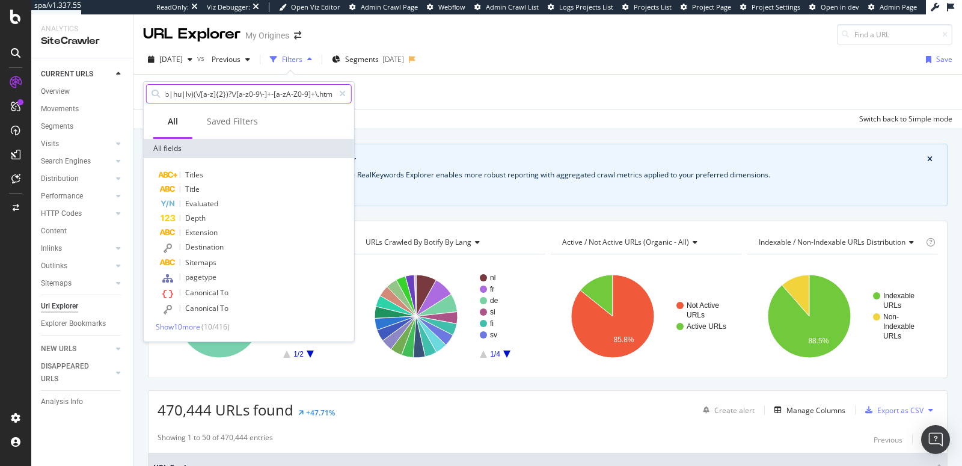
click at [195, 96] on input "^https:\/\/www\.my-origines\.com\/(ch|be|fr|si|es|pt|hr|cz|et|pl|sk|sv|fi|nl|no…" at bounding box center [249, 94] width 169 height 18
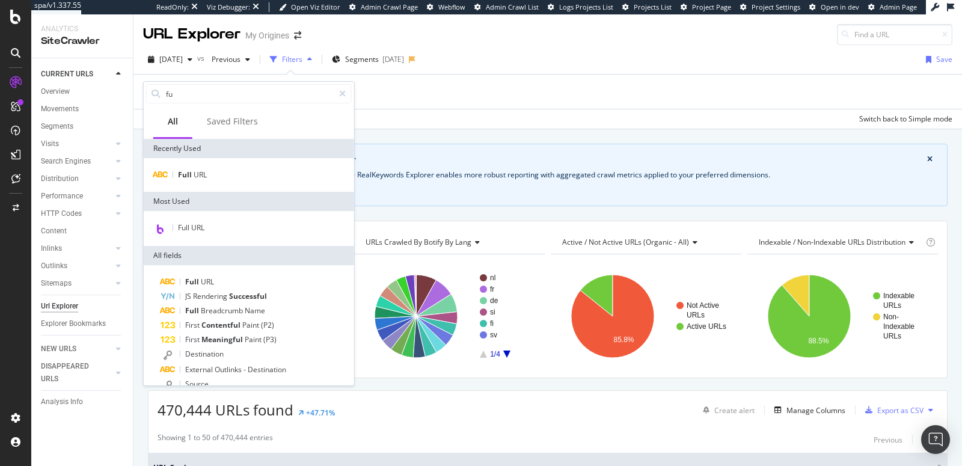
type input "fu"
click at [252, 160] on div "Full URL" at bounding box center [249, 175] width 210 height 34
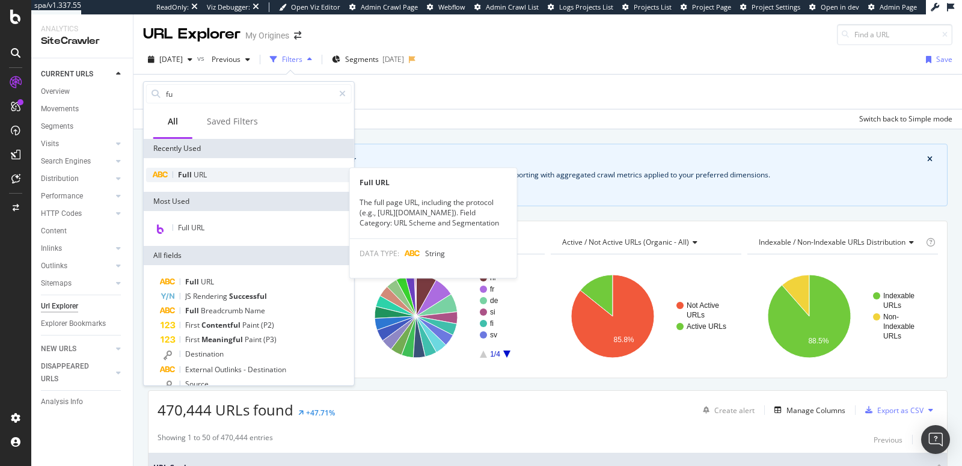
click at [235, 173] on div "Full URL" at bounding box center [249, 175] width 206 height 14
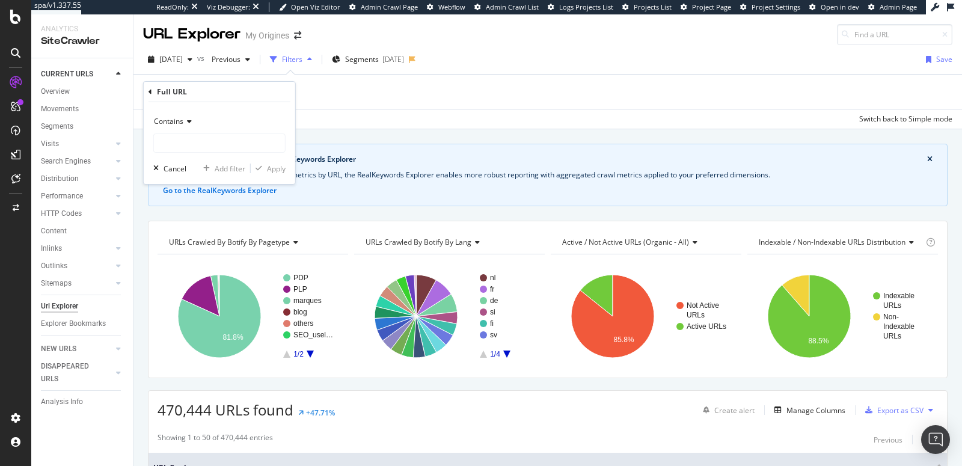
click at [185, 123] on icon at bounding box center [187, 121] width 8 height 7
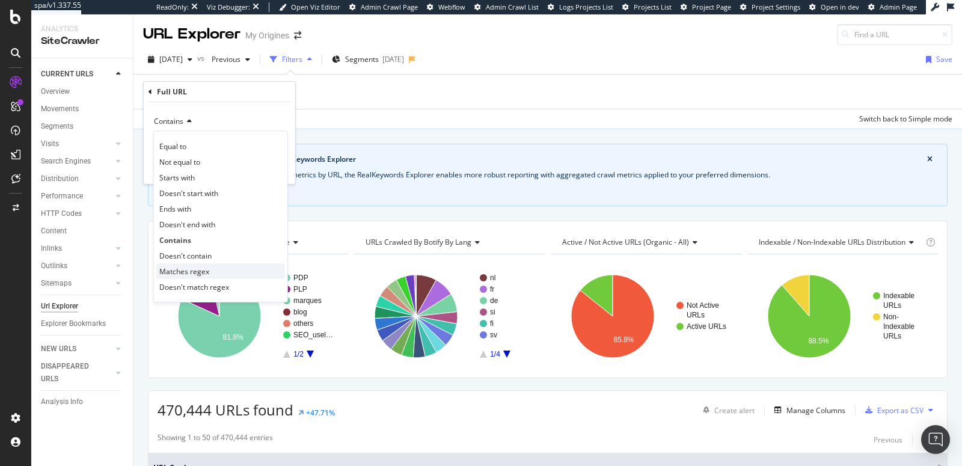
click at [188, 268] on span "Matches regex" at bounding box center [184, 271] width 50 height 10
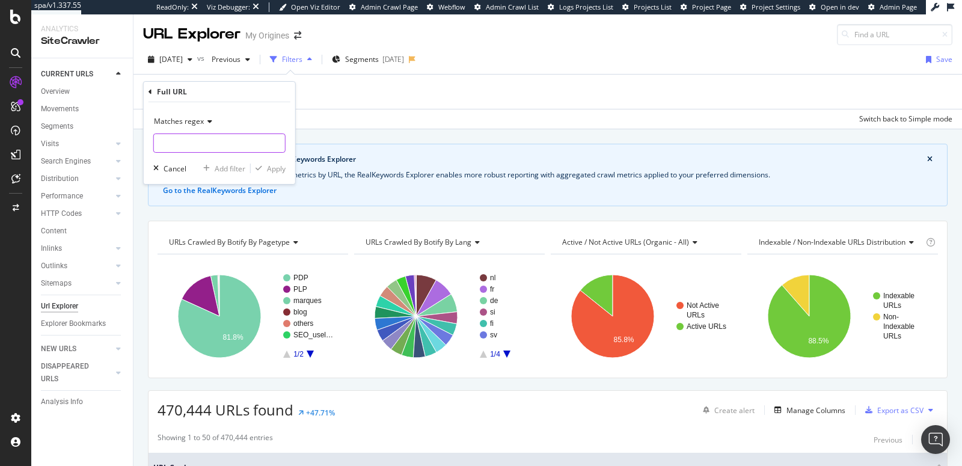
click at [175, 150] on input "text" at bounding box center [219, 142] width 131 height 19
paste input "^https:\/\/www\.my-origines\.com\/(ch|be|fr|si|es|pt|hr|cz|et|pl|sk|sv|fi|nl|no…"
type input "^https:\/\/www\.my-origines\.com\/(ch|be|fr|si|es|pt|hr|cz|et|pl|sk|sv|fi|nl|no…"
click at [268, 164] on div "Apply" at bounding box center [276, 169] width 19 height 10
